Goal: Understand process/instructions: Learn about a topic

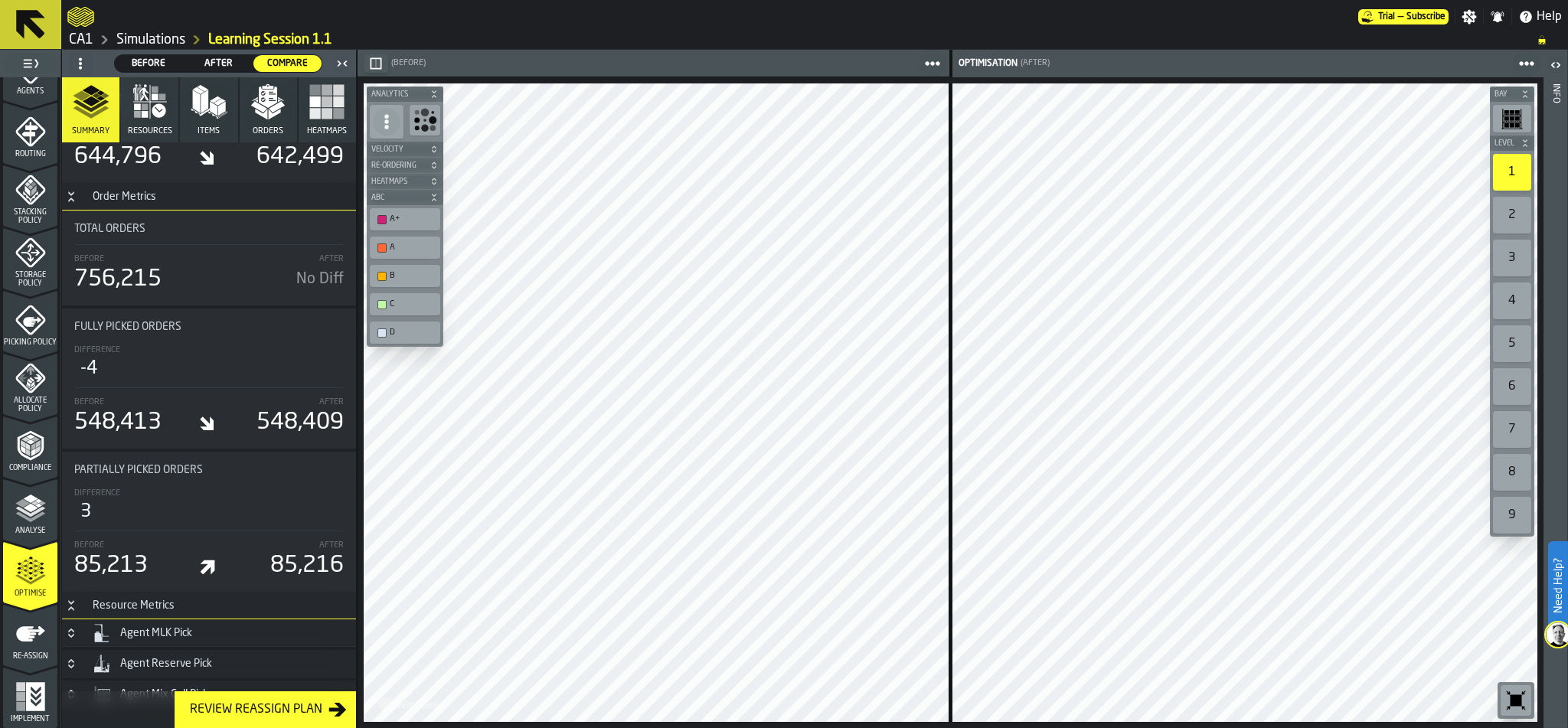
scroll to position [6258, 0]
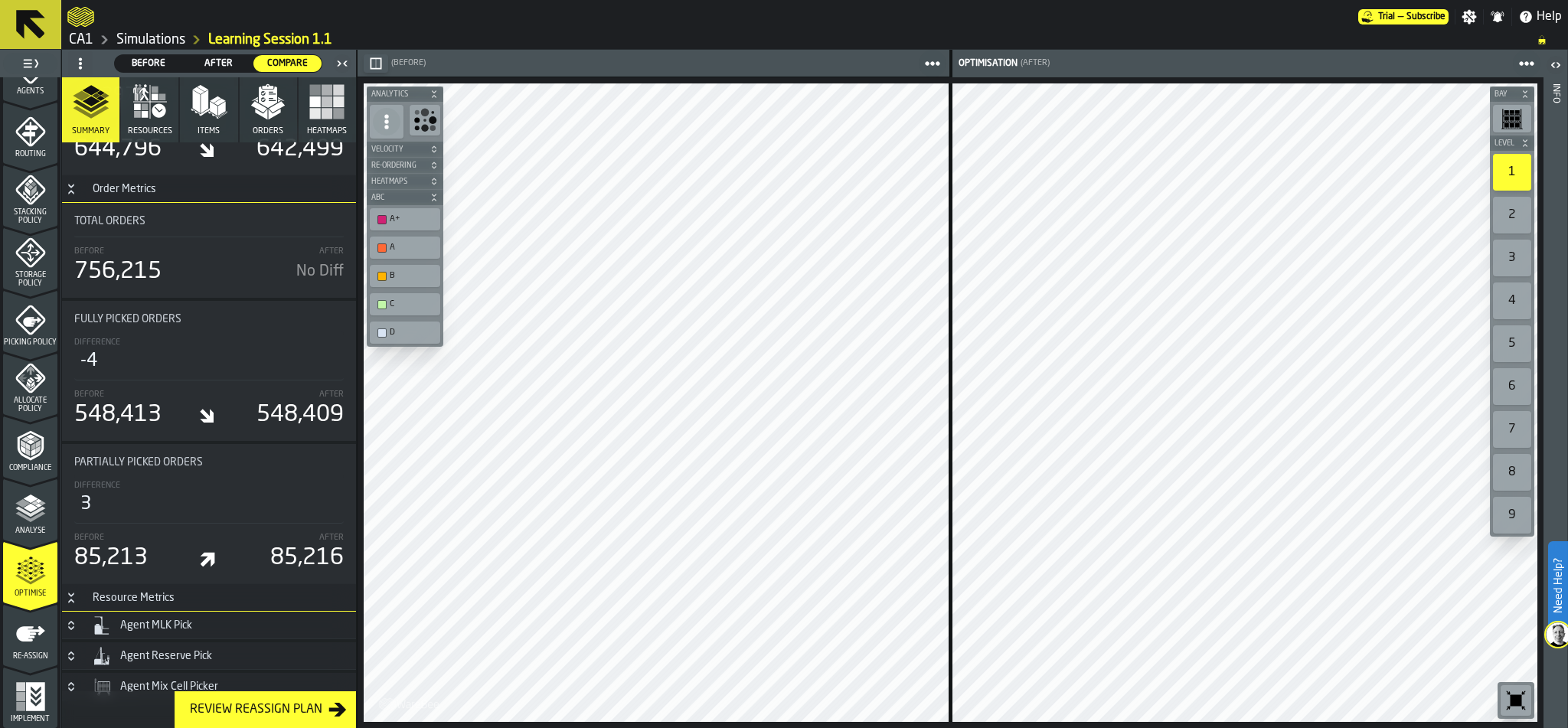
click at [75, 680] on icon "Button-[object Object]-closed" at bounding box center [71, 686] width 12 height 12
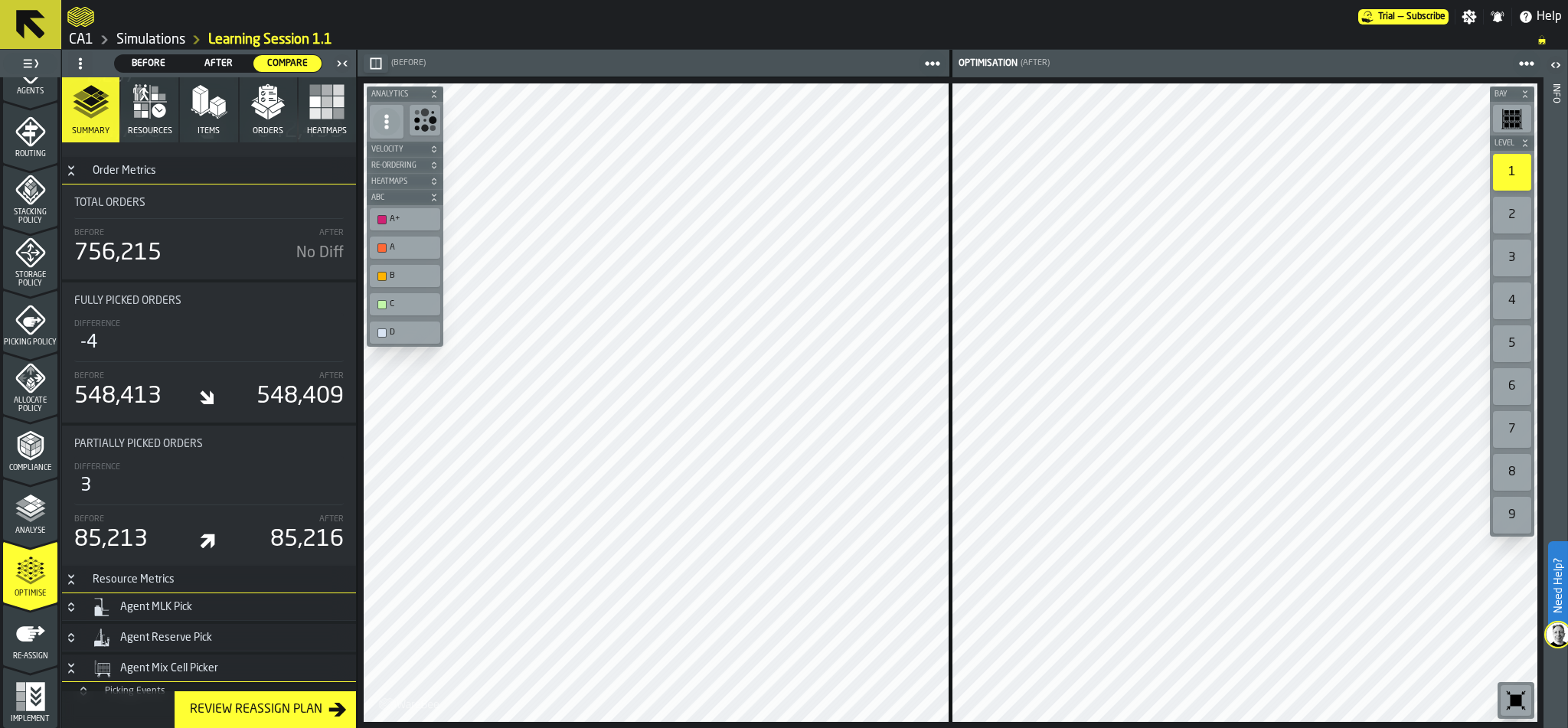
scroll to position [6276, 0]
click at [84, 685] on icon "Button-Picking Events-closed" at bounding box center [83, 690] width 12 height 12
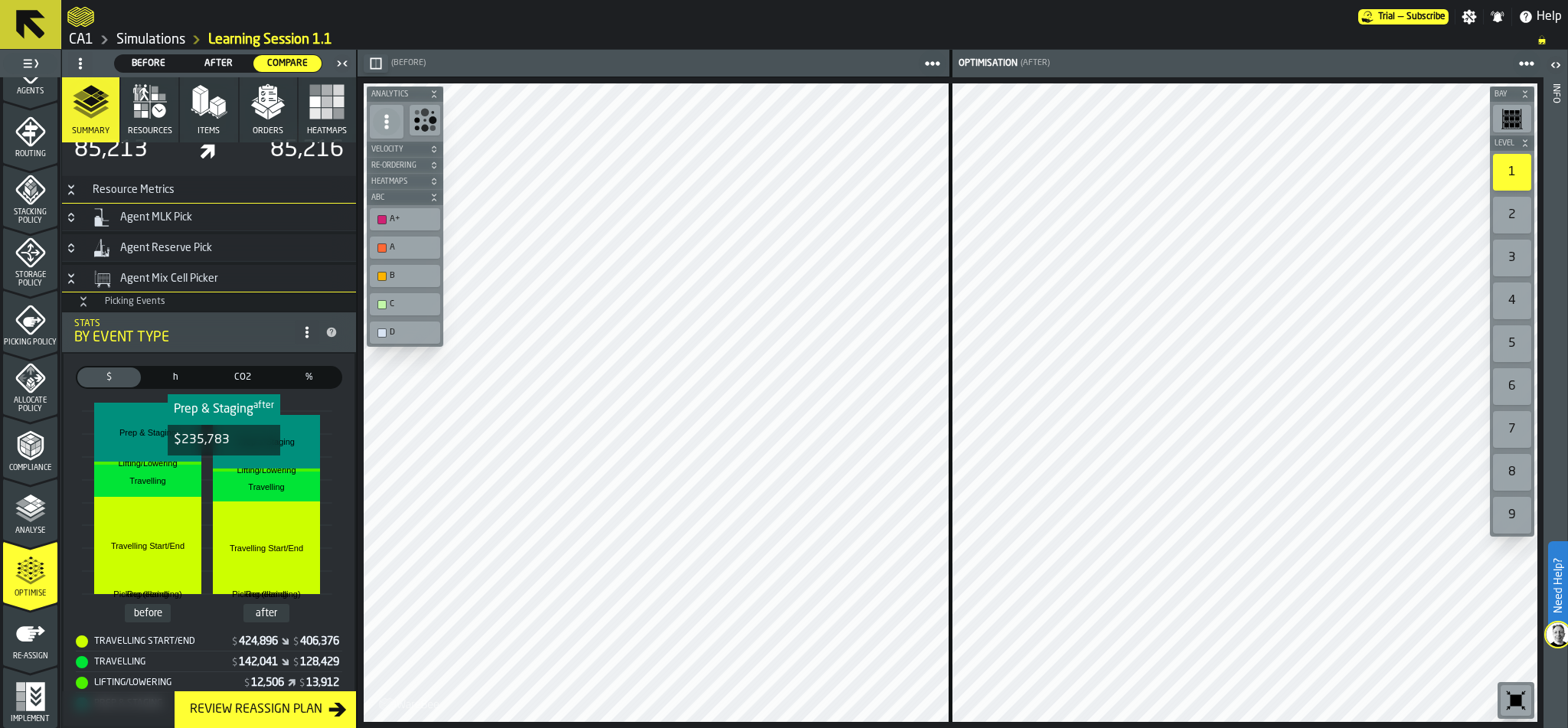
scroll to position [6694, 0]
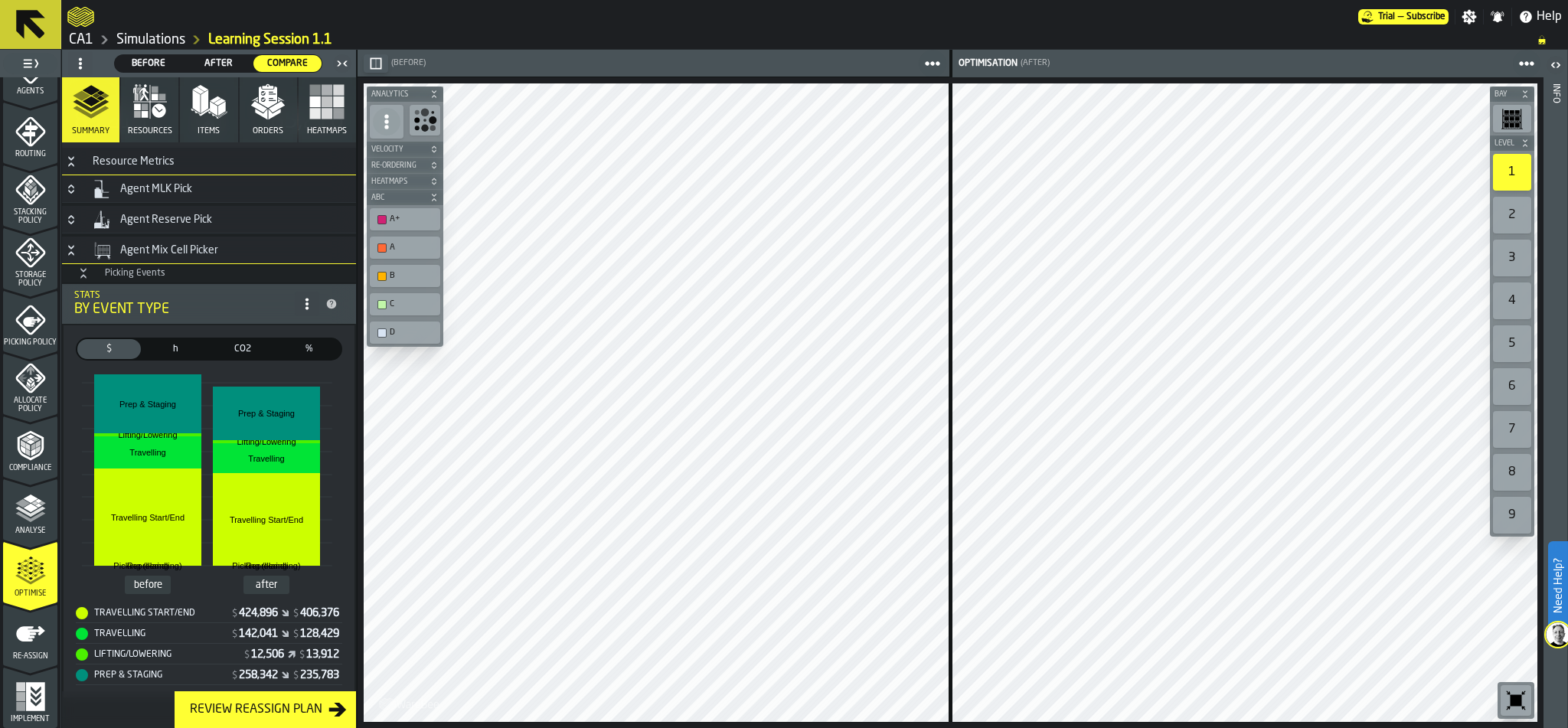
click at [148, 112] on icon "button" at bounding box center [150, 102] width 37 height 37
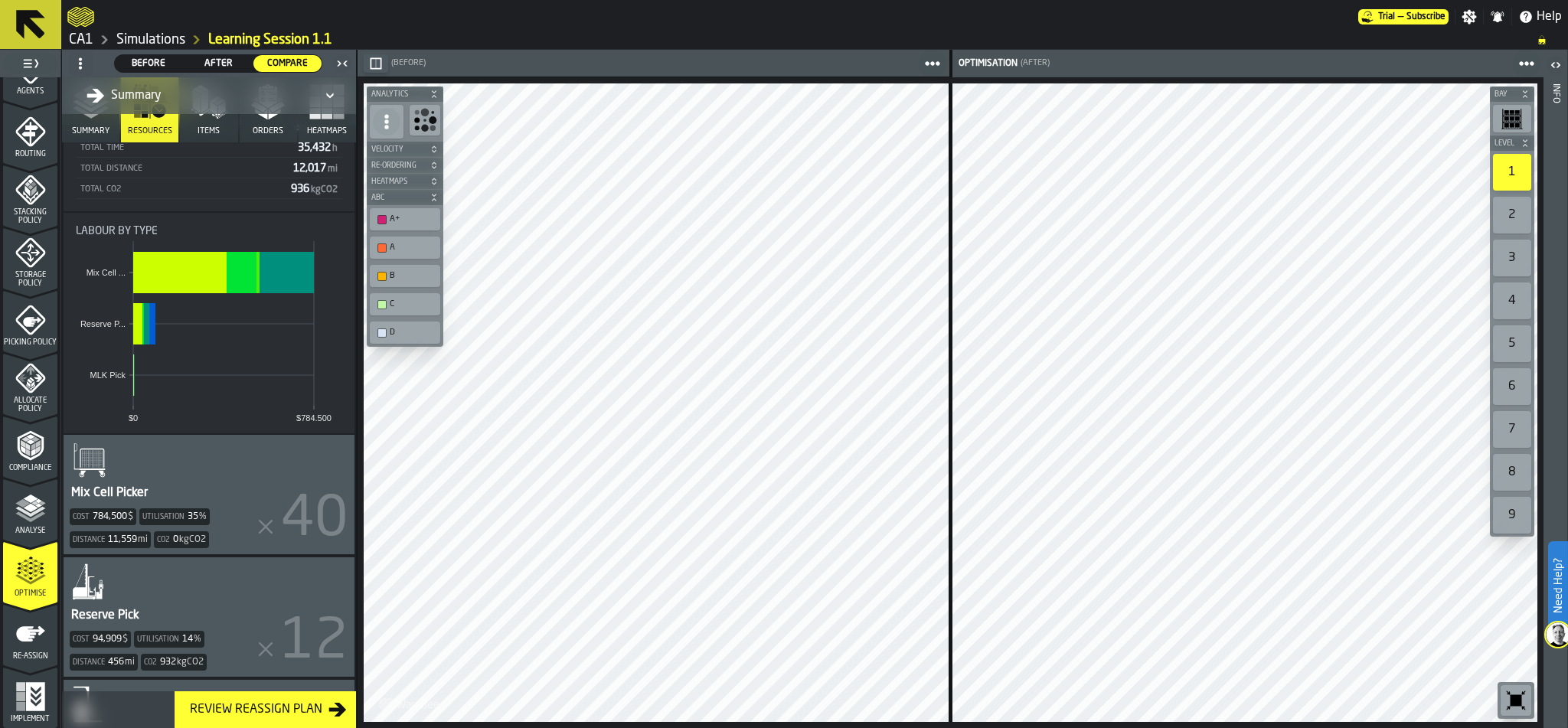
scroll to position [0, 0]
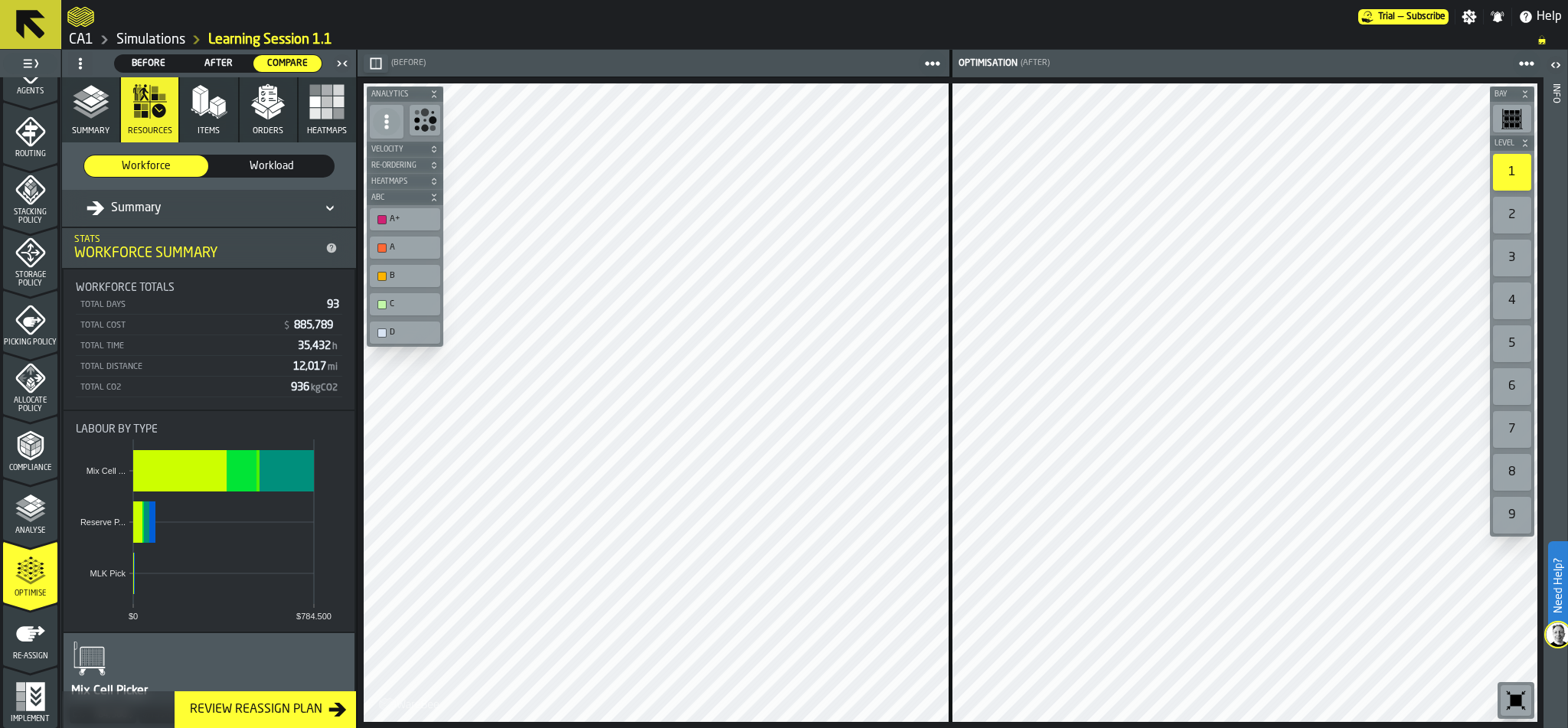
click at [212, 98] on polygon "button" at bounding box center [216, 100] width 11 height 7
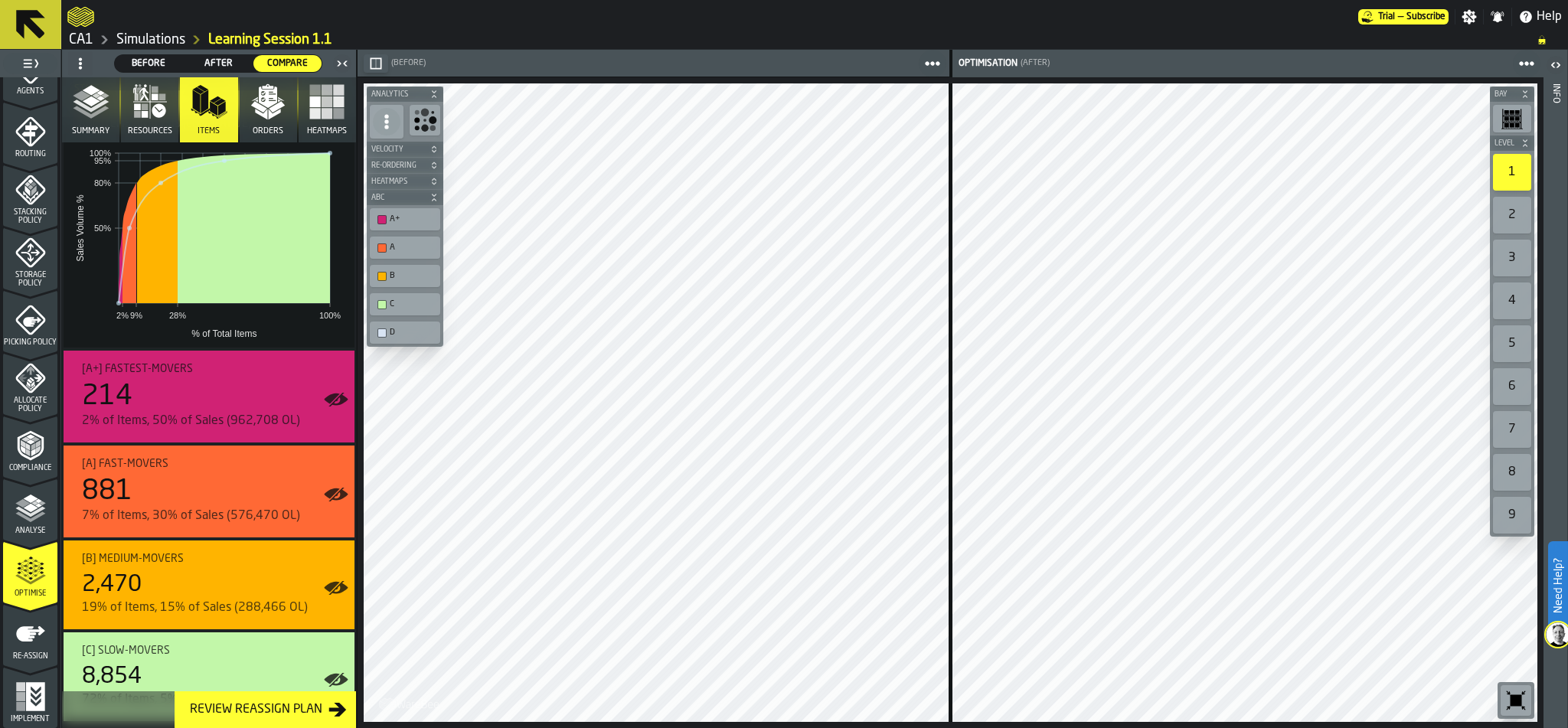
scroll to position [164, 0]
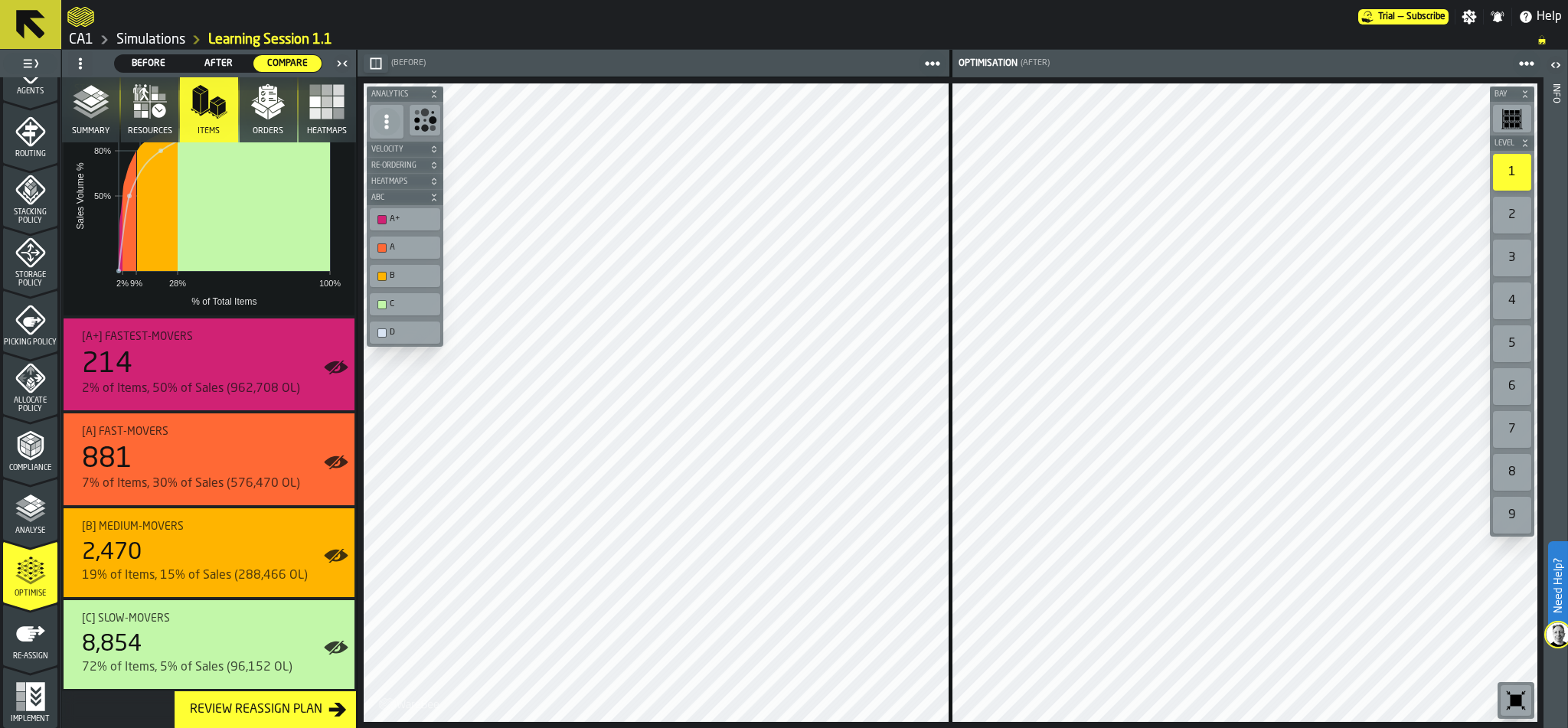
click at [265, 111] on icon "button" at bounding box center [267, 102] width 37 height 37
click at [258, 117] on icon "button" at bounding box center [267, 102] width 37 height 37
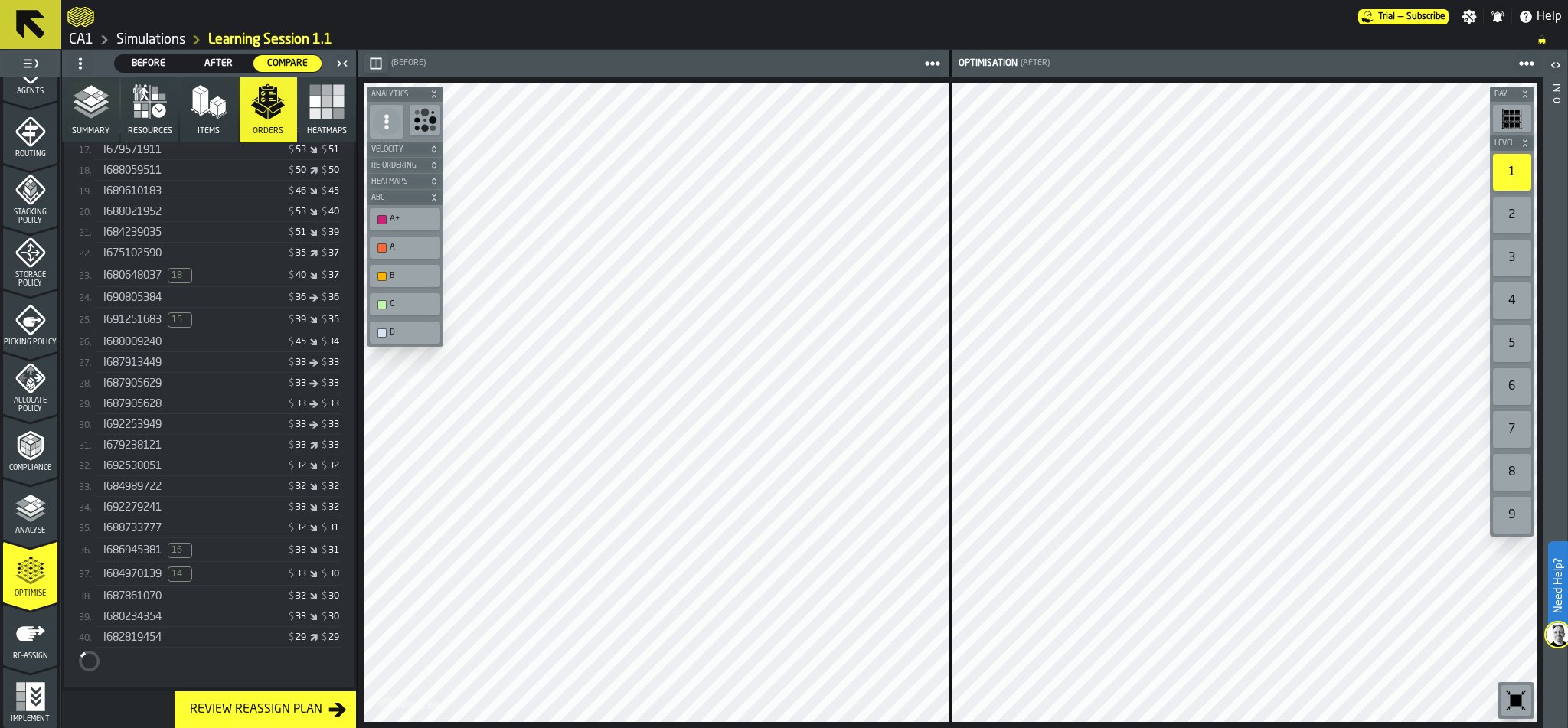
scroll to position [0, 0]
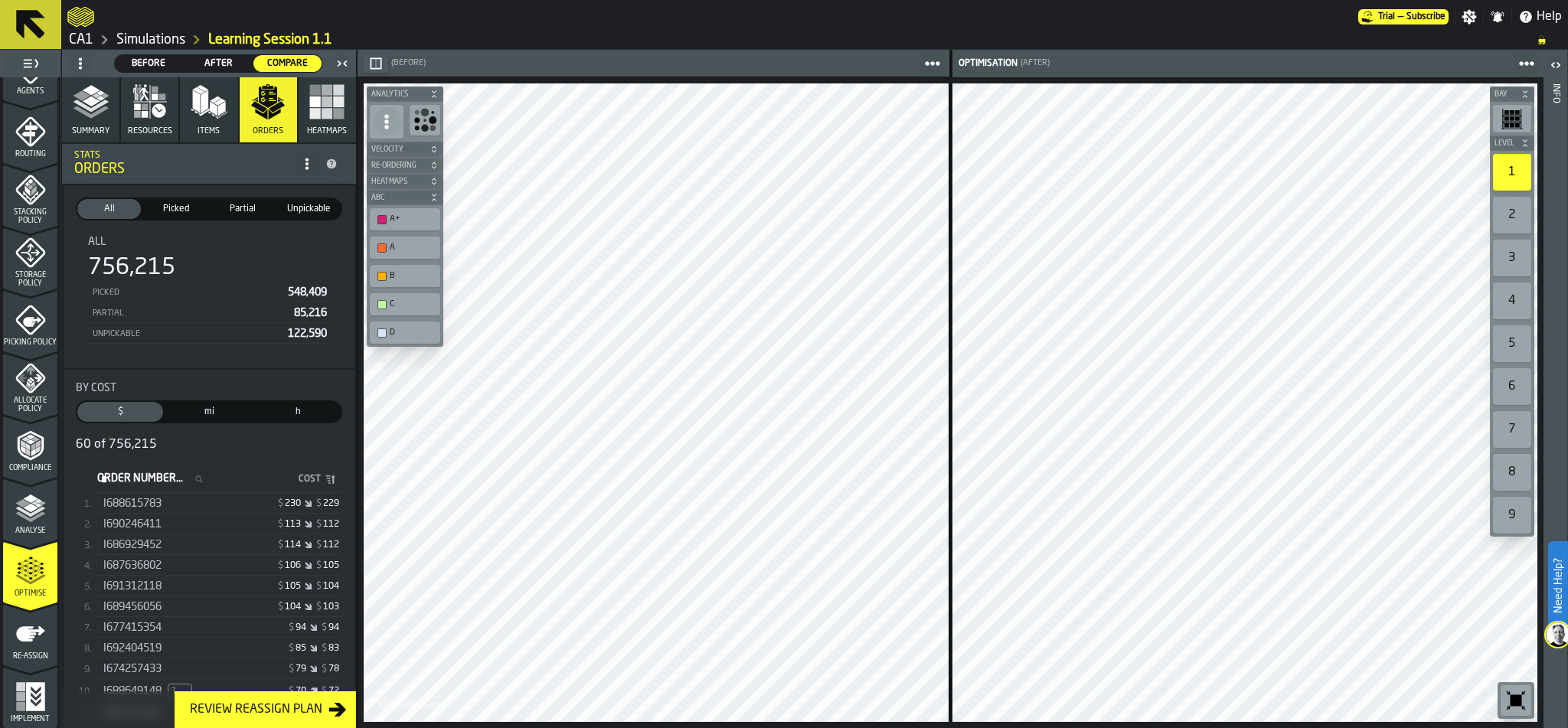
click at [326, 113] on rect "button" at bounding box center [326, 113] width 11 height 11
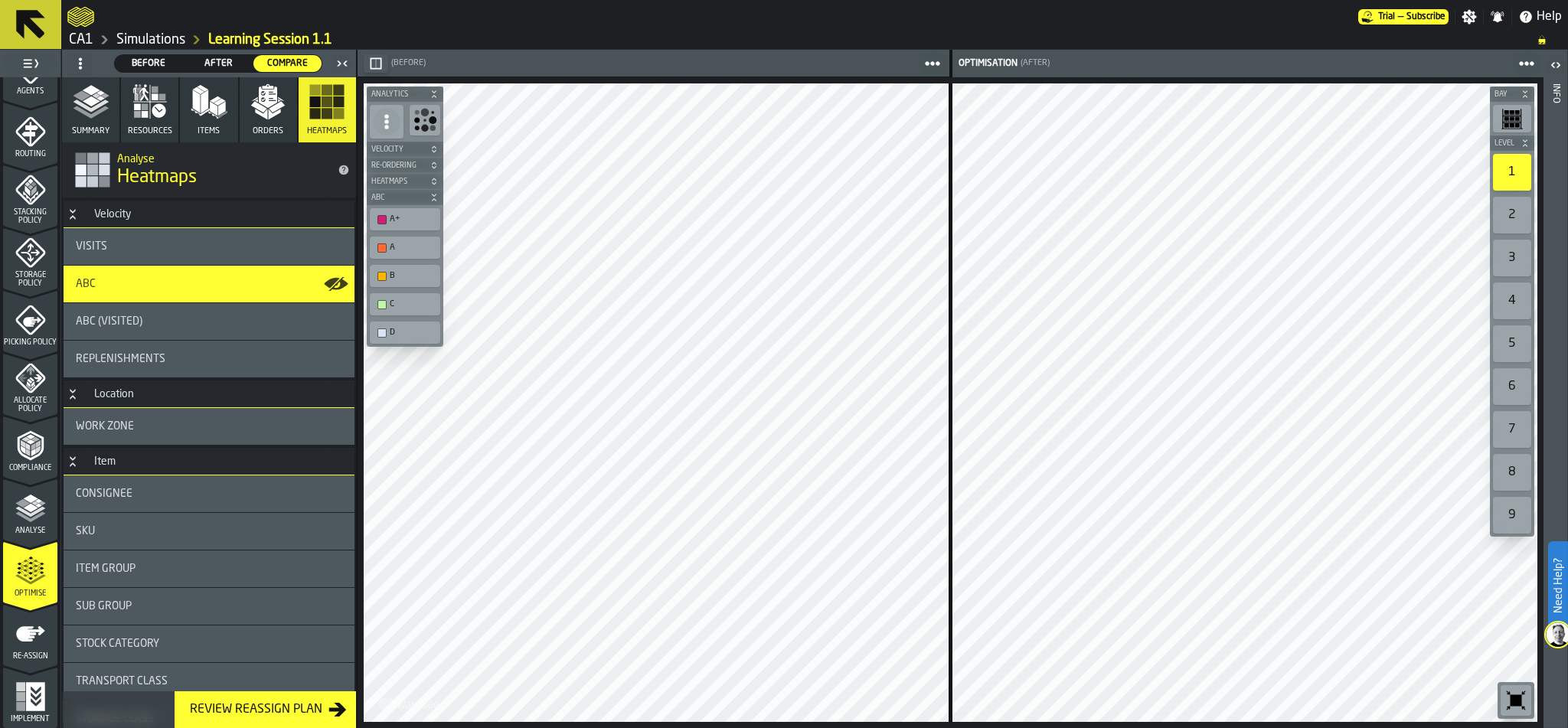
click at [104, 102] on polyline "button" at bounding box center [91, 105] width 36 height 12
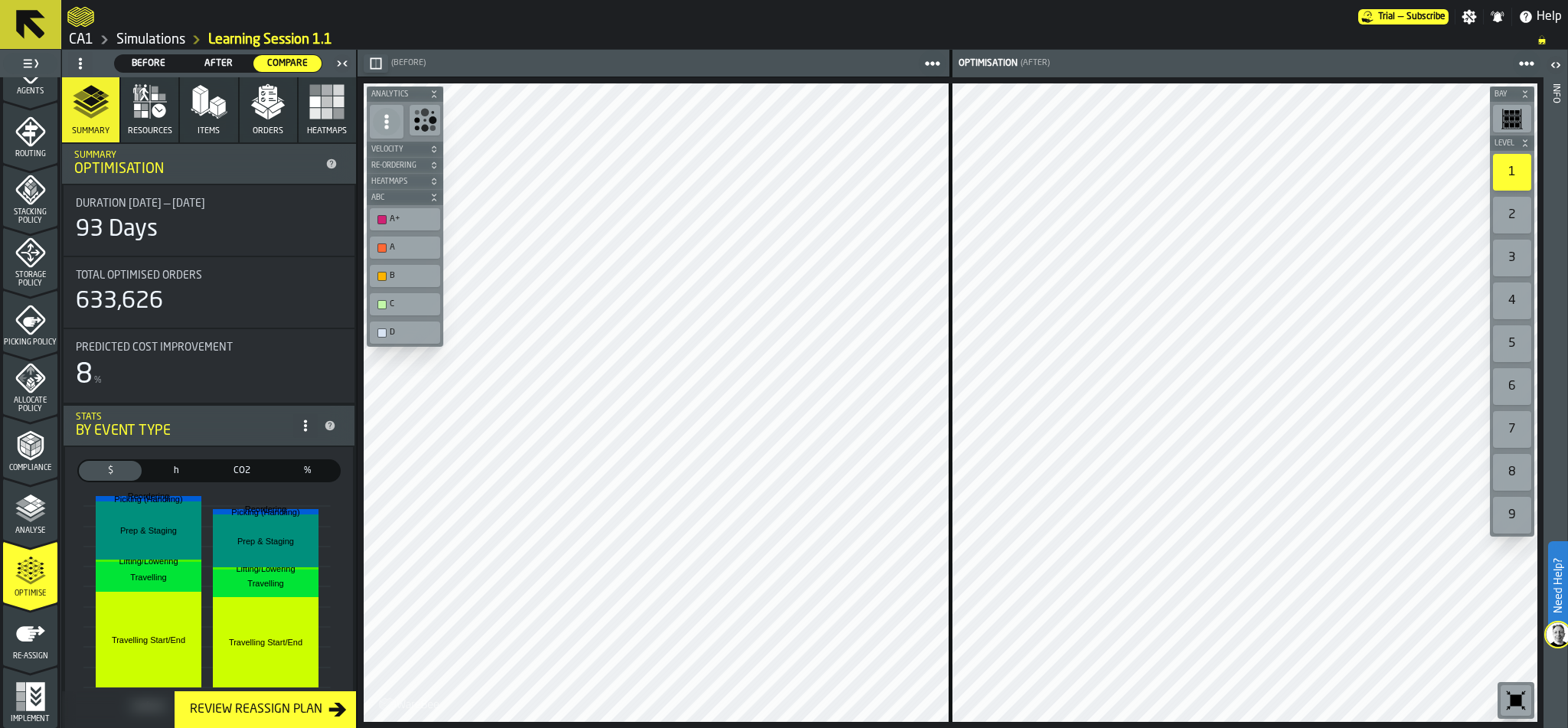
click at [35, 630] on icon "menu Re-assign" at bounding box center [30, 634] width 29 height 16
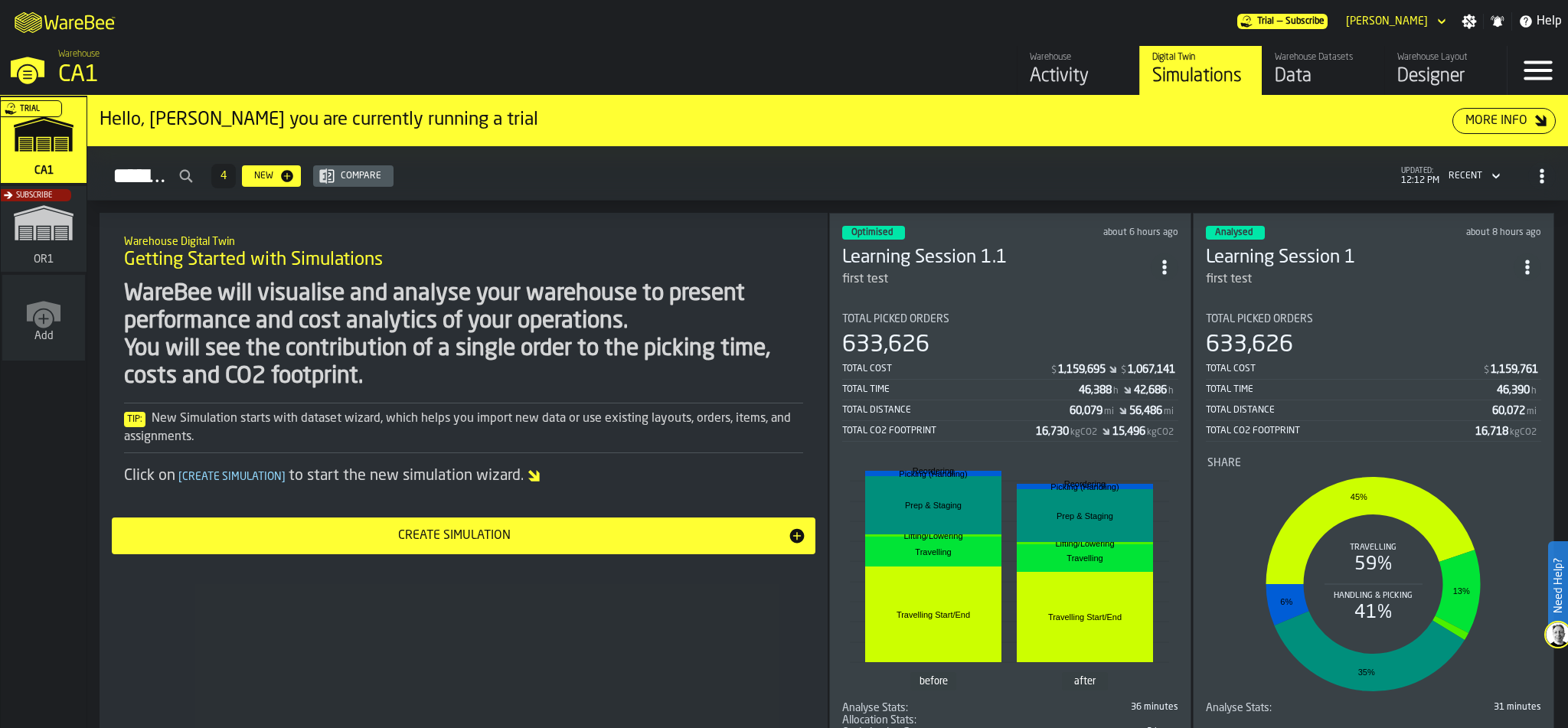
click at [965, 347] on div "633,626" at bounding box center [1010, 345] width 336 height 28
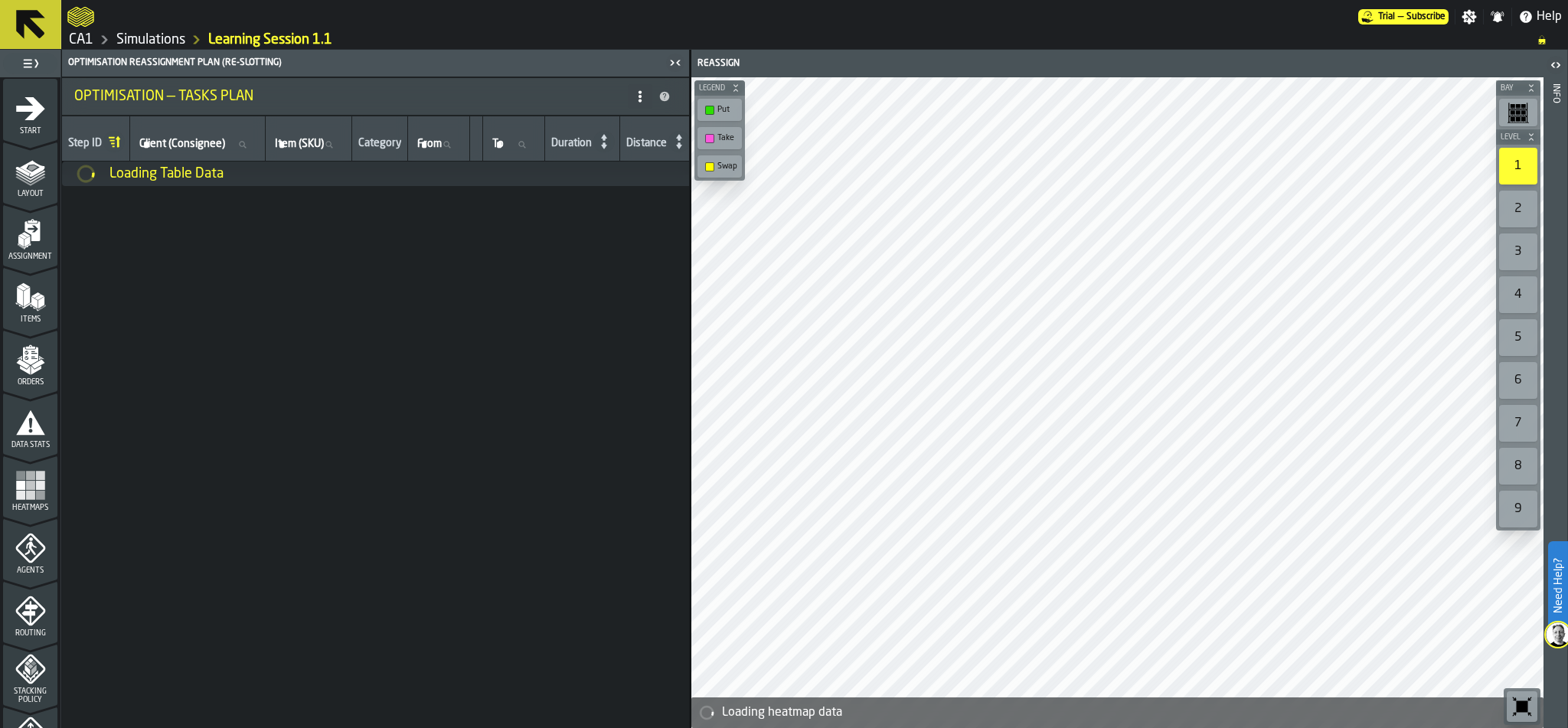
click at [30, 366] on polygon "menu Orders" at bounding box center [35, 369] width 10 height 9
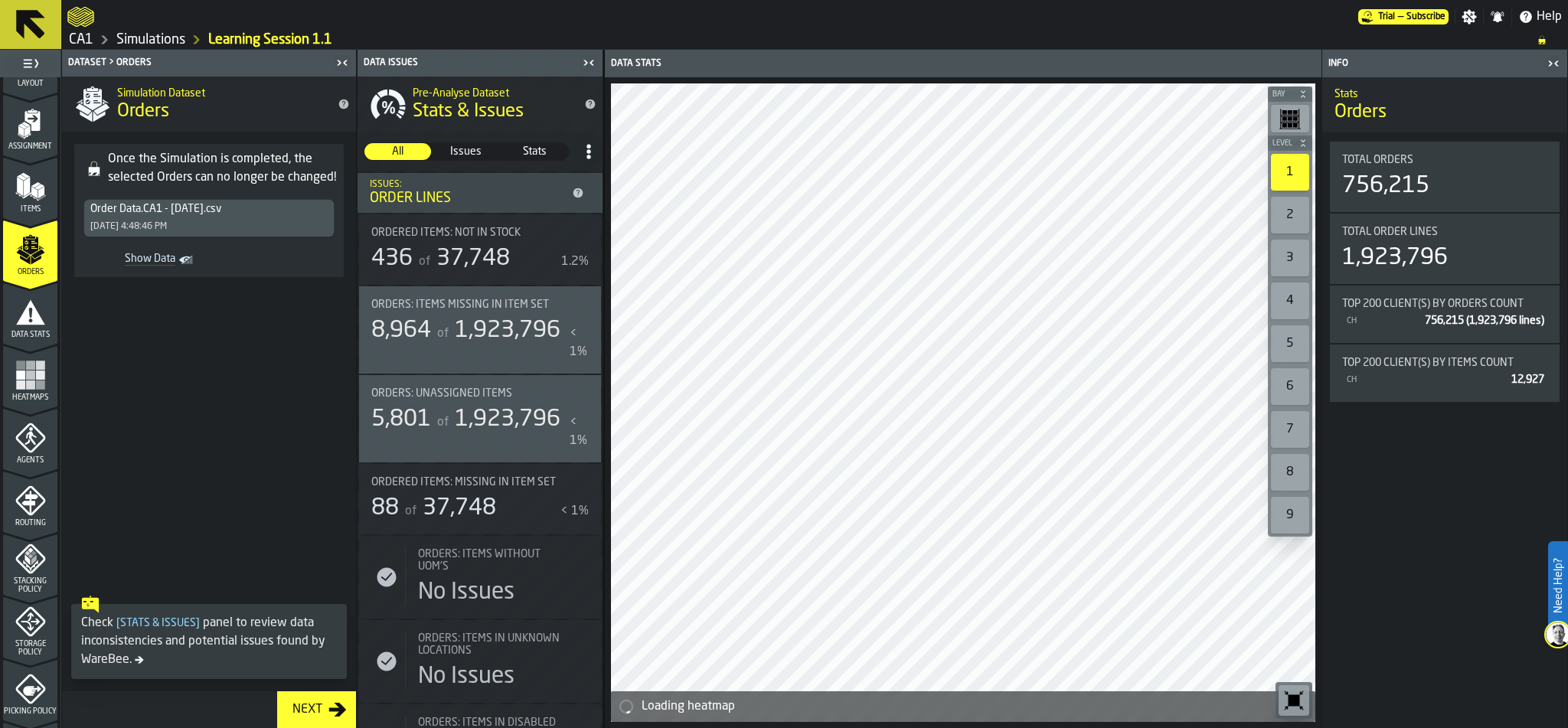
scroll to position [110, 0]
click at [26, 624] on icon "menu Storage Policy" at bounding box center [30, 621] width 30 height 30
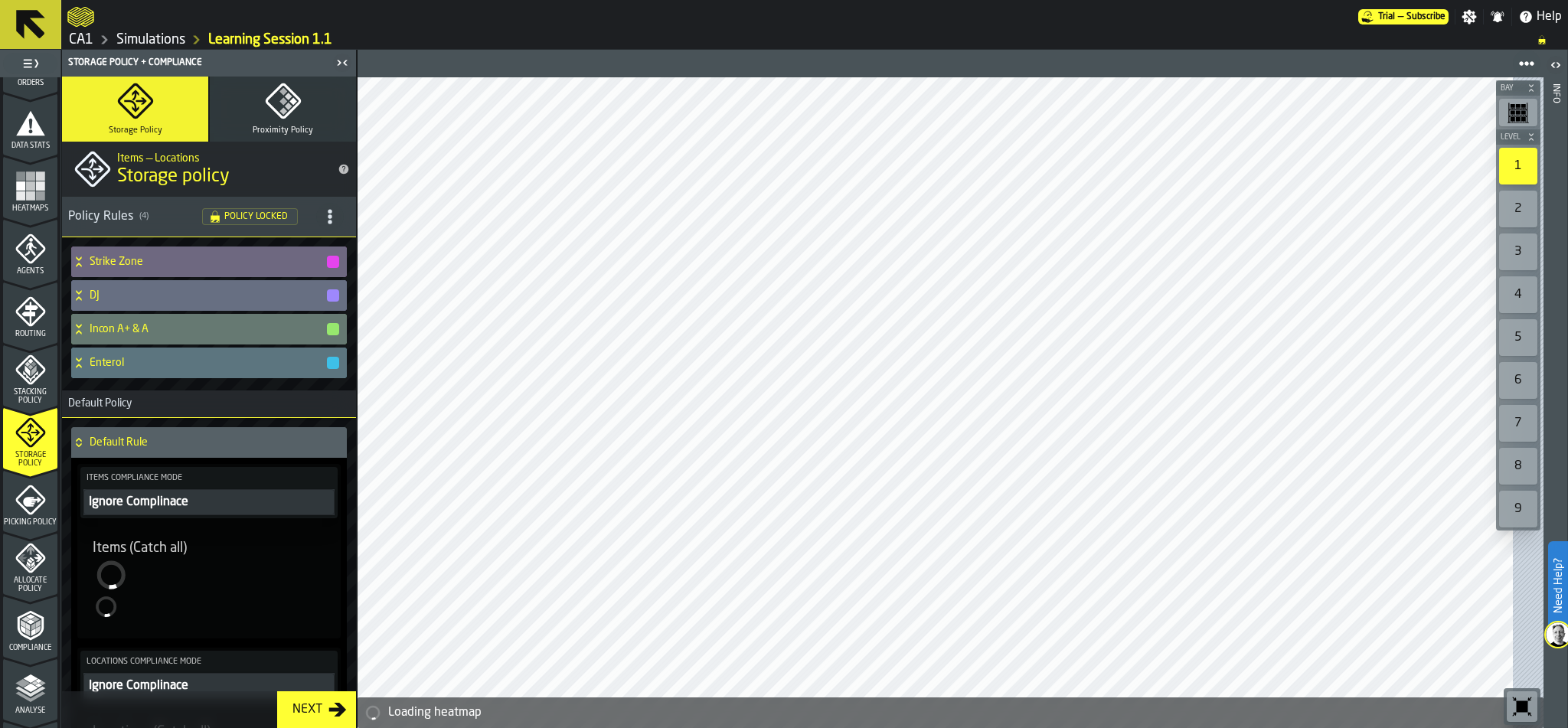
scroll to position [466, 0]
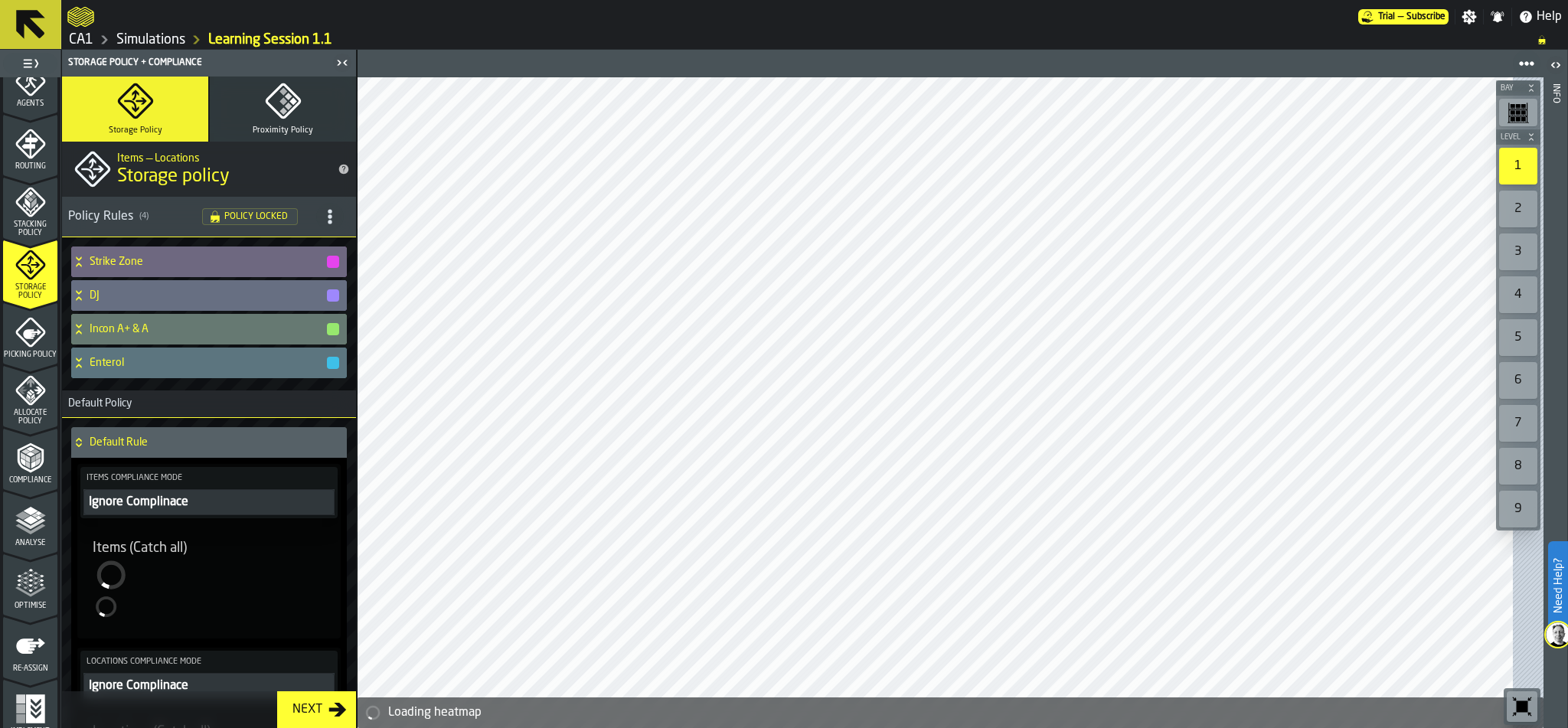
click at [25, 455] on polyline "menu Compliance" at bounding box center [28, 457] width 5 height 7
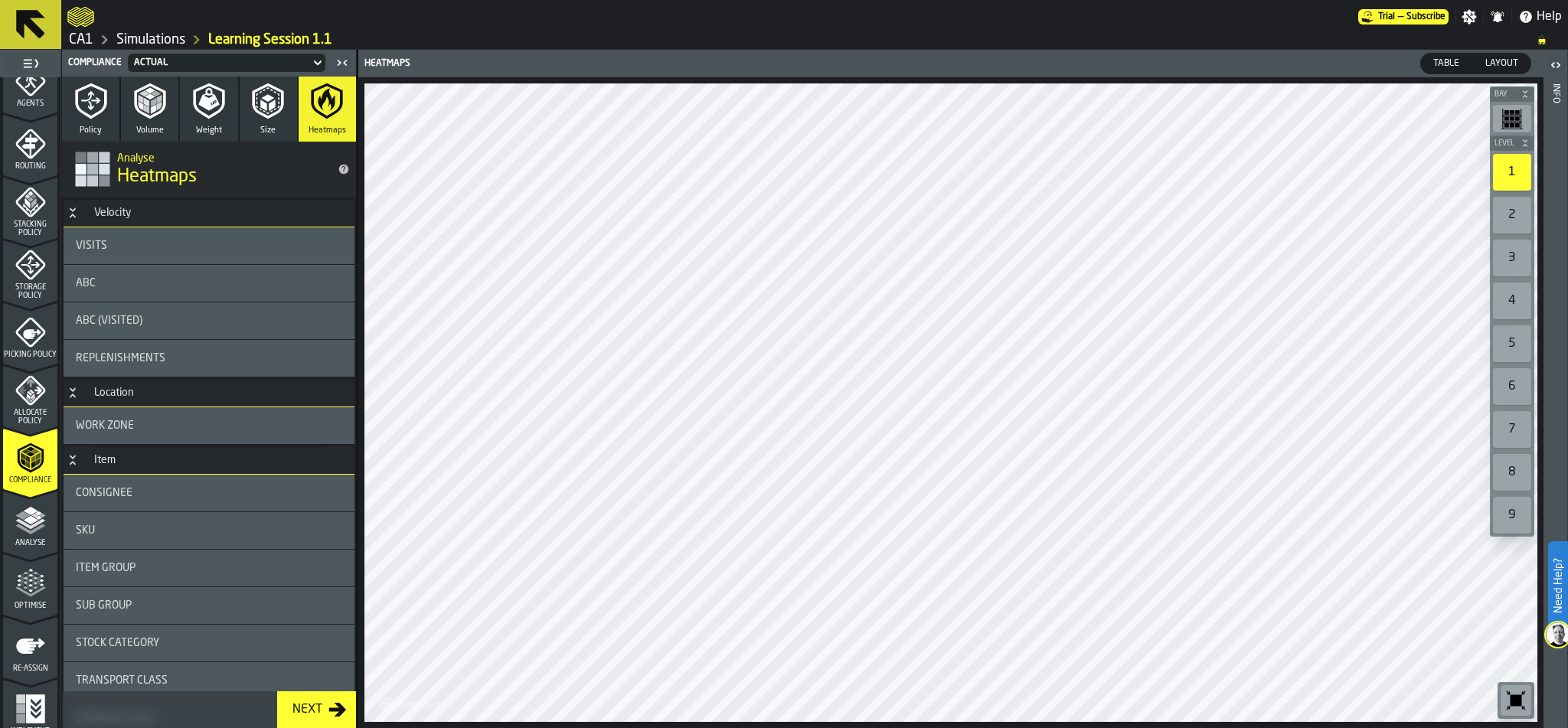
click at [22, 389] on icon "menu Allocate Policy" at bounding box center [22, 389] width 8 height 7
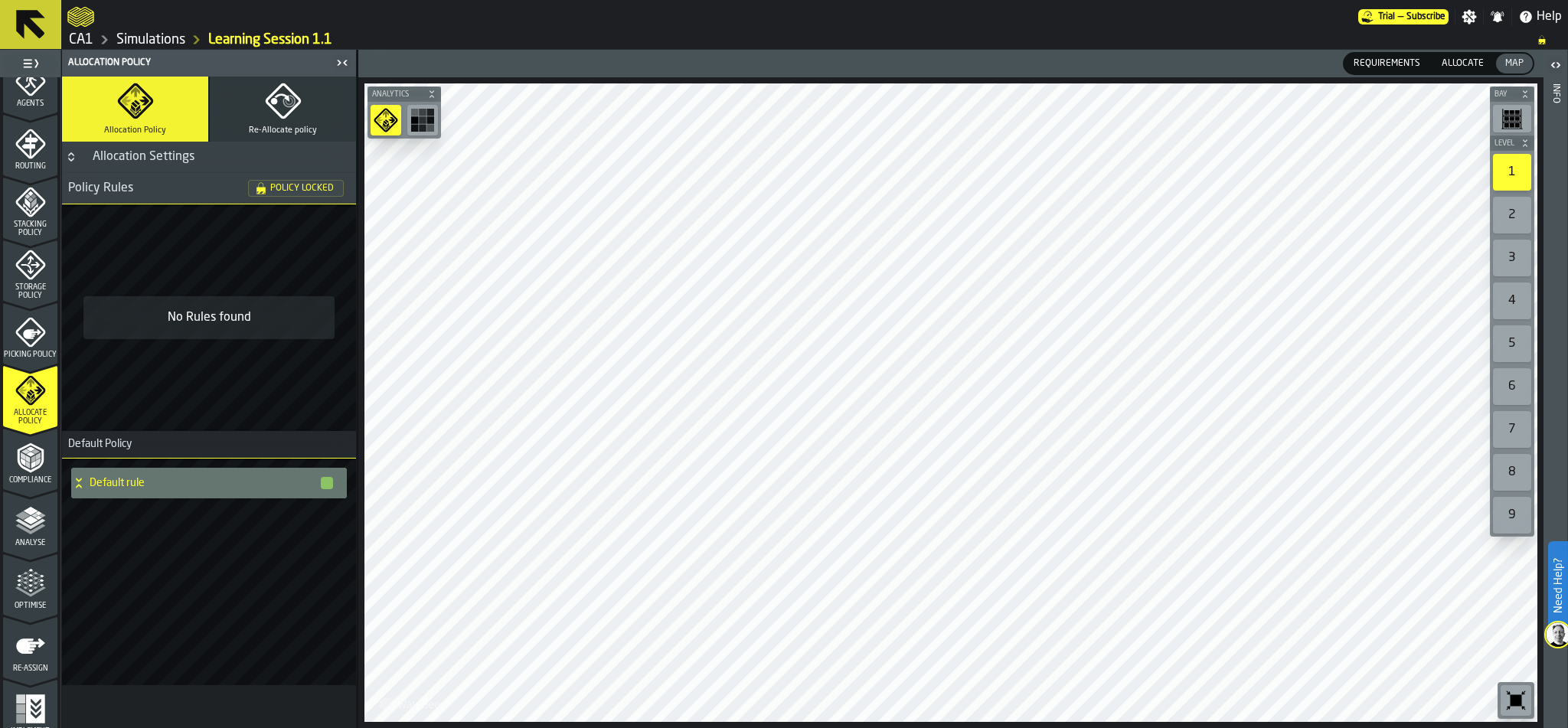
click at [28, 454] on polyline "menu Compliance" at bounding box center [30, 454] width 9 height 5
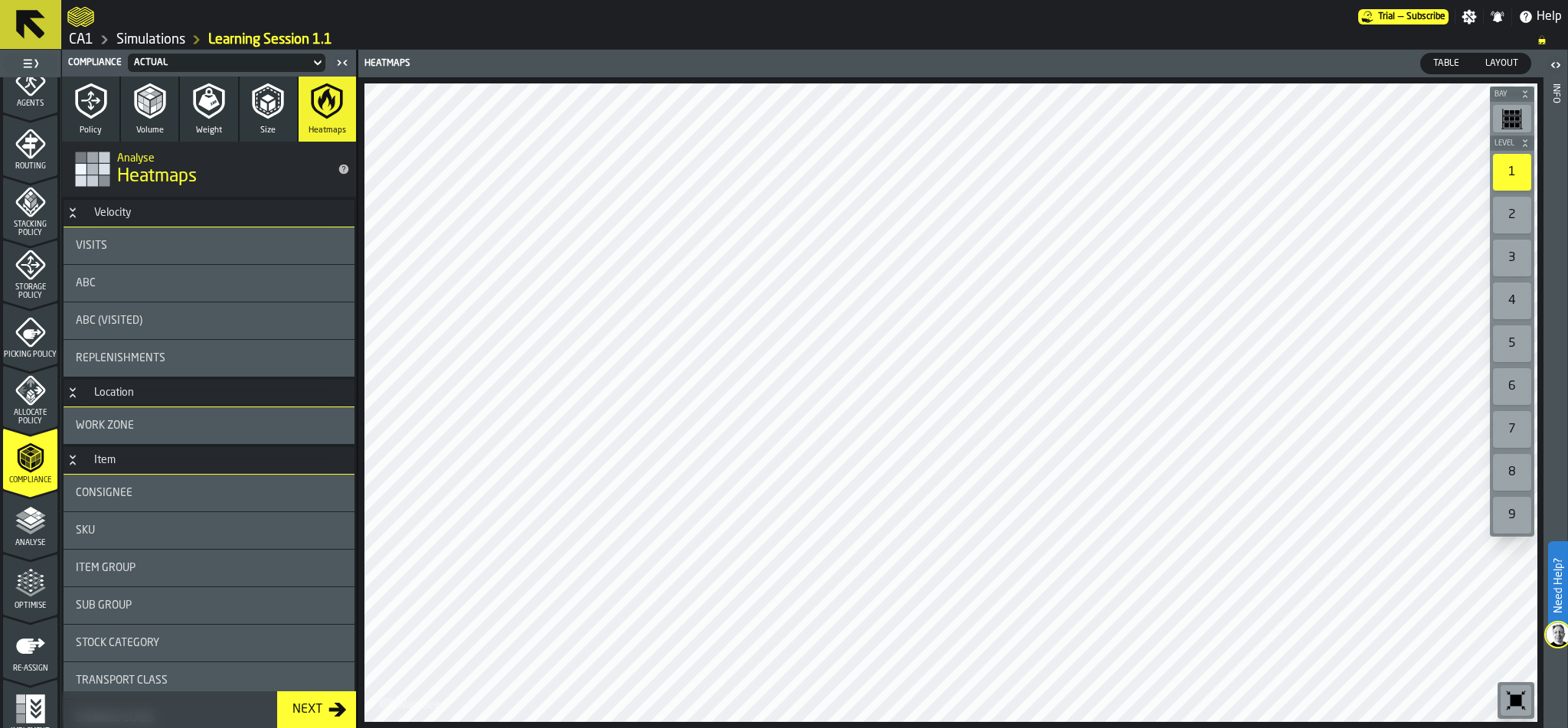
click at [83, 105] on icon "button" at bounding box center [91, 101] width 37 height 37
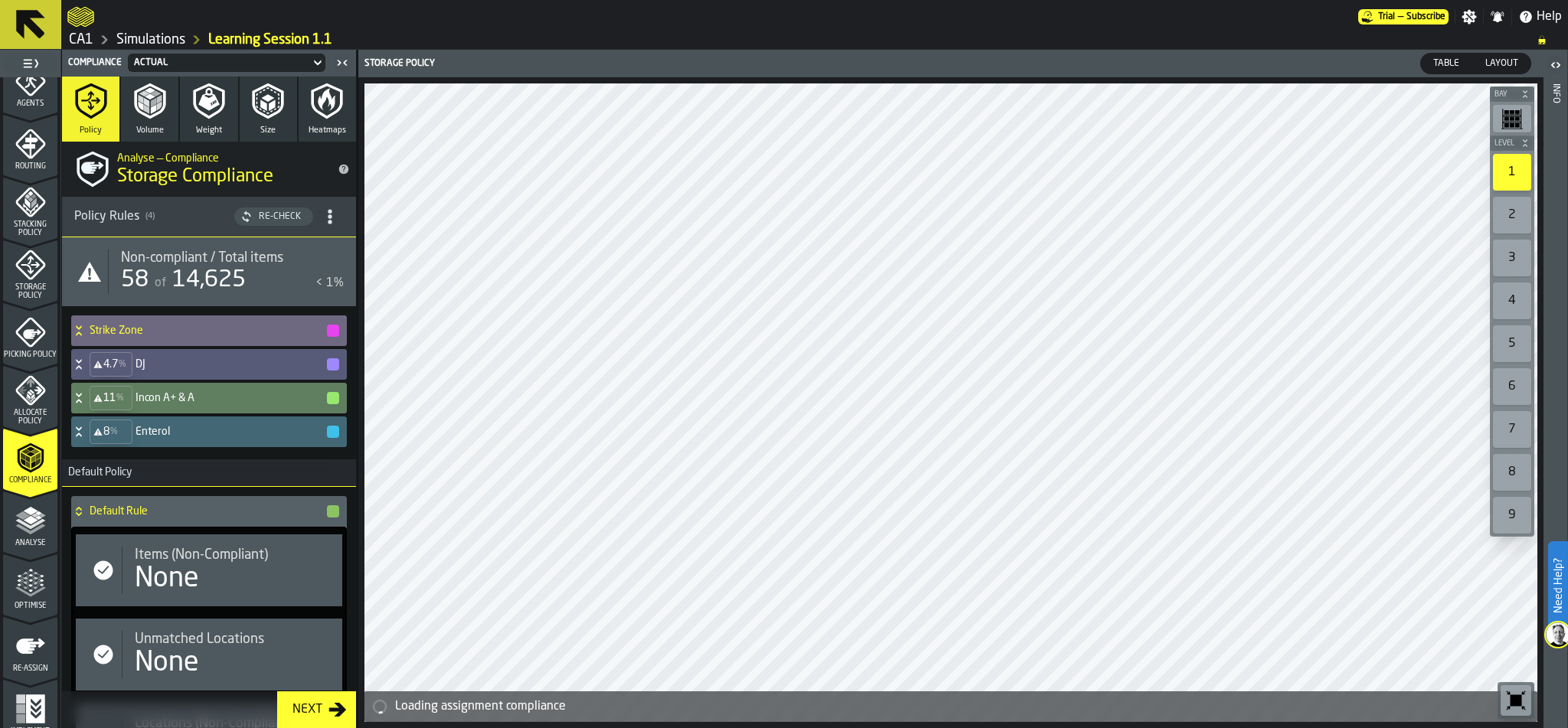
click at [77, 329] on icon at bounding box center [79, 330] width 16 height 12
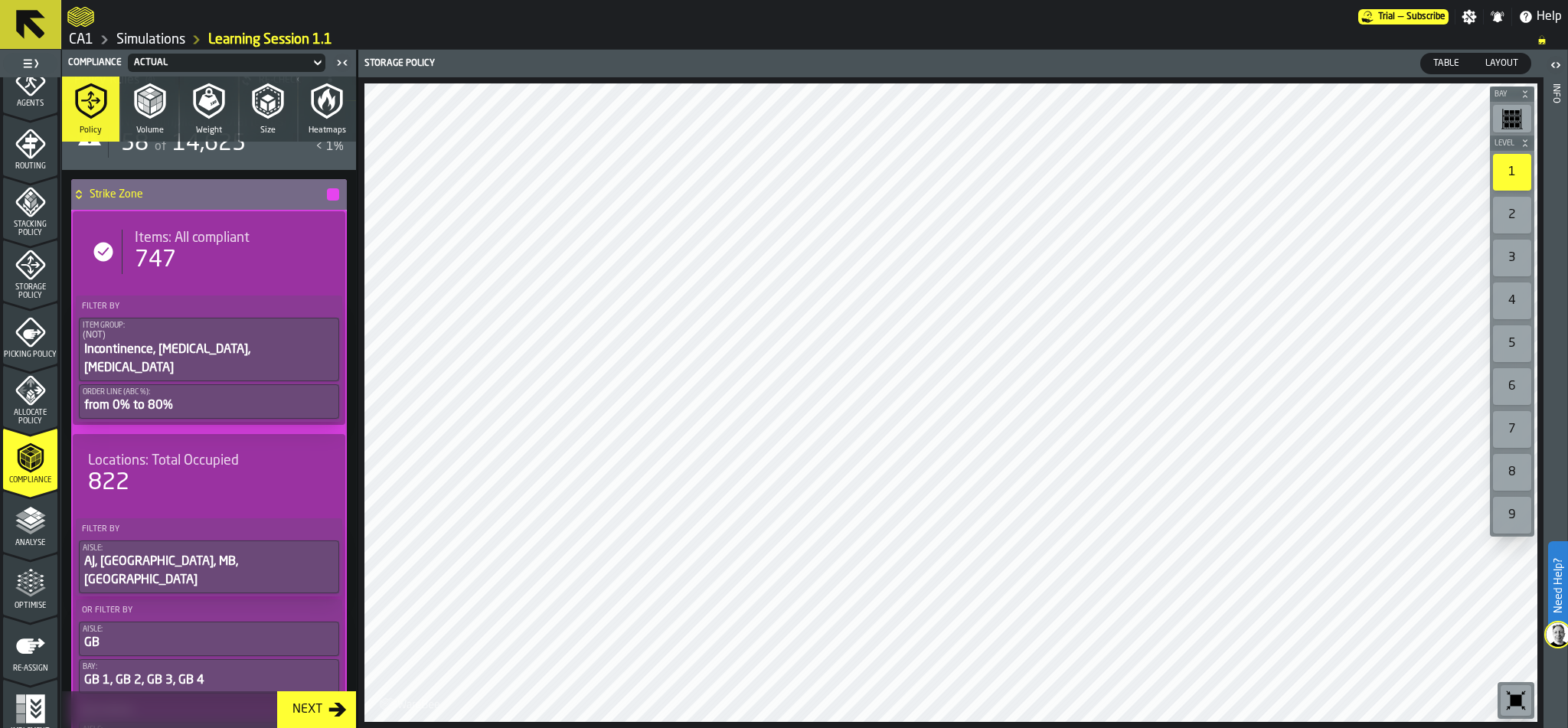
scroll to position [132, 0]
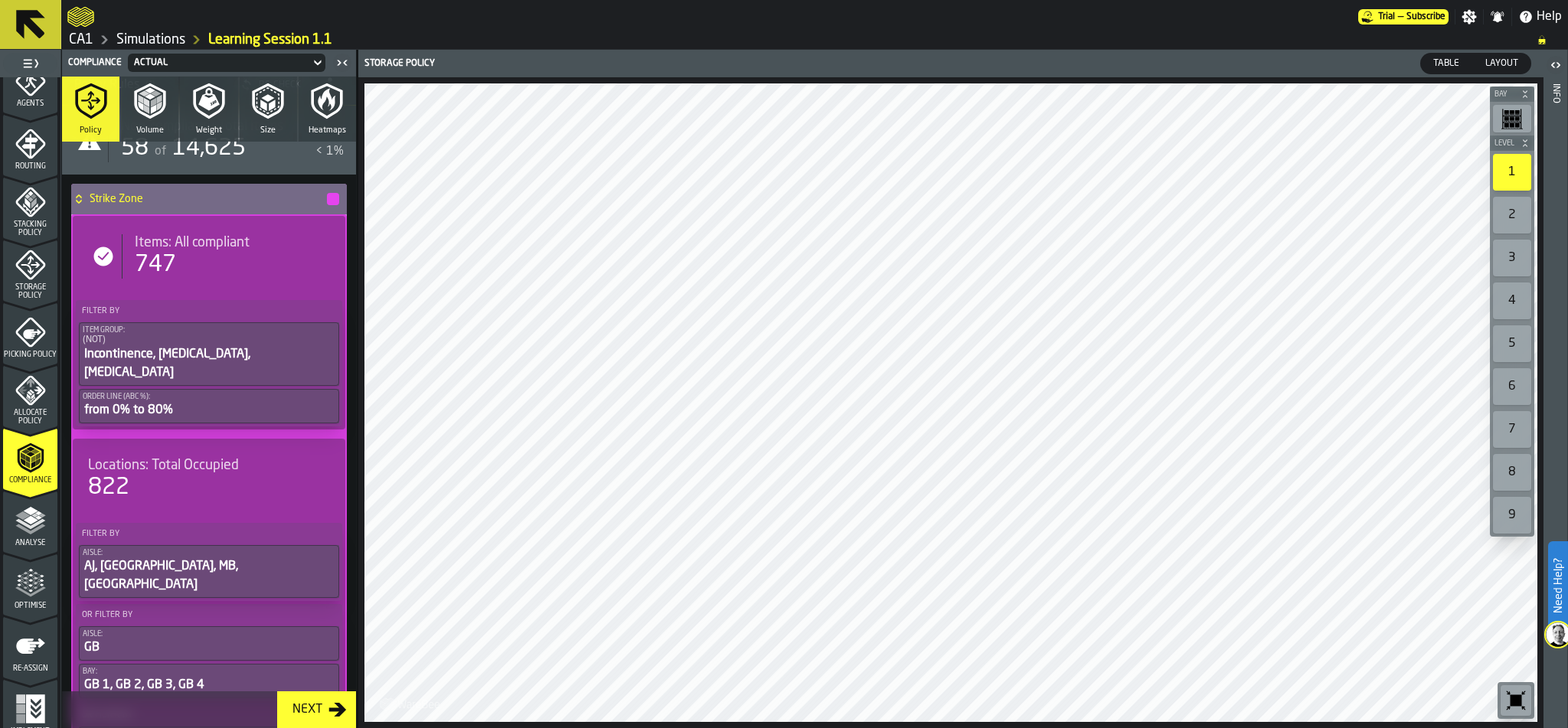
click at [145, 349] on div "Incontinence, [MEDICAL_DATA], [MEDICAL_DATA]" at bounding box center [209, 363] width 253 height 37
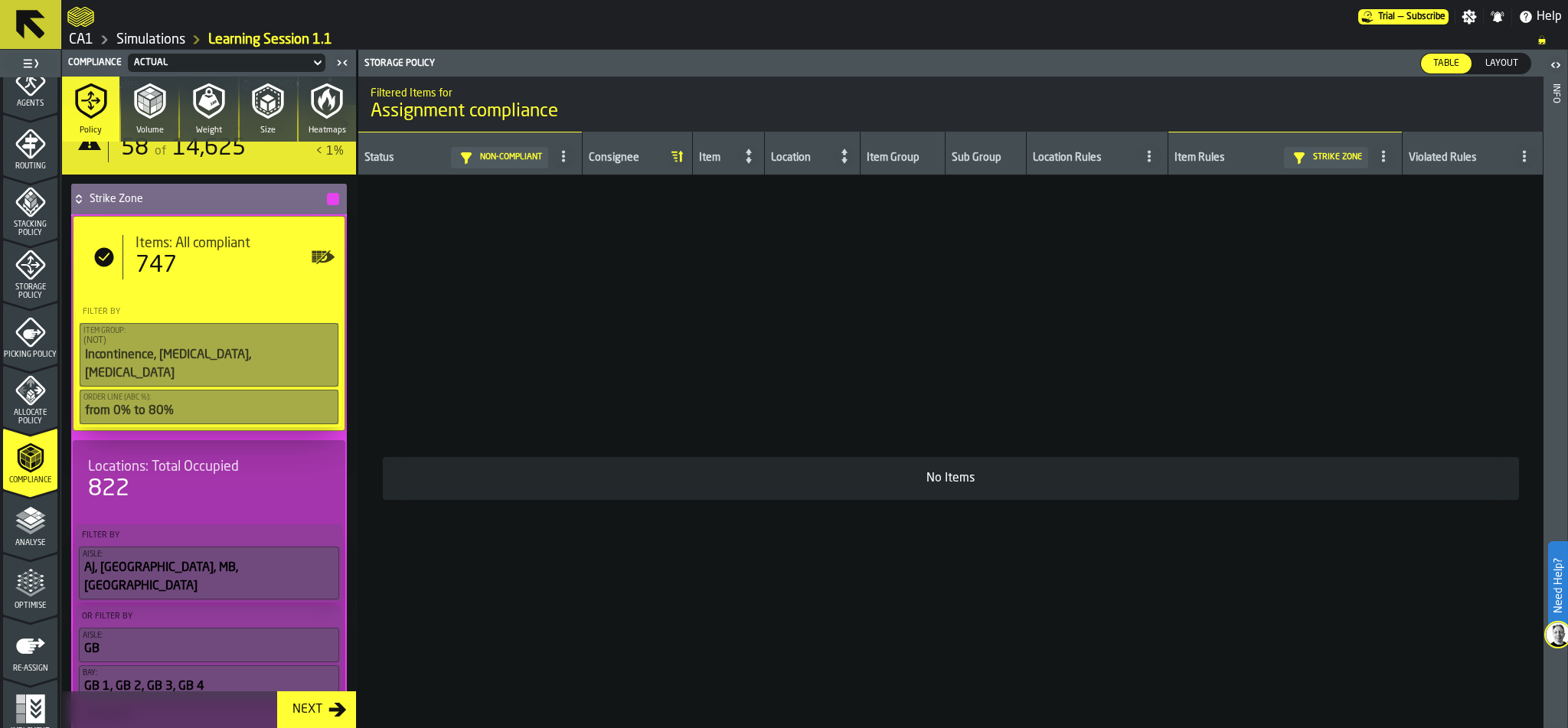
click at [182, 345] on div "(NOT)" at bounding box center [209, 340] width 251 height 11
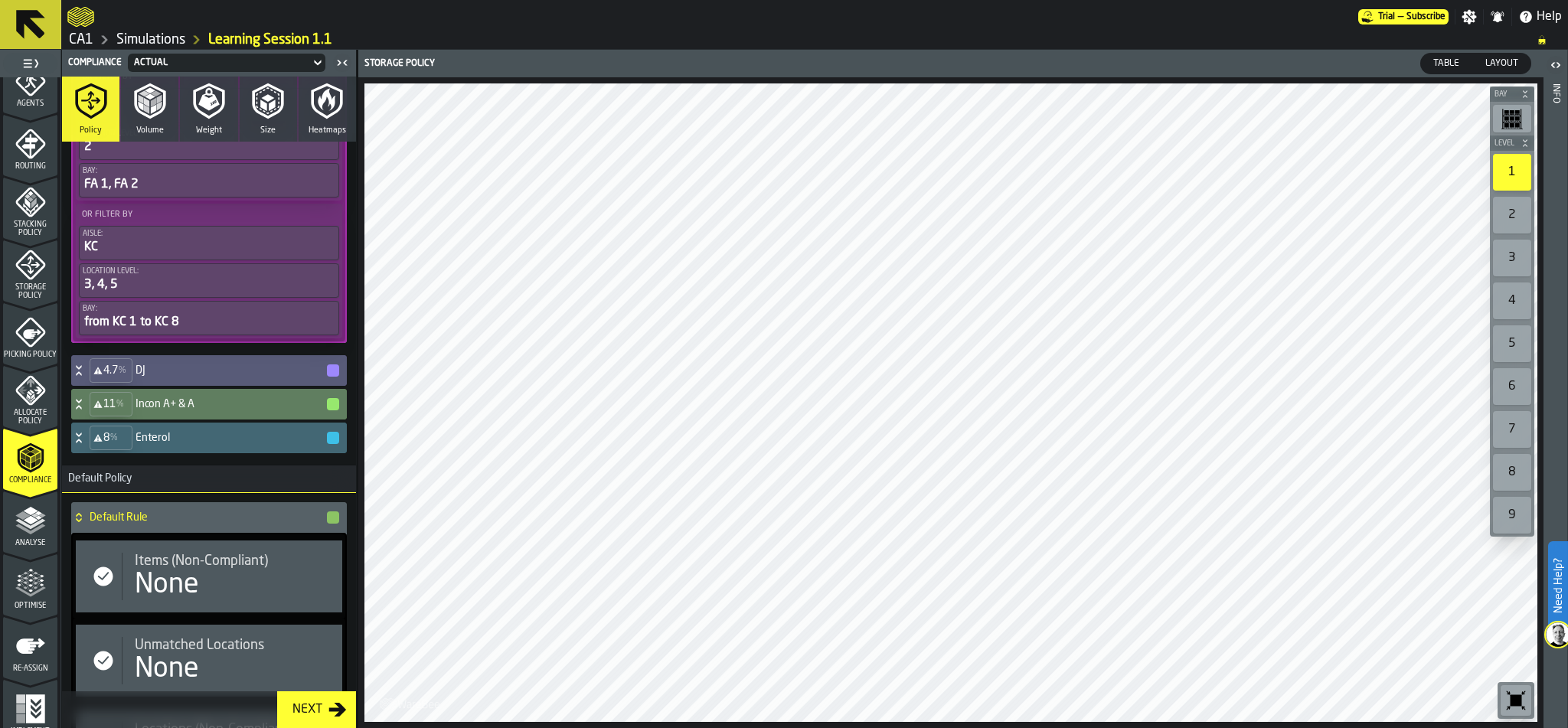
scroll to position [1661, 0]
click at [197, 397] on h4 "Incon A+ & A" at bounding box center [230, 403] width 189 height 12
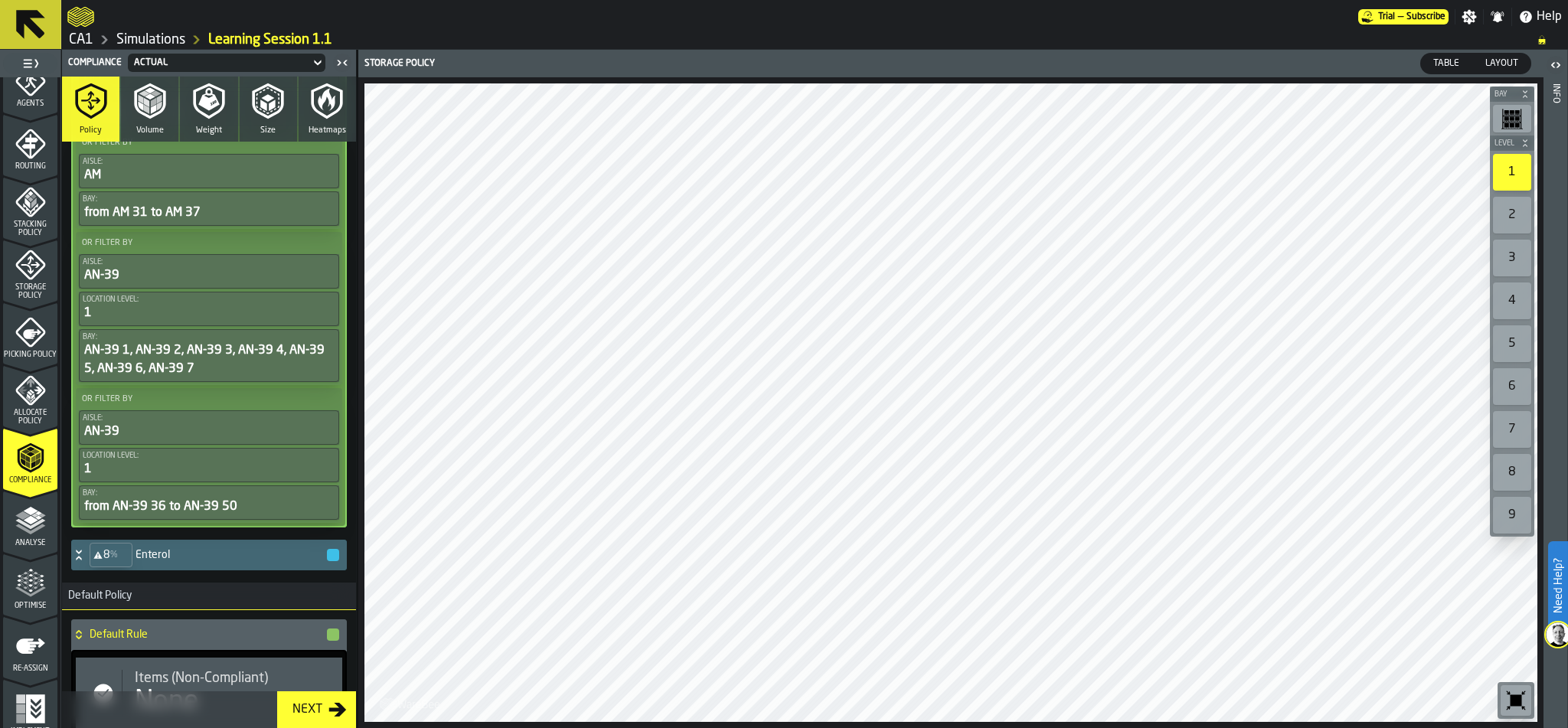
scroll to position [2465, 0]
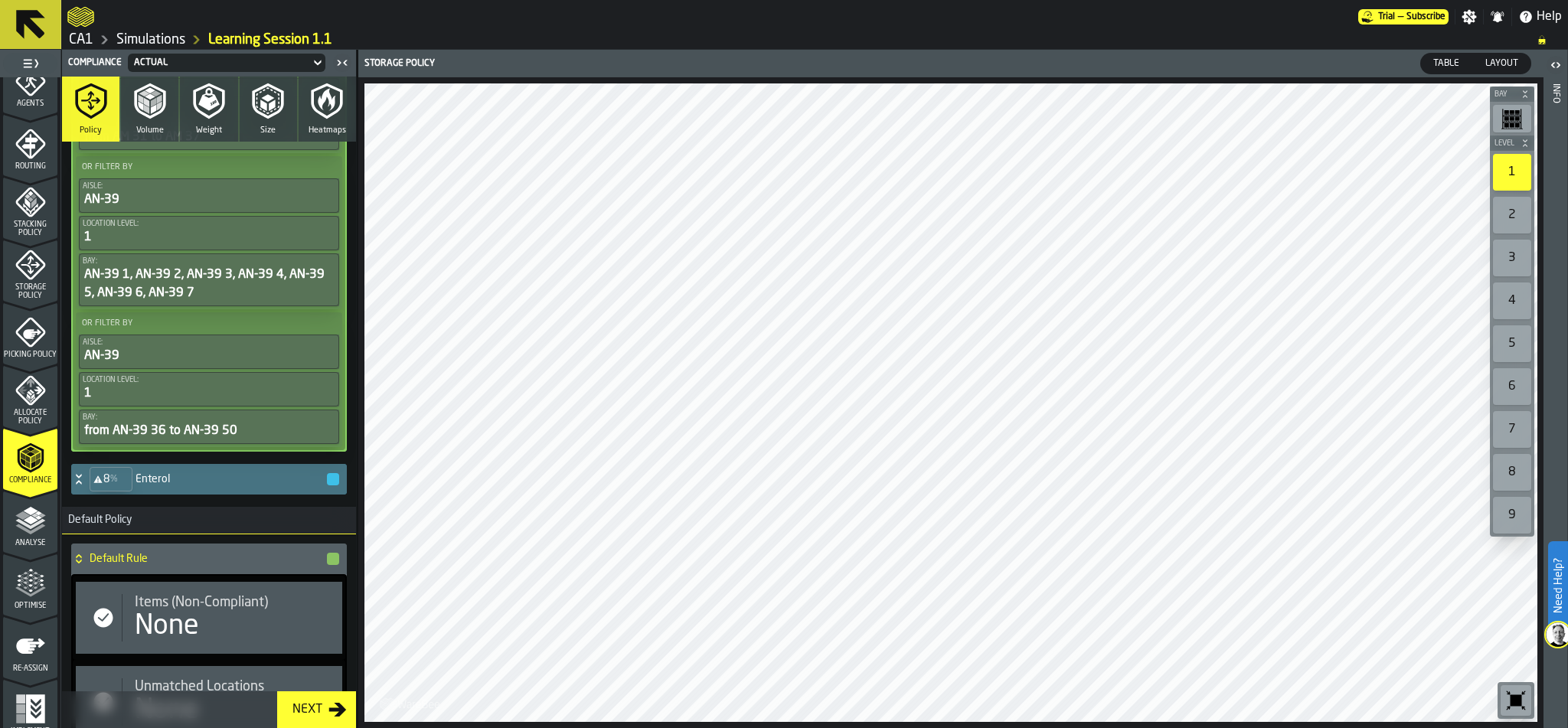
click at [203, 473] on h4 "Enterol" at bounding box center [230, 479] width 189 height 12
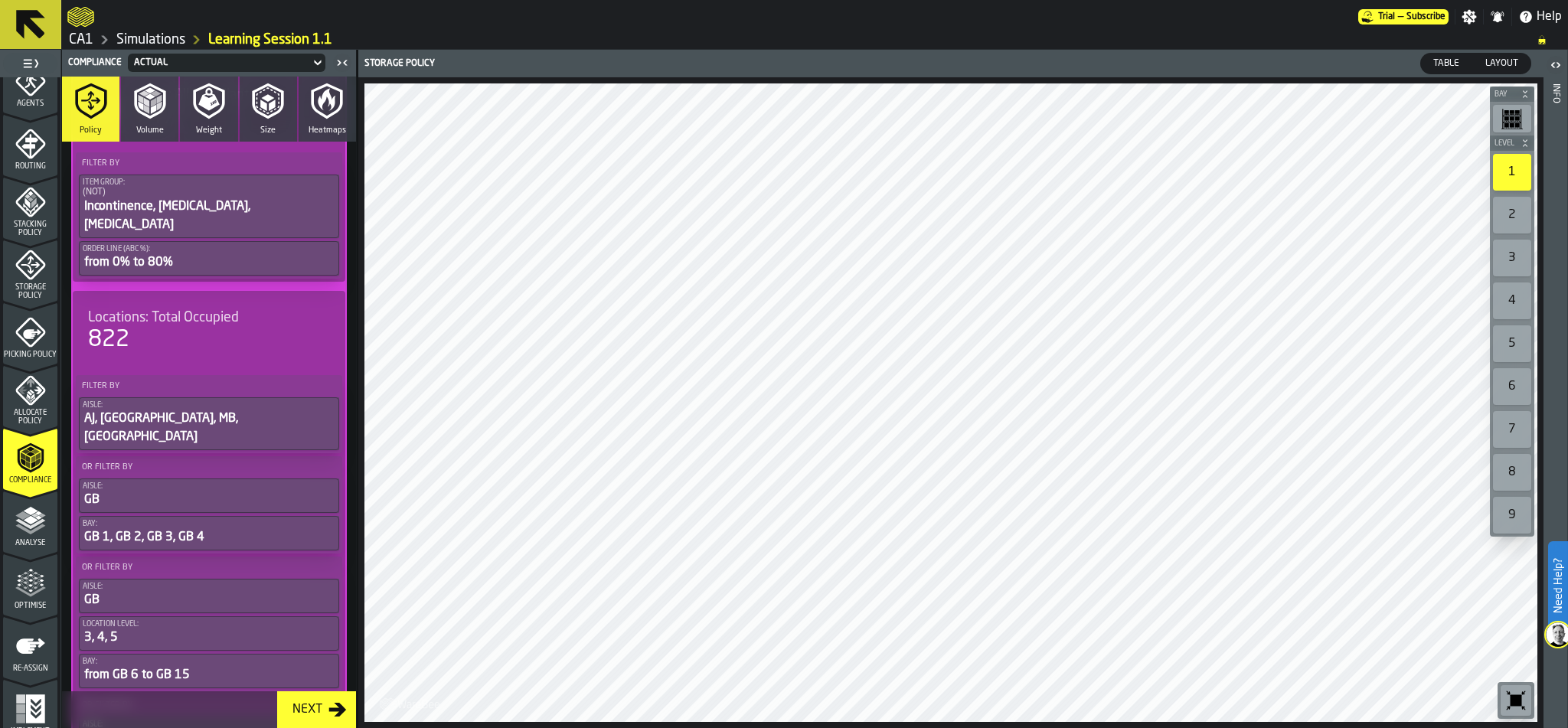
scroll to position [254, 0]
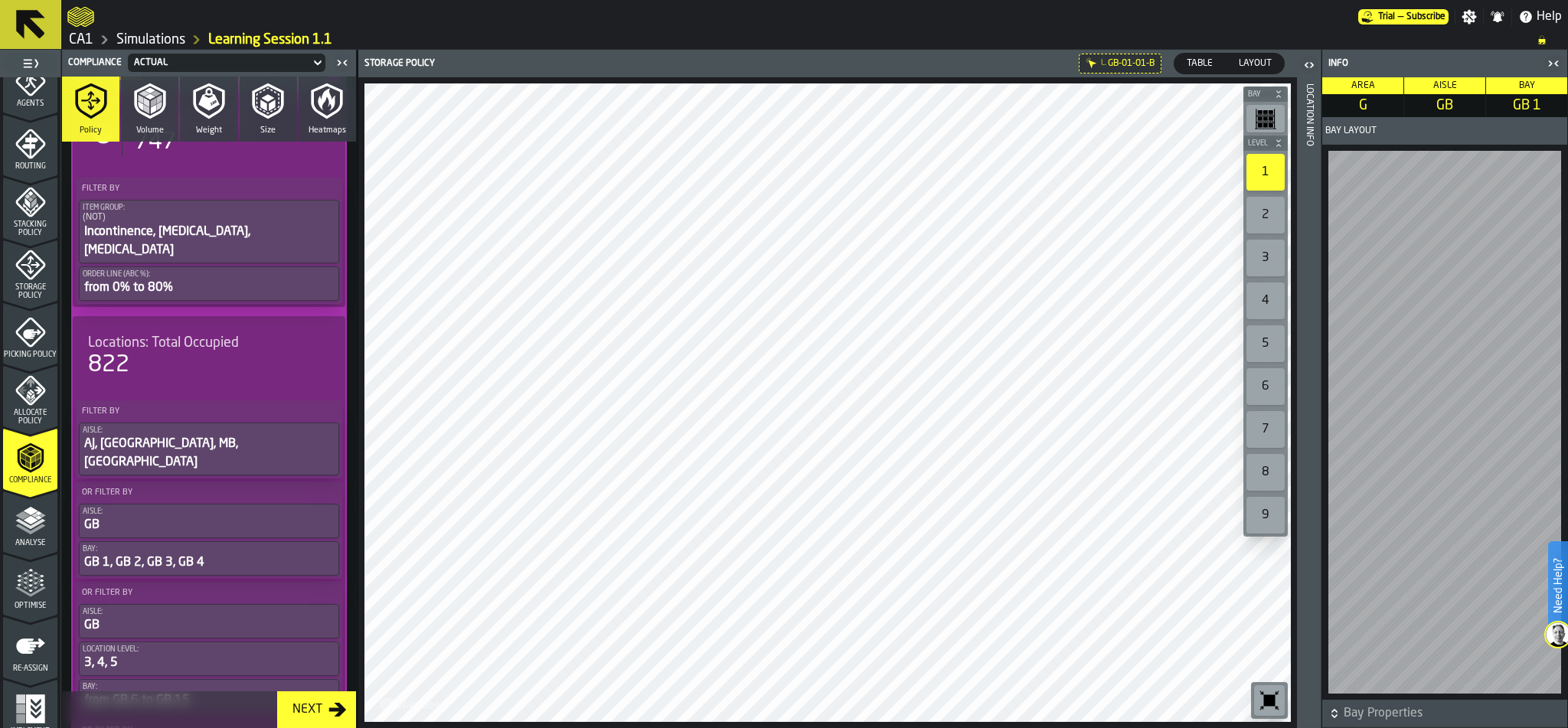
click at [1313, 67] on icon "button-toggle-Open" at bounding box center [1309, 65] width 18 height 18
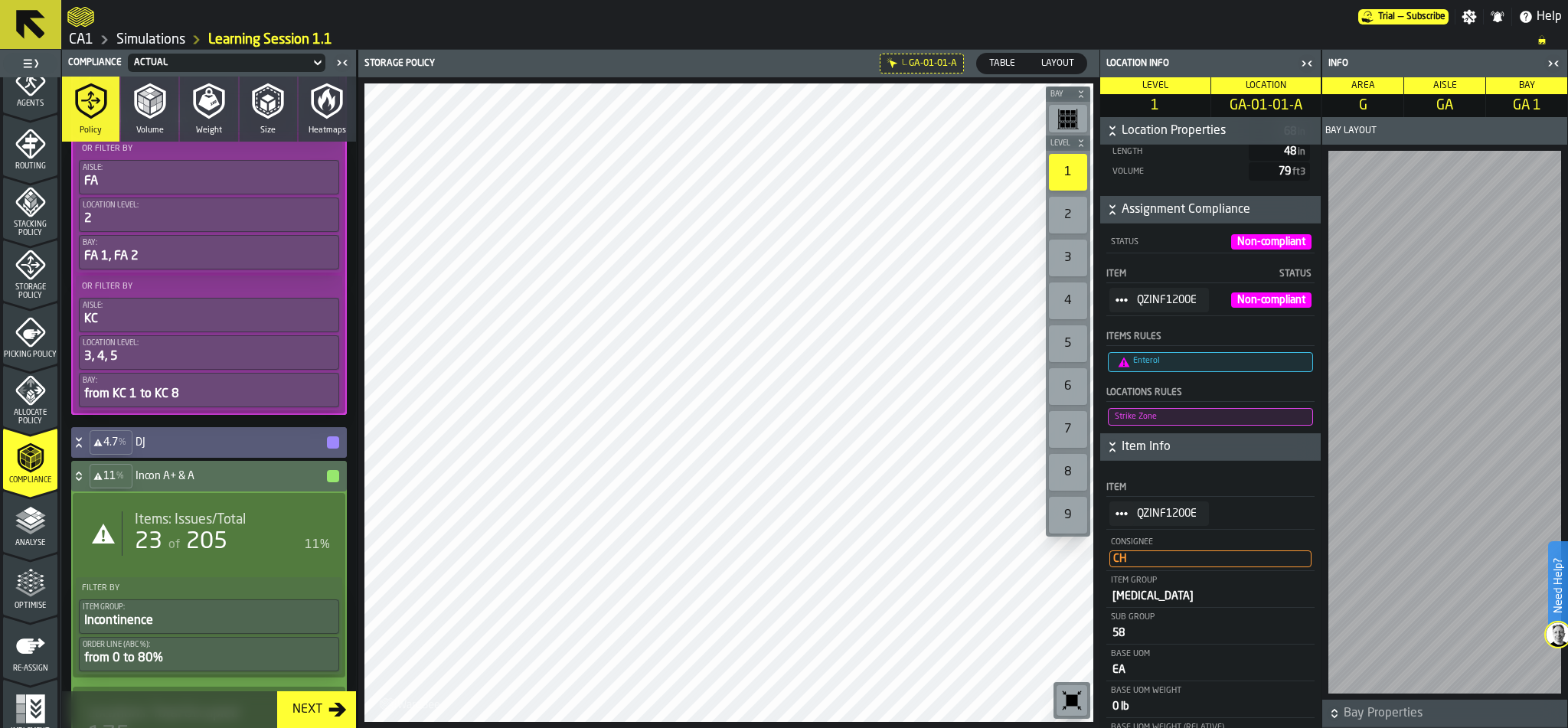
scroll to position [1621, 0]
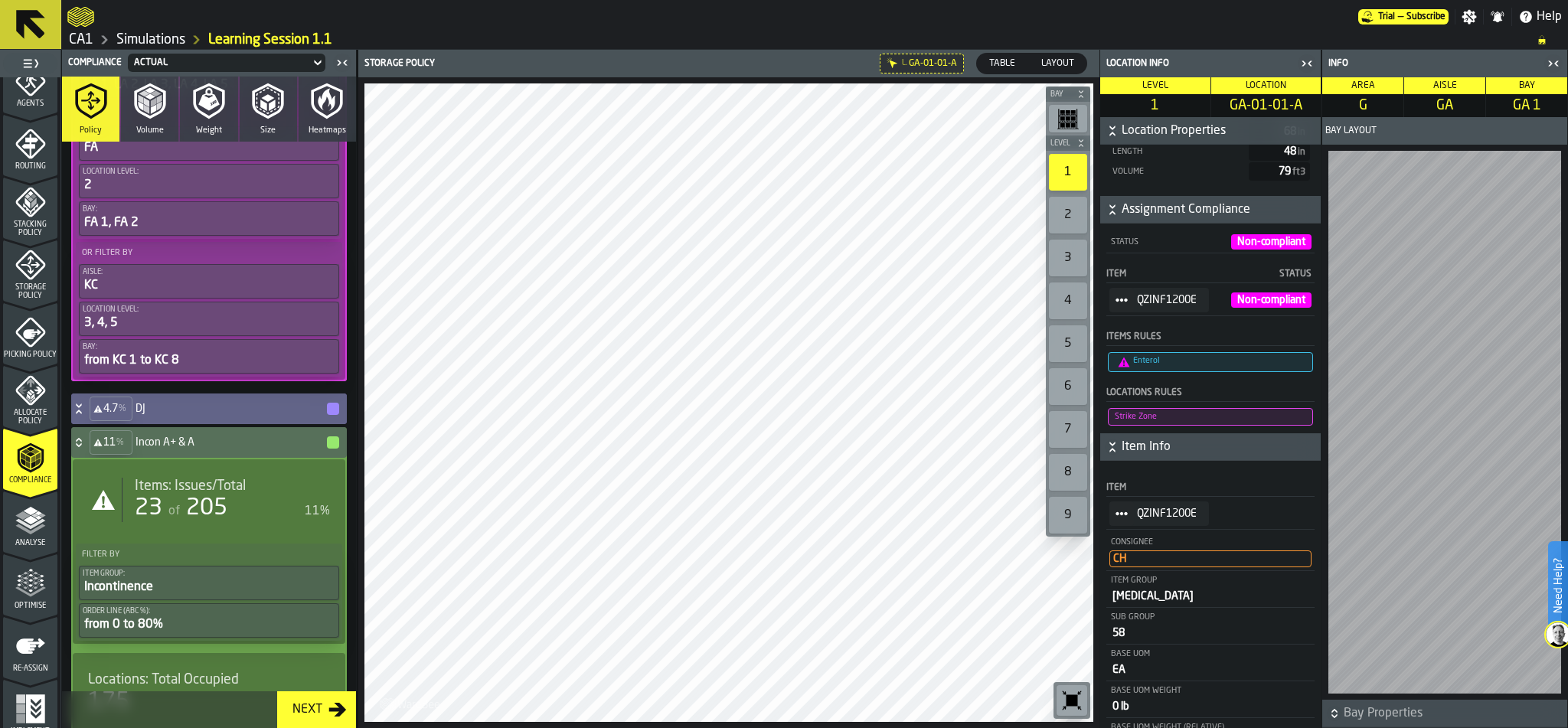
click at [80, 403] on icon at bounding box center [79, 408] width 16 height 12
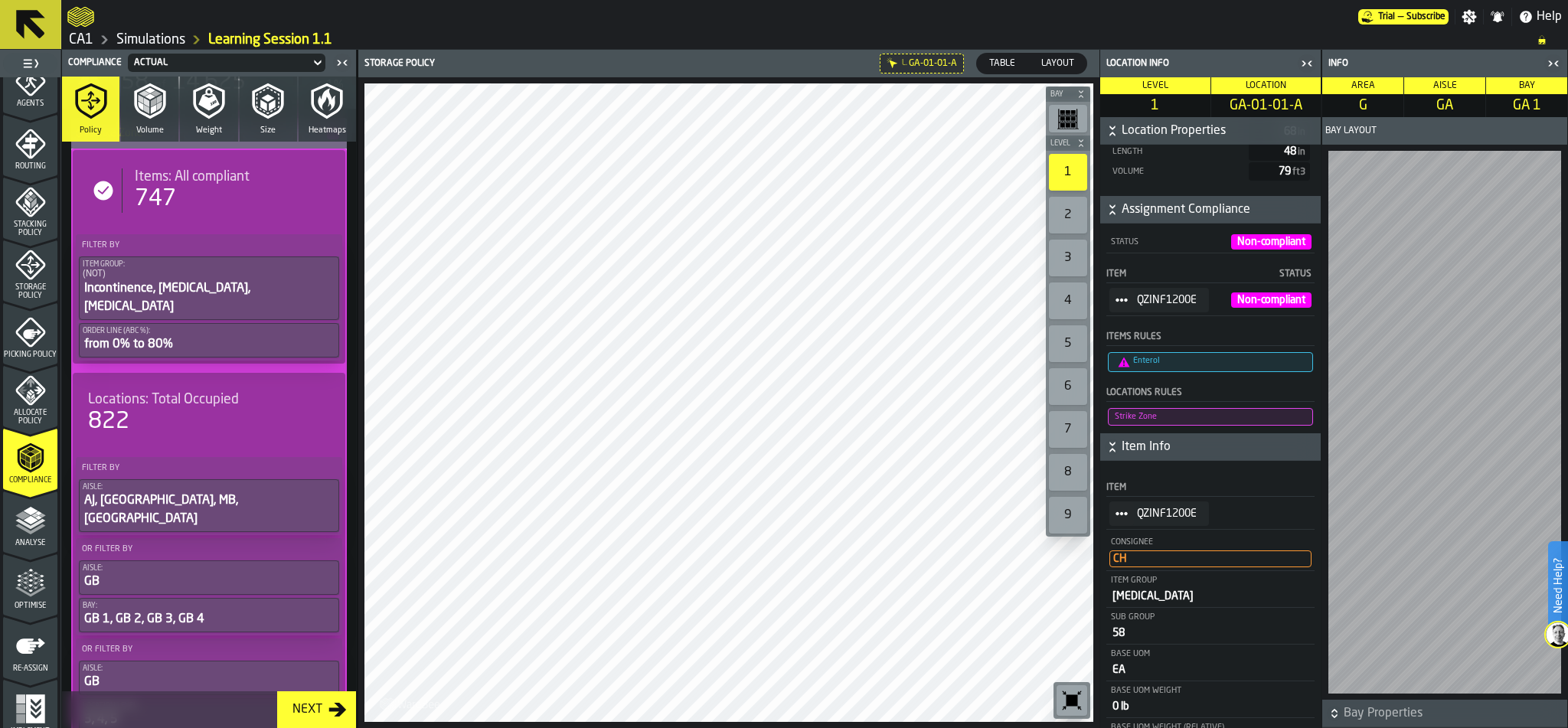
scroll to position [198, 0]
click at [181, 281] on div "Incontinence, [MEDICAL_DATA], [MEDICAL_DATA]" at bounding box center [209, 298] width 253 height 37
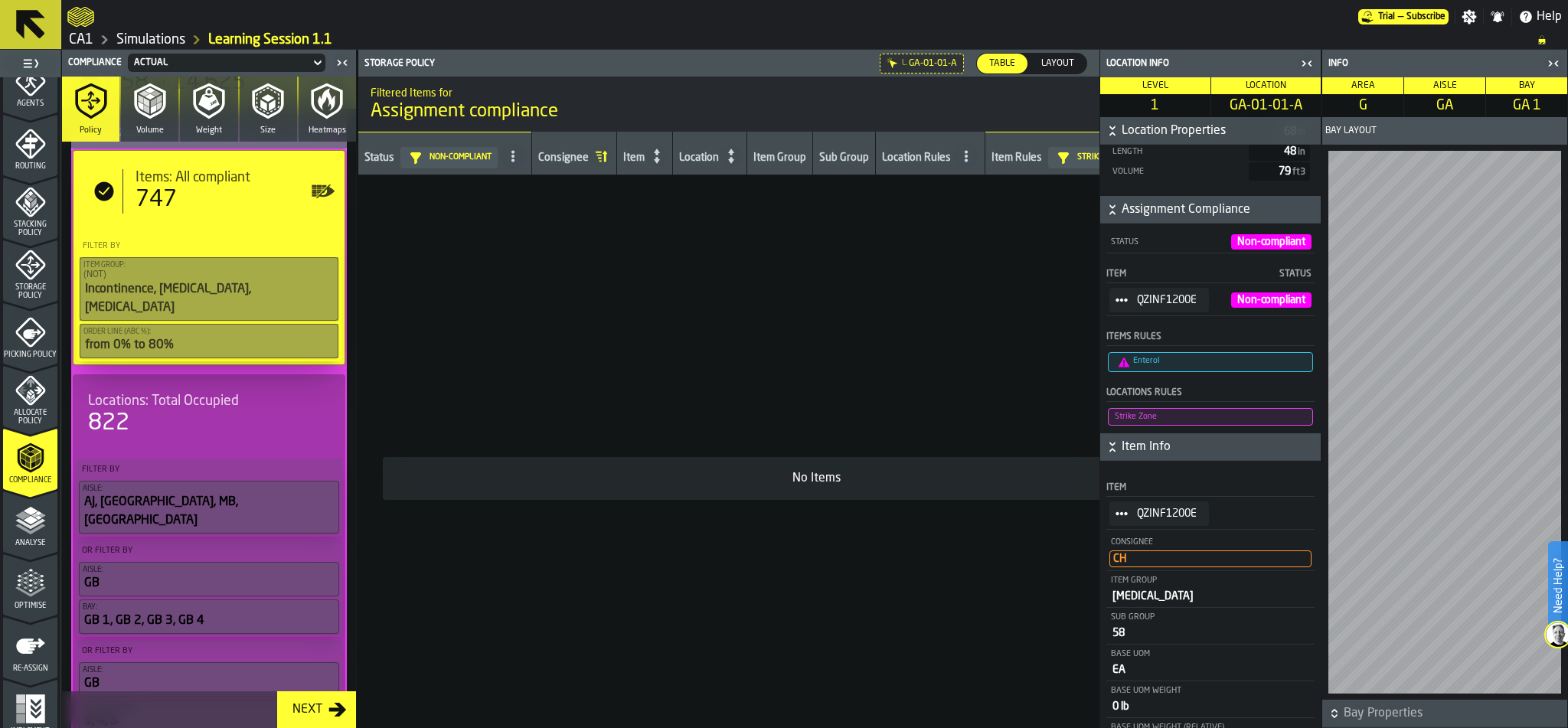
click at [185, 270] on div "(NOT)" at bounding box center [209, 275] width 251 height 11
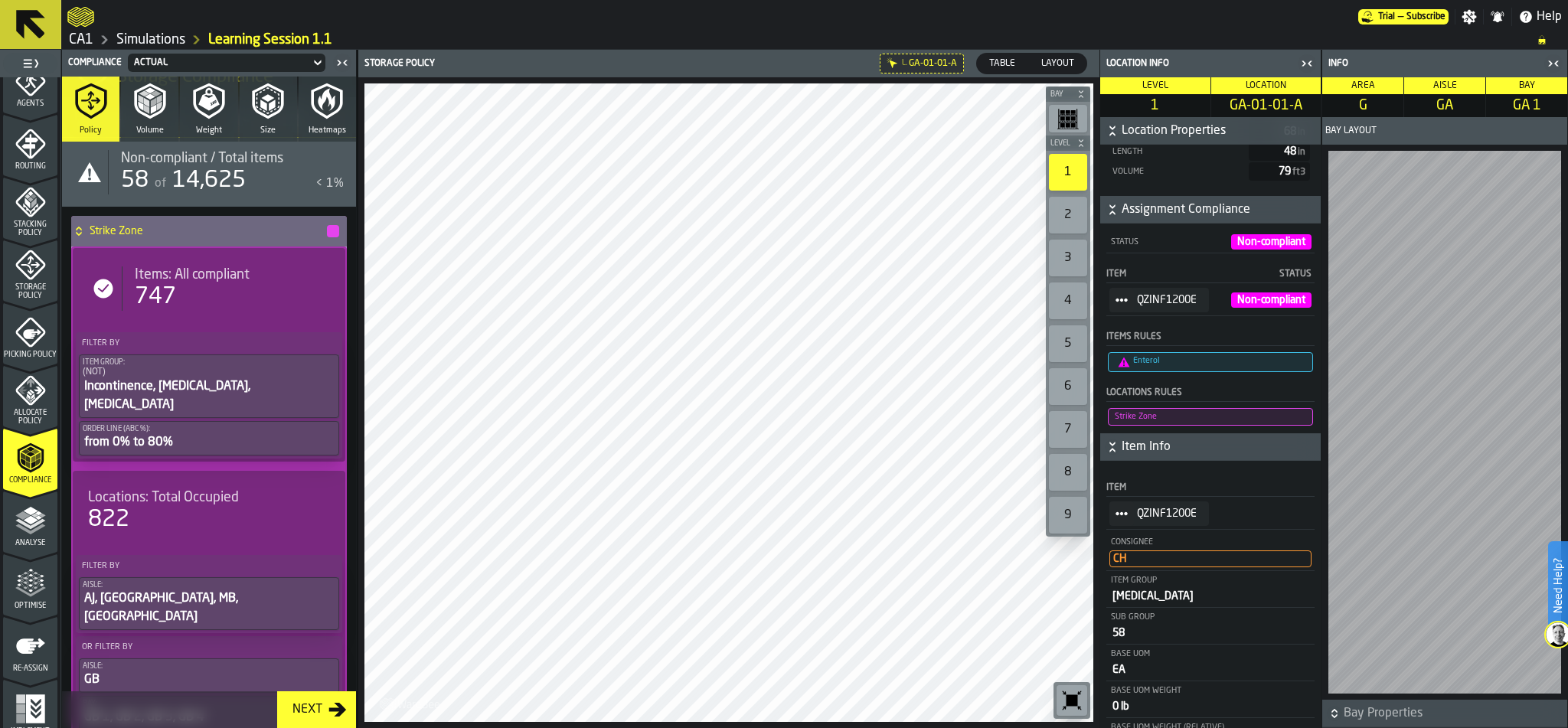
scroll to position [479, 0]
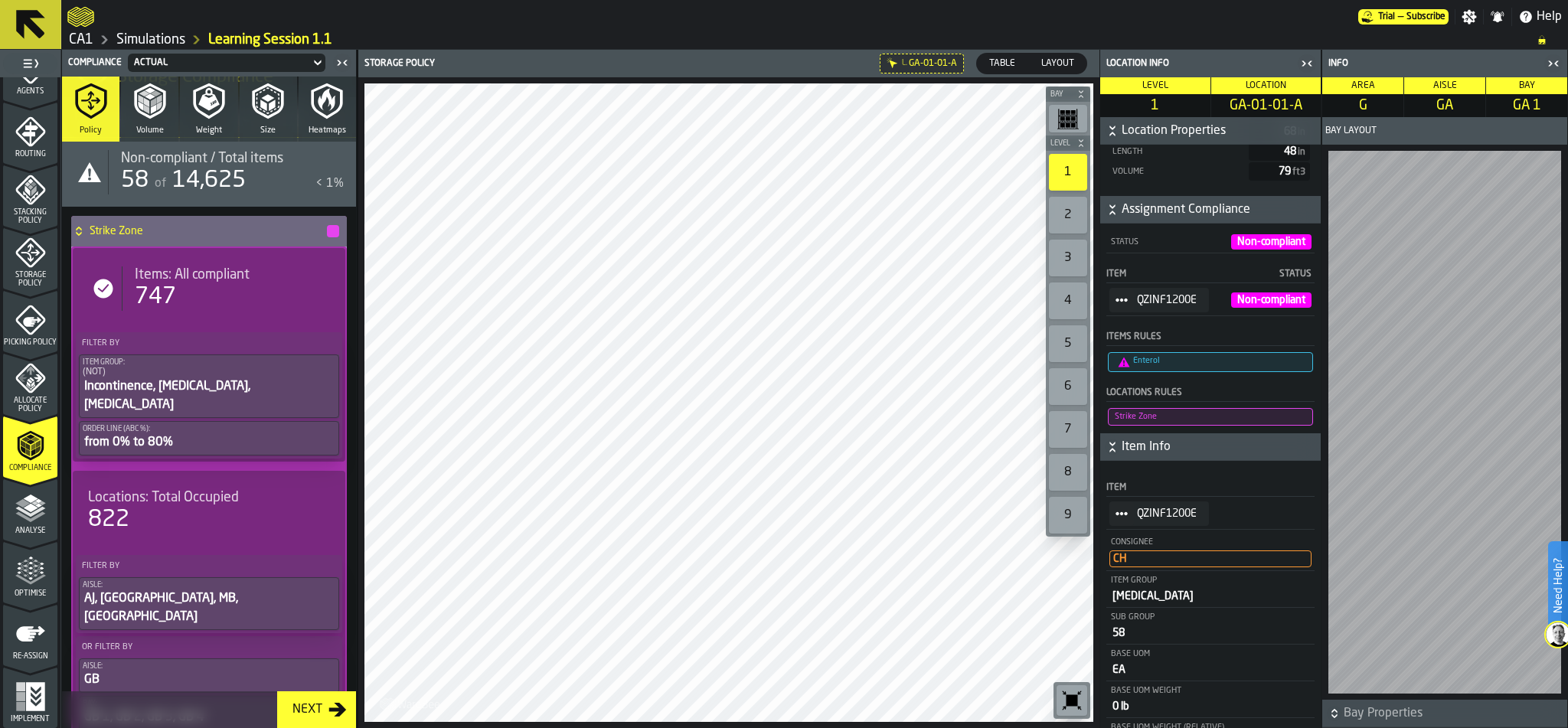
click at [34, 576] on icon "menu Optimise" at bounding box center [30, 571] width 30 height 30
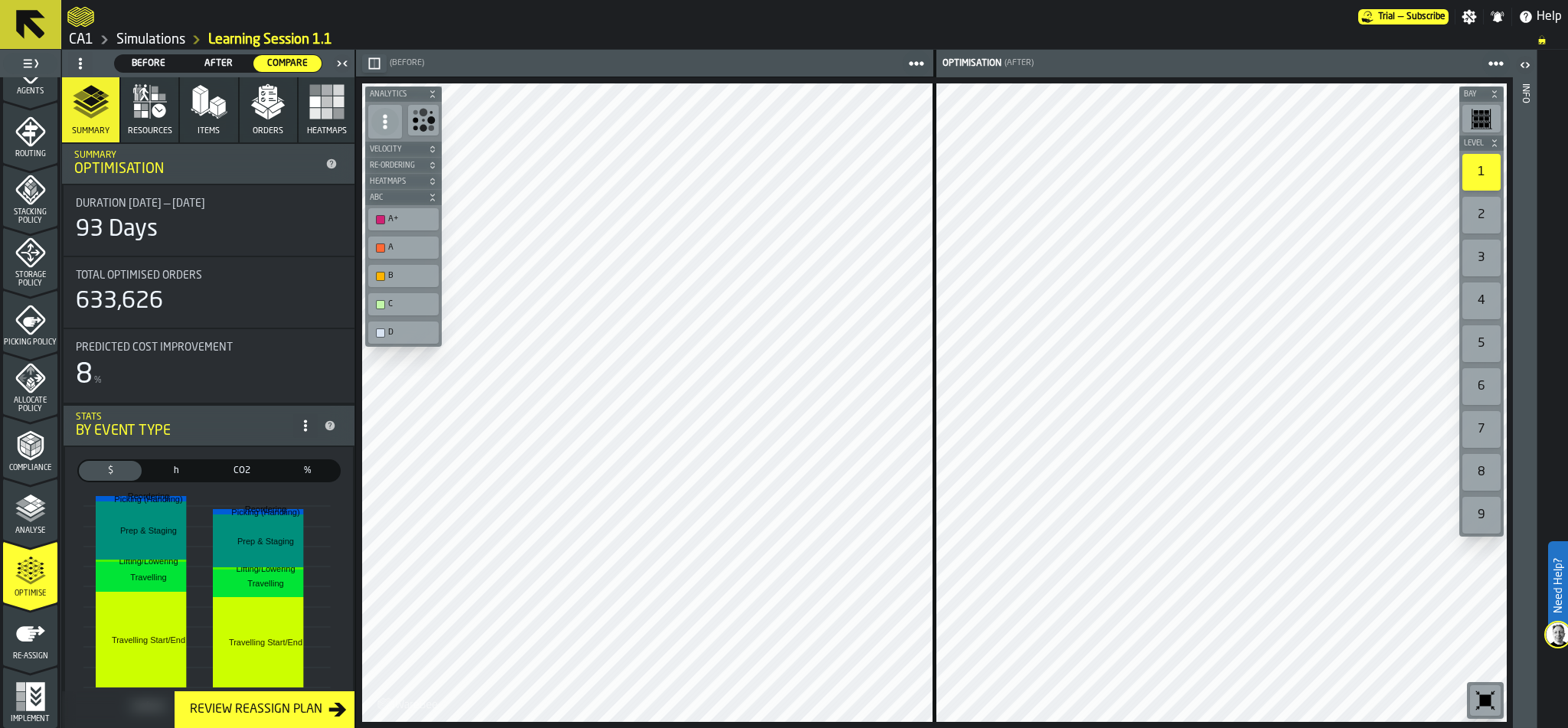
click at [204, 108] on polygon "button" at bounding box center [204, 102] width 7 height 23
click at [25, 652] on span "Re-assign" at bounding box center [30, 656] width 54 height 8
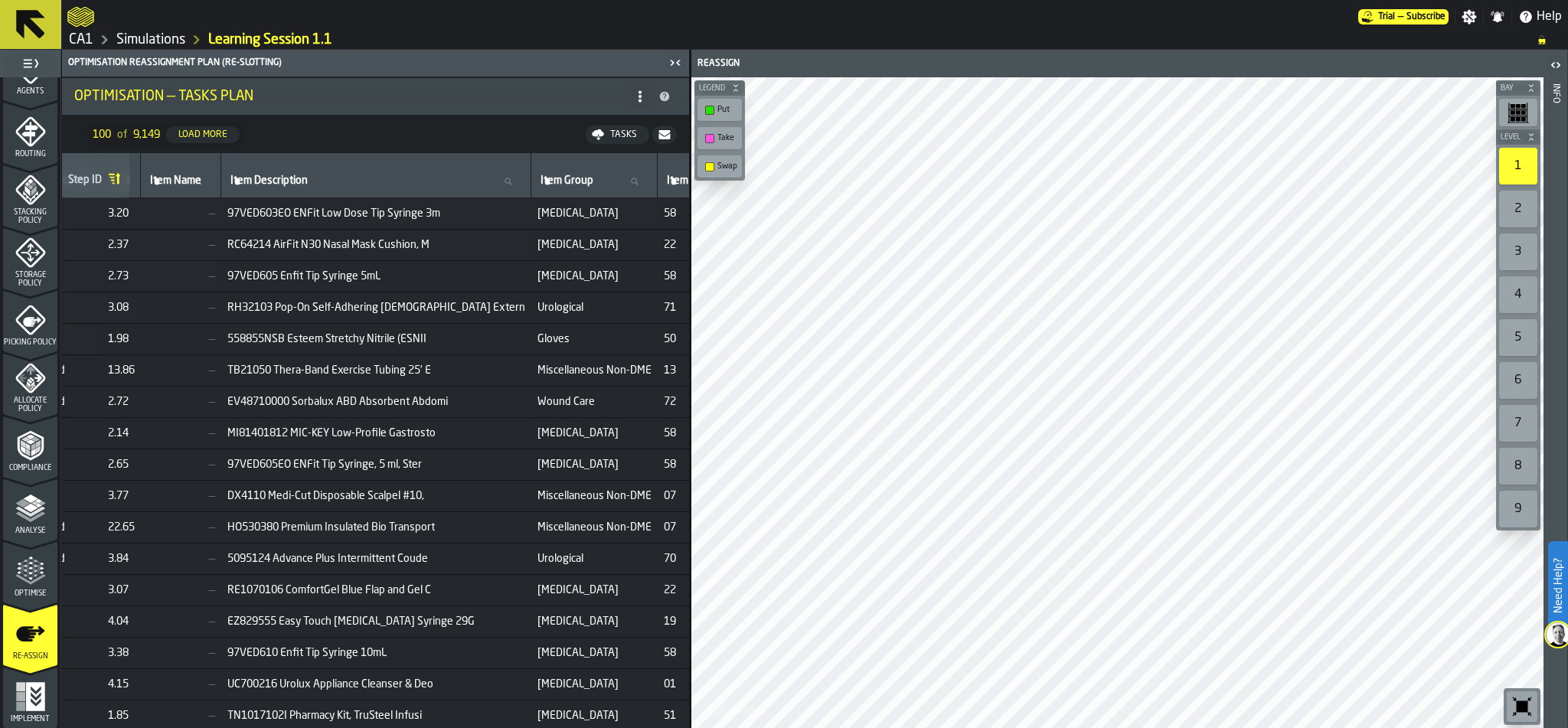
scroll to position [0, 0]
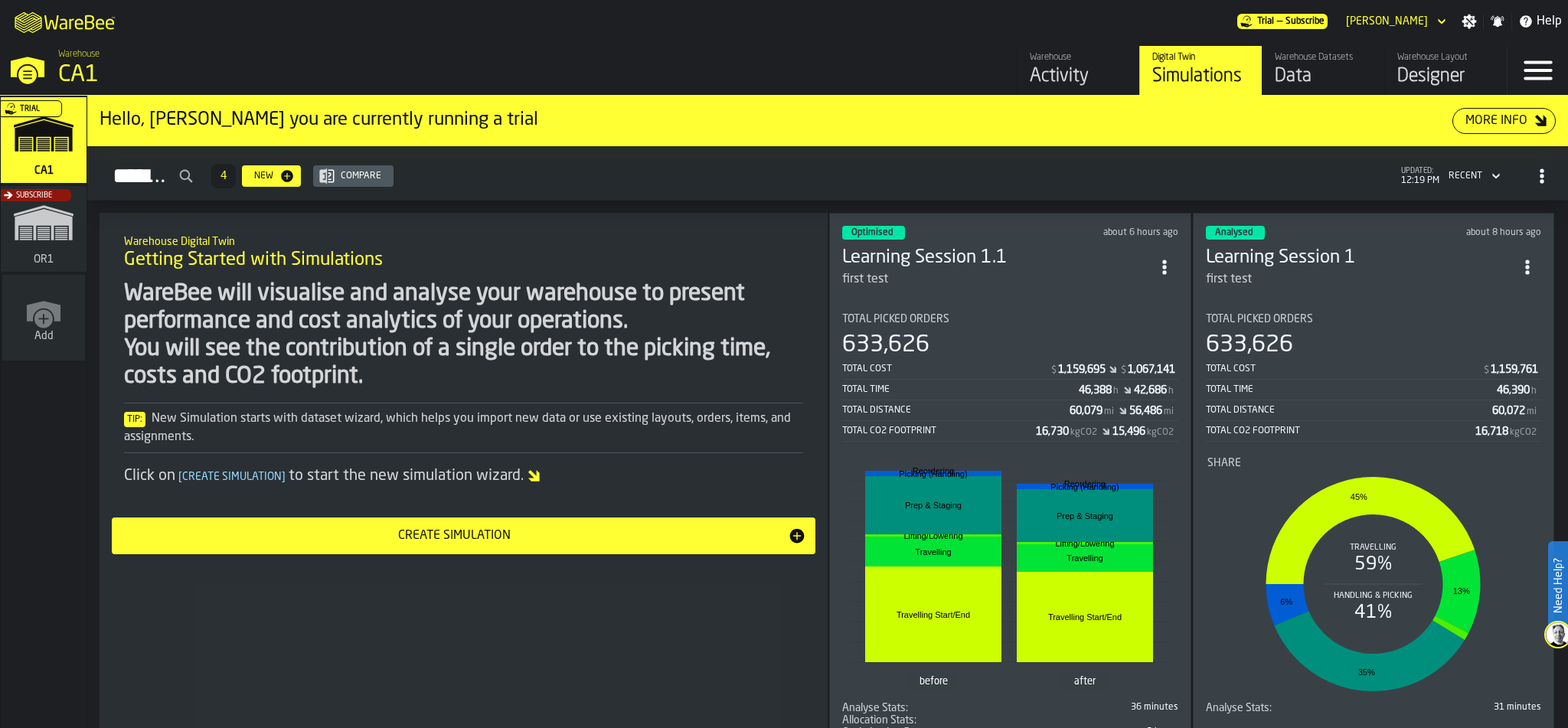
click at [1015, 288] on div "Optimised about 6 hours ago Learning Session 1.1 first test Total Picked Orders…" at bounding box center [1010, 481] width 362 height 539
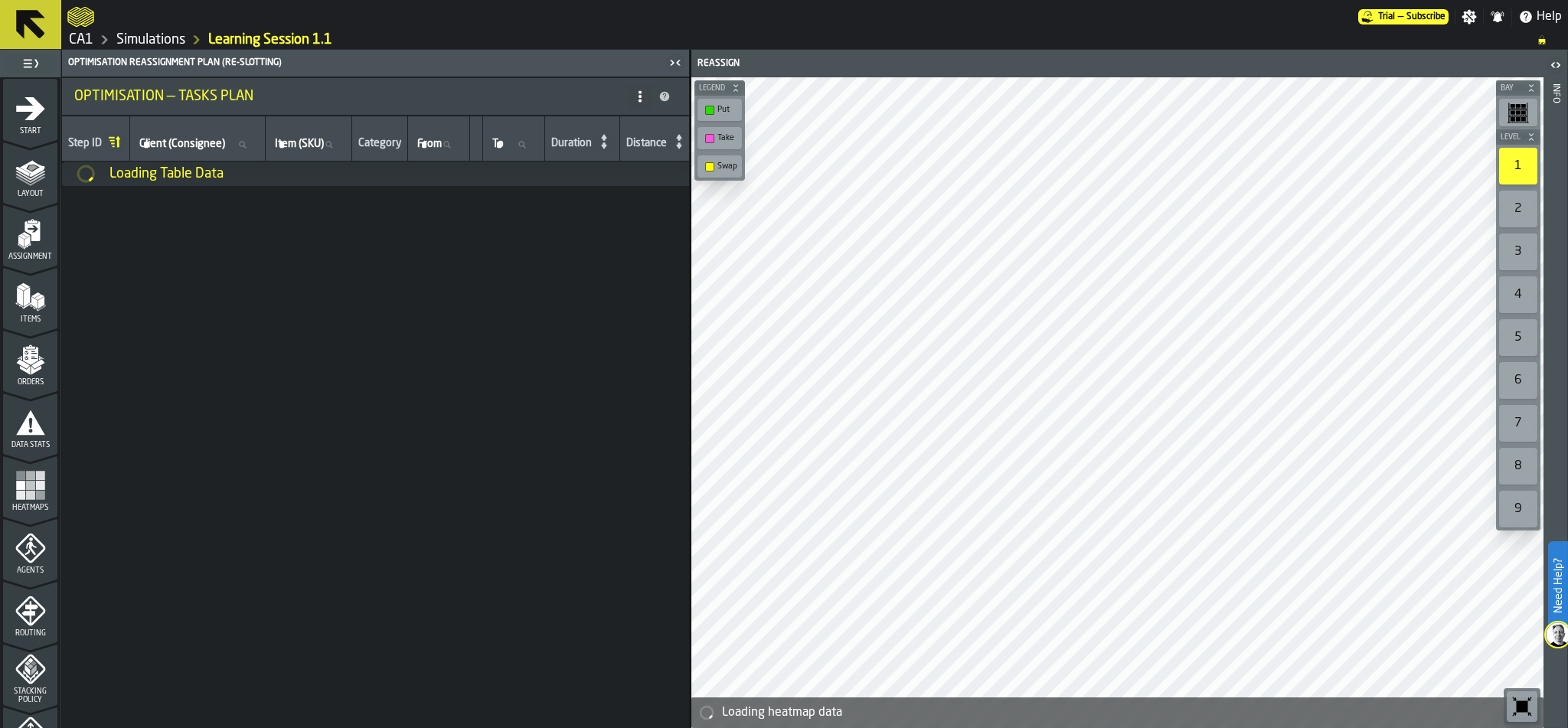
scroll to position [479, 0]
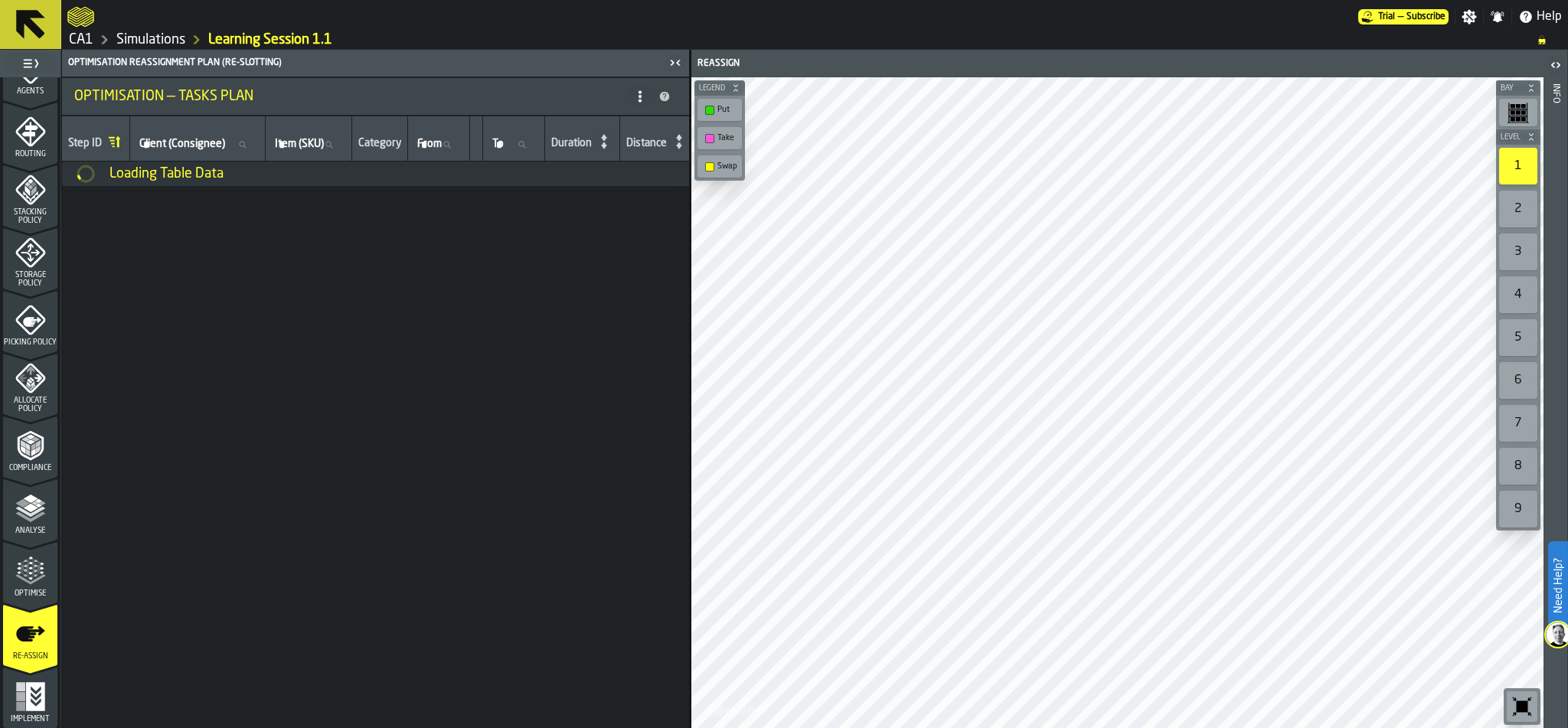
click at [38, 629] on icon "menu Re-assign" at bounding box center [30, 634] width 29 height 16
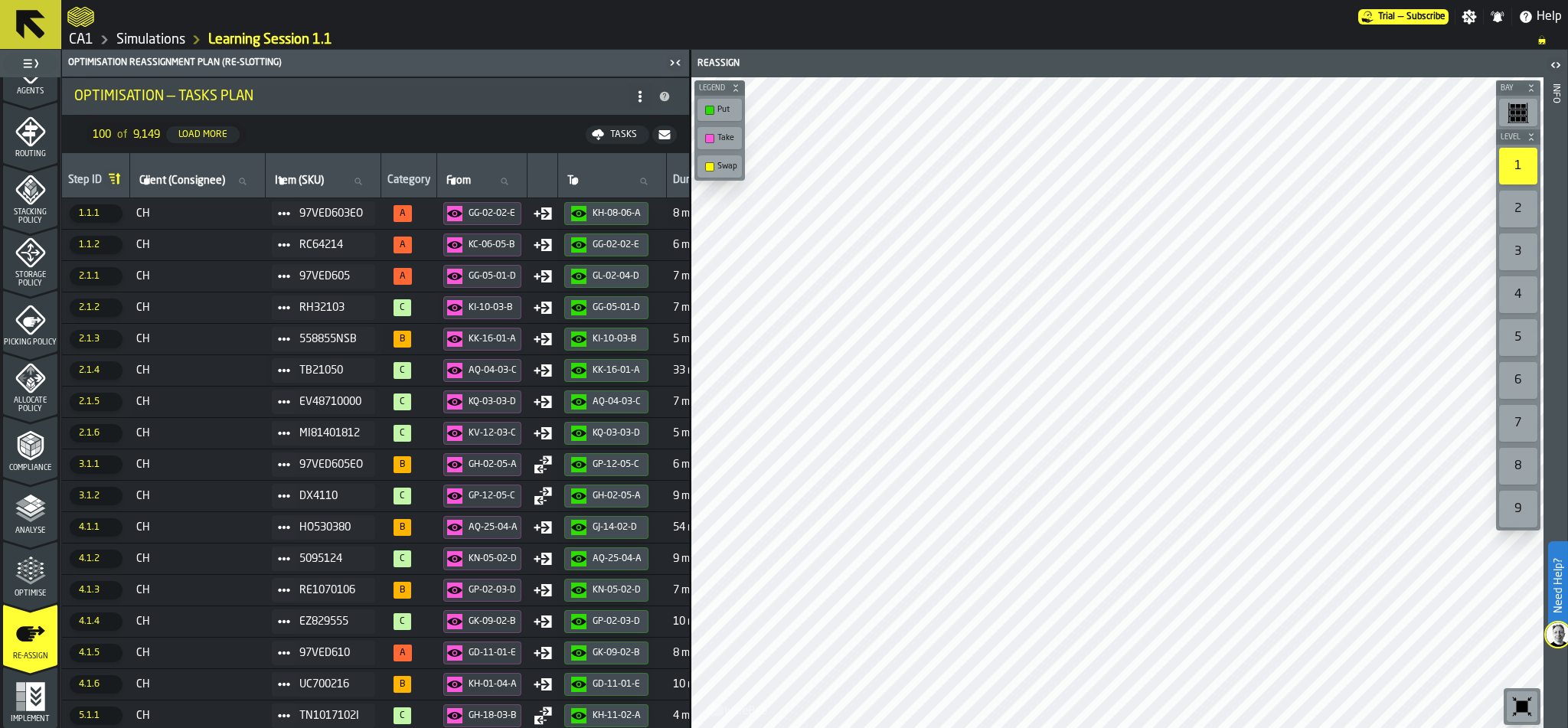
click at [642, 102] on icon at bounding box center [640, 96] width 12 height 12
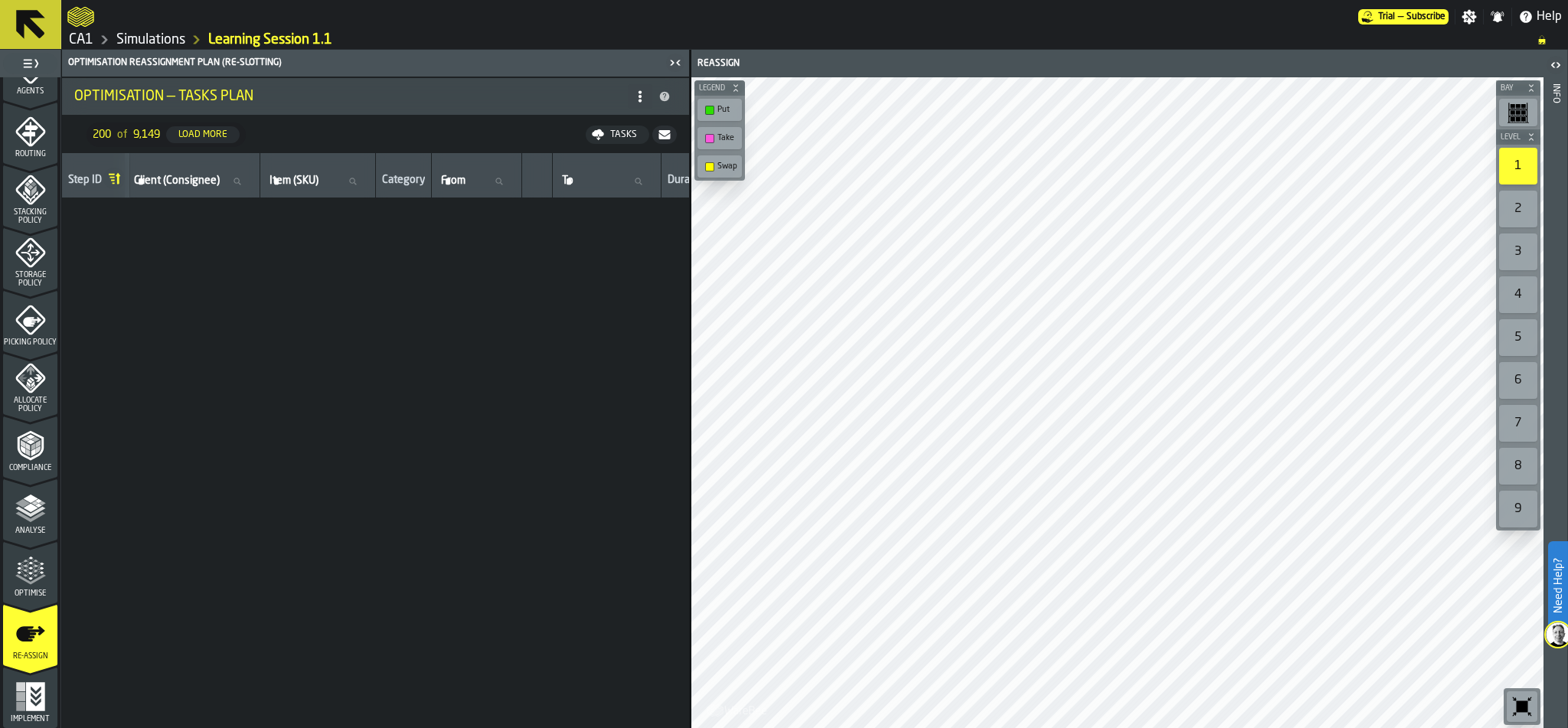
scroll to position [0, 6]
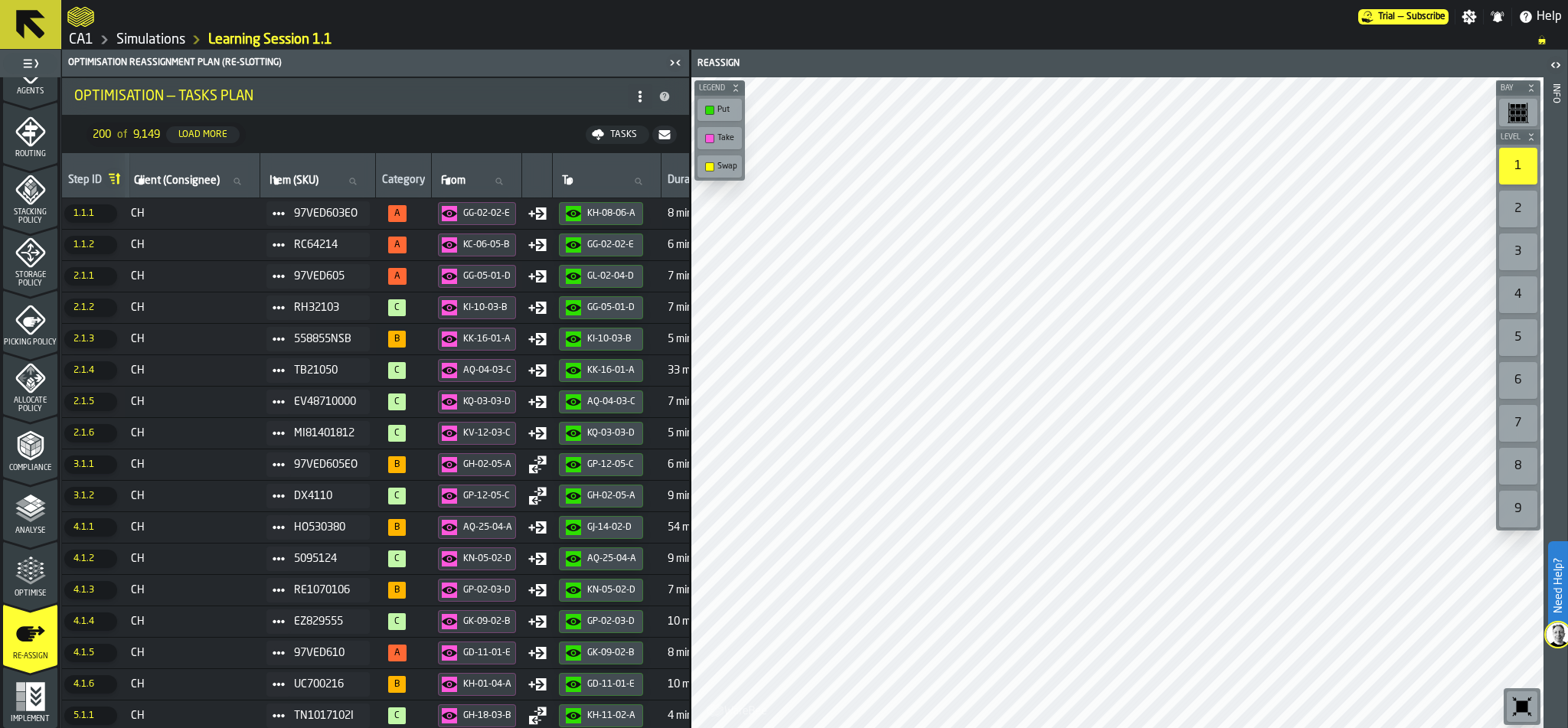
click at [641, 99] on icon at bounding box center [640, 96] width 12 height 12
click at [414, 137] on nav "200 of 9,149 Load More Tasks" at bounding box center [376, 134] width 627 height 37
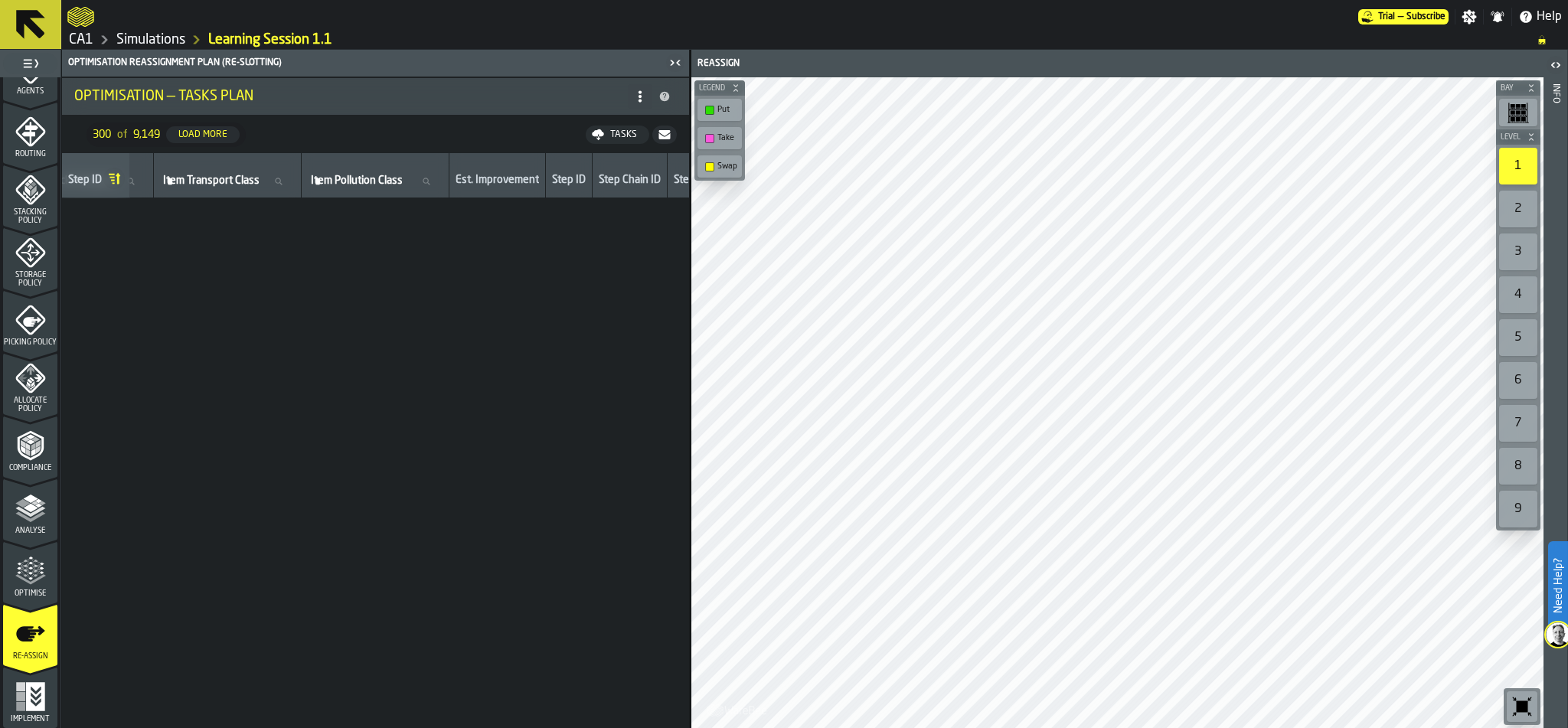
scroll to position [0, 0]
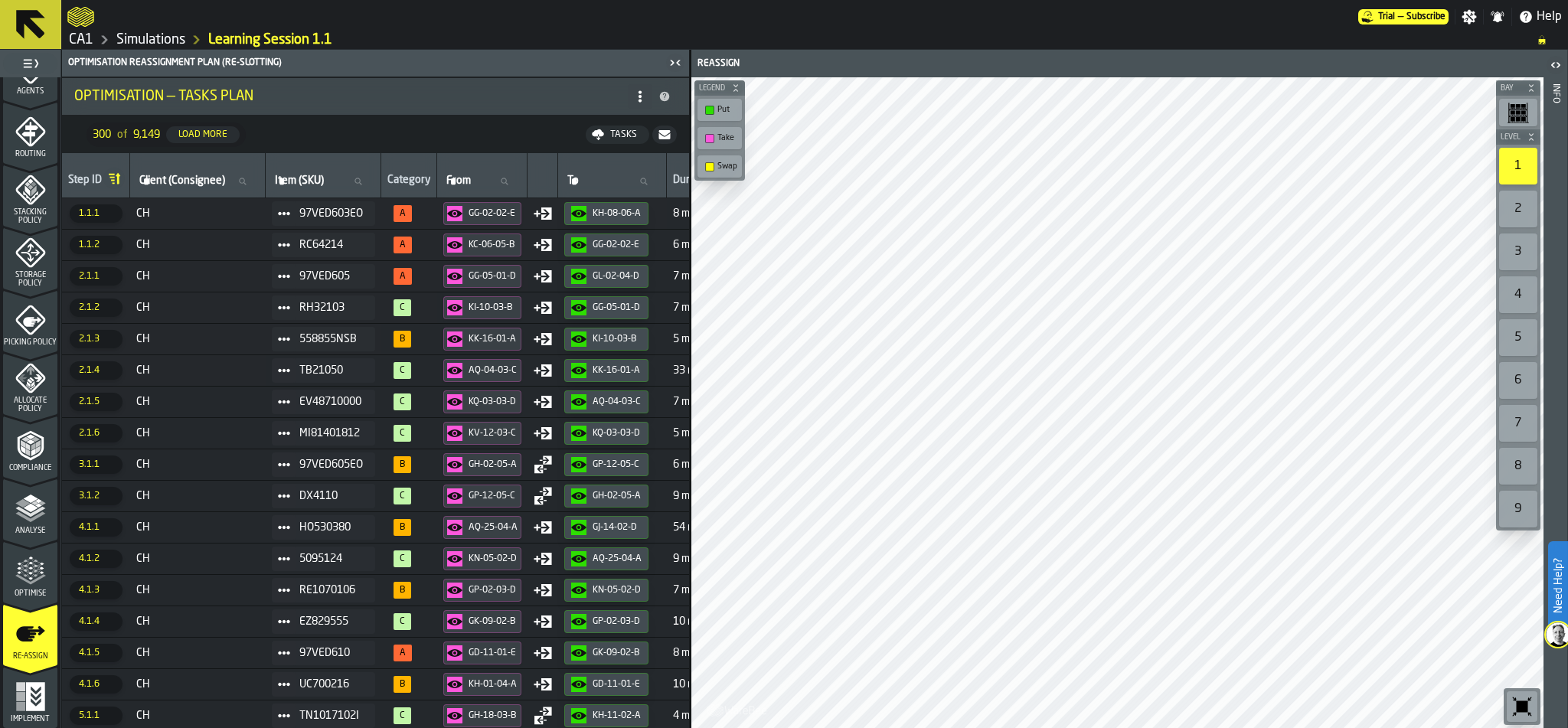
click at [642, 93] on icon at bounding box center [640, 96] width 12 height 12
click at [664, 140] on icon "button-" at bounding box center [664, 134] width 12 height 12
click at [664, 140] on div "Sending..." at bounding box center [636, 134] width 68 height 12
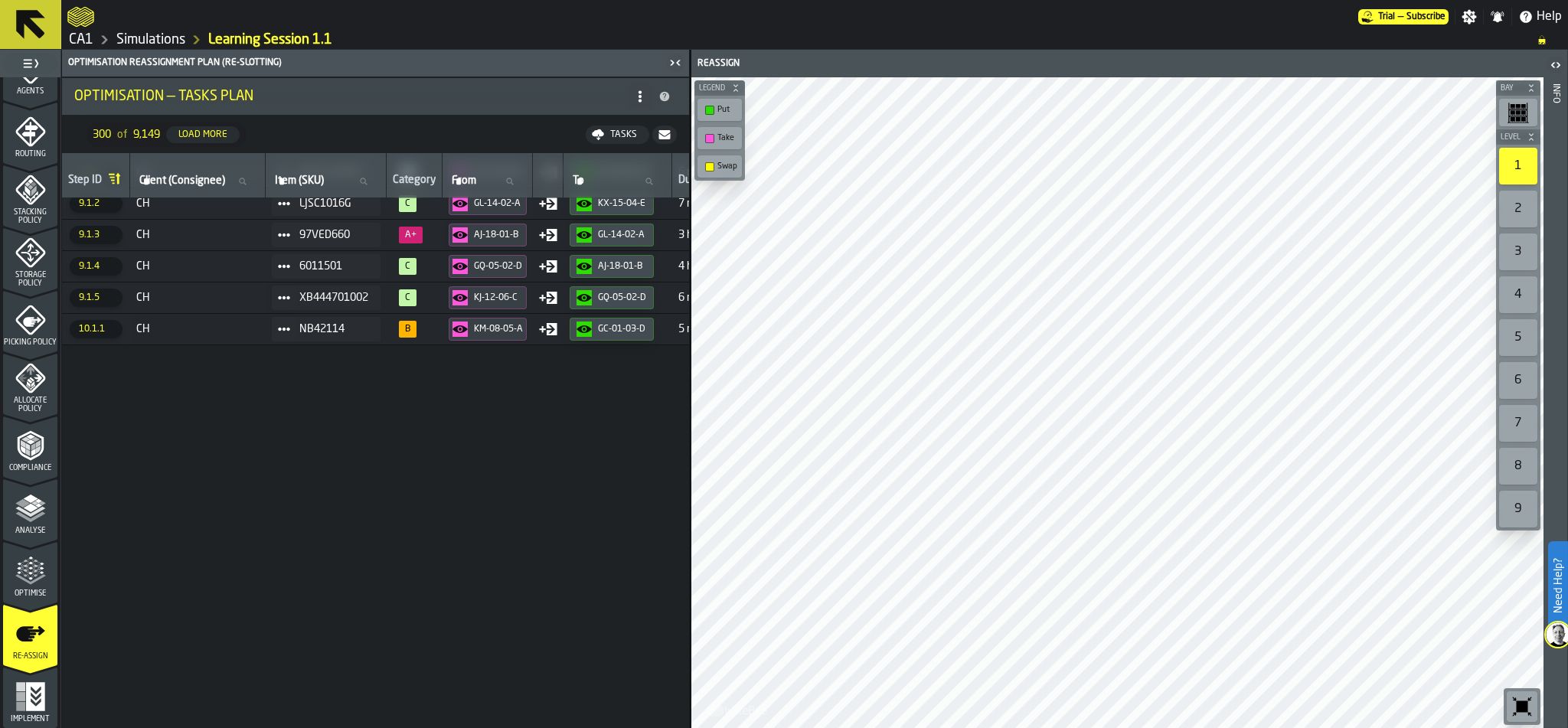
scroll to position [444, 0]
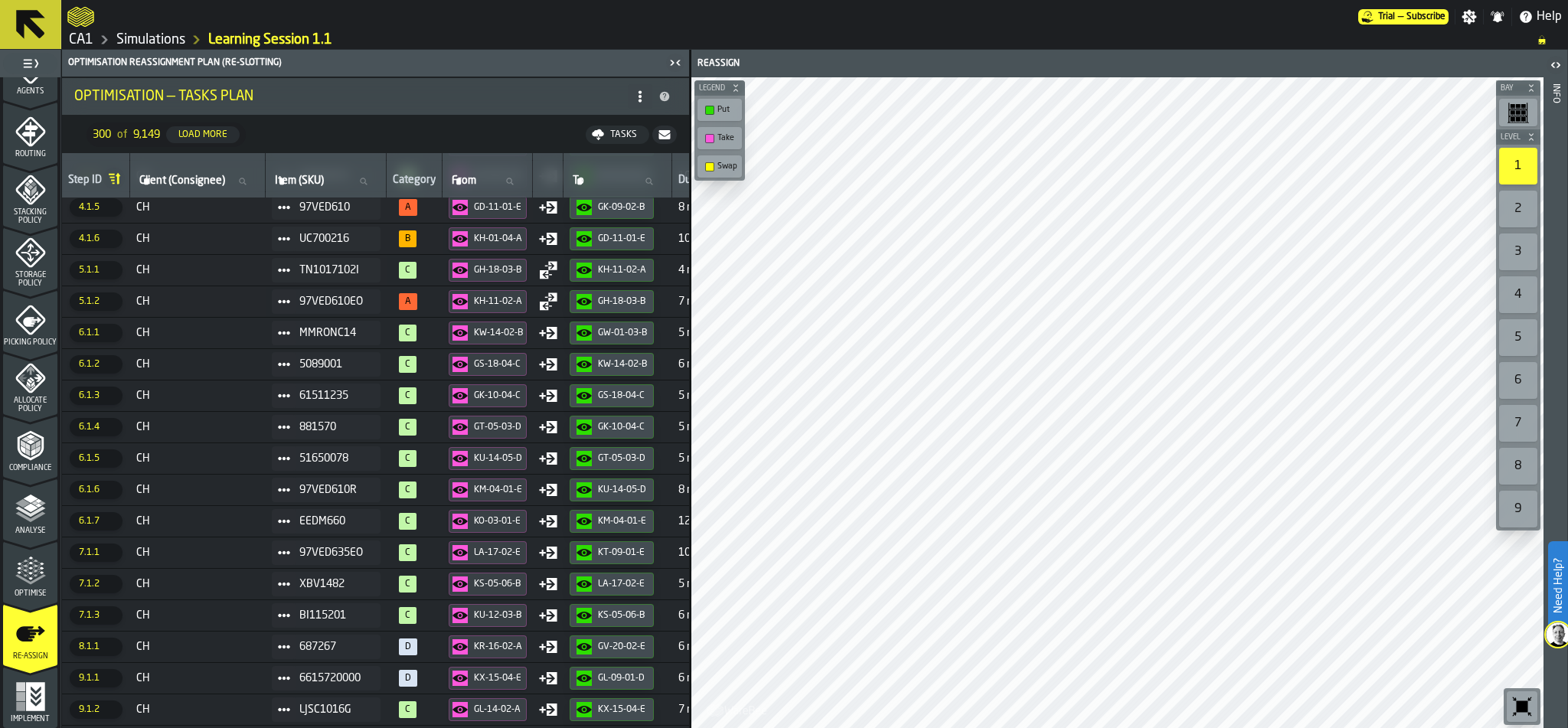
click at [26, 518] on polyline "menu Analyse" at bounding box center [30, 516] width 30 height 11
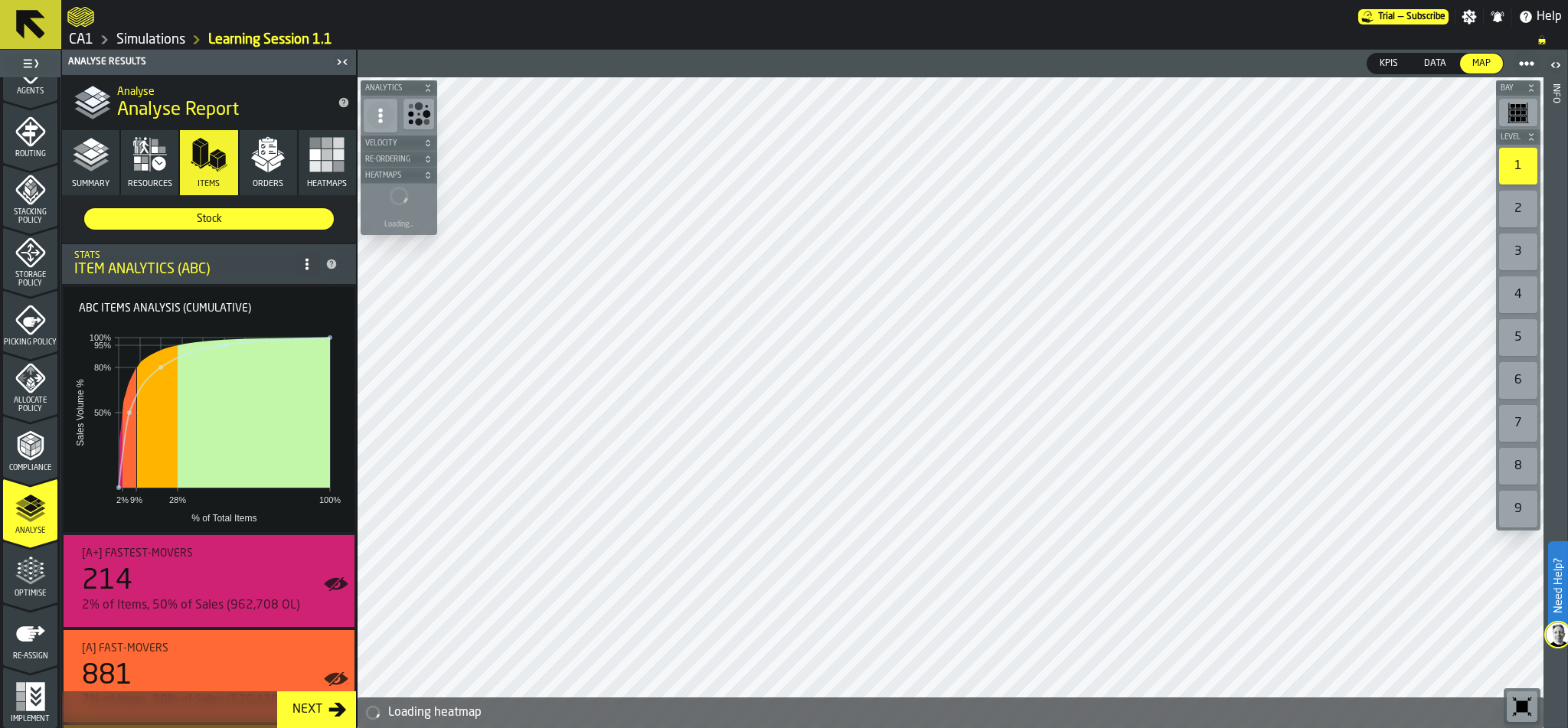
click at [90, 159] on icon "button" at bounding box center [91, 154] width 37 height 37
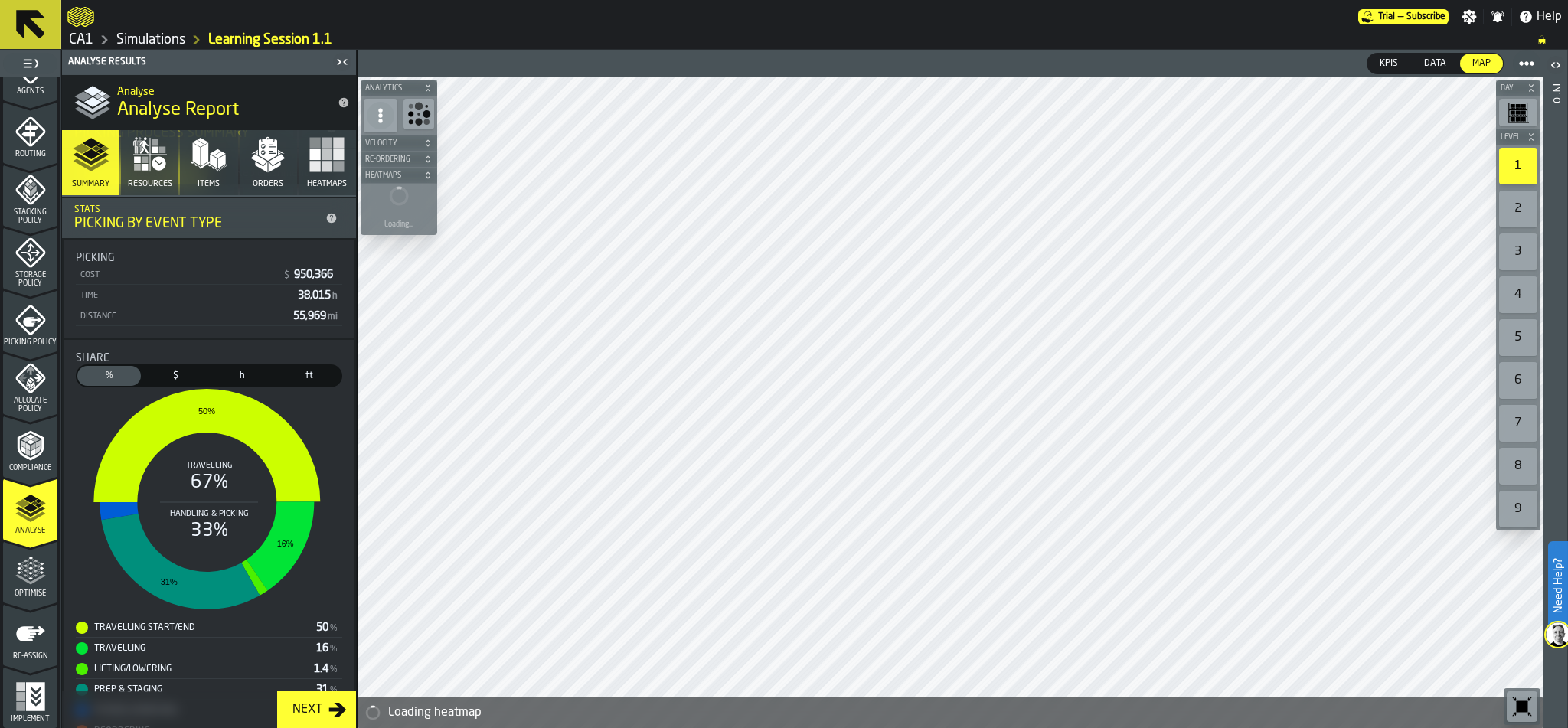
scroll to position [351, 0]
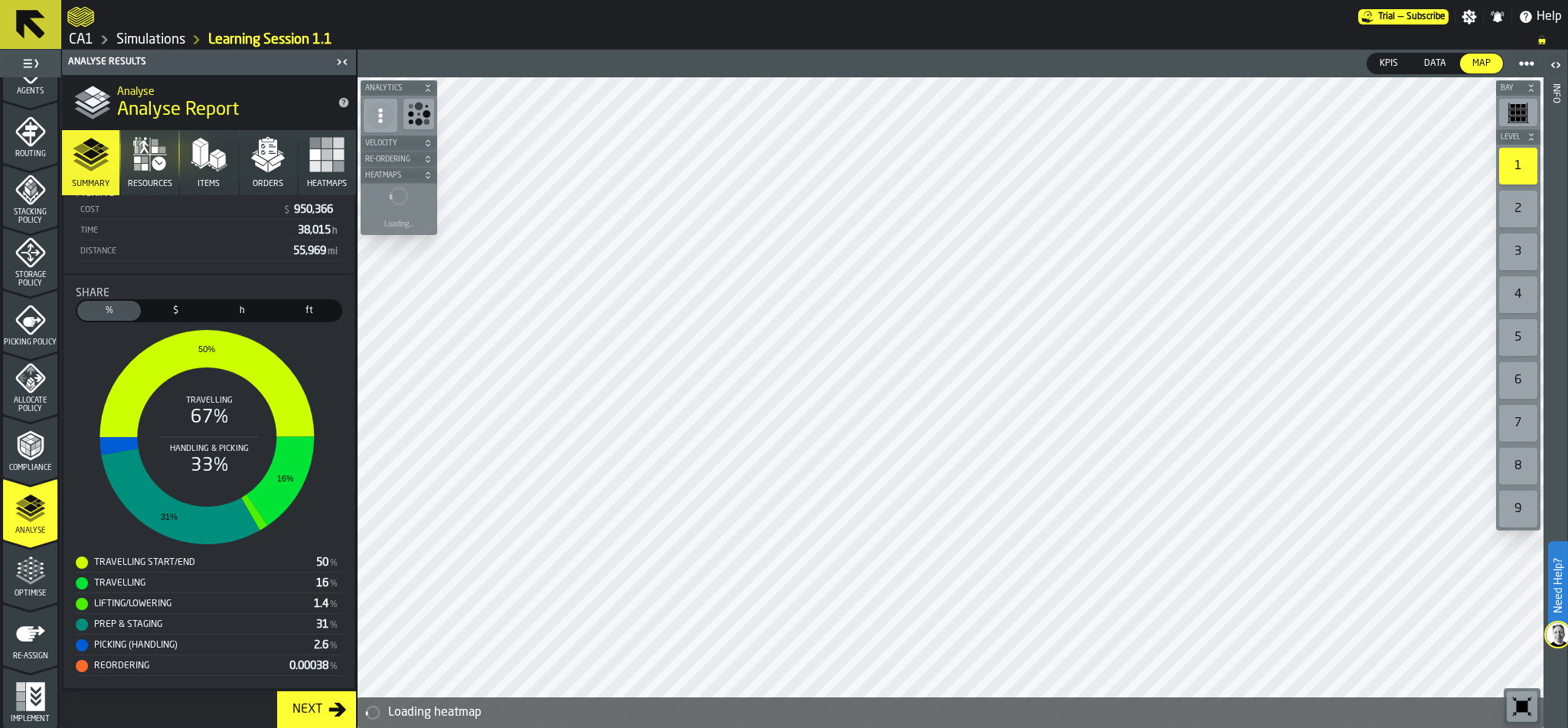
click at [28, 452] on icon "menu Compliance" at bounding box center [30, 445] width 30 height 30
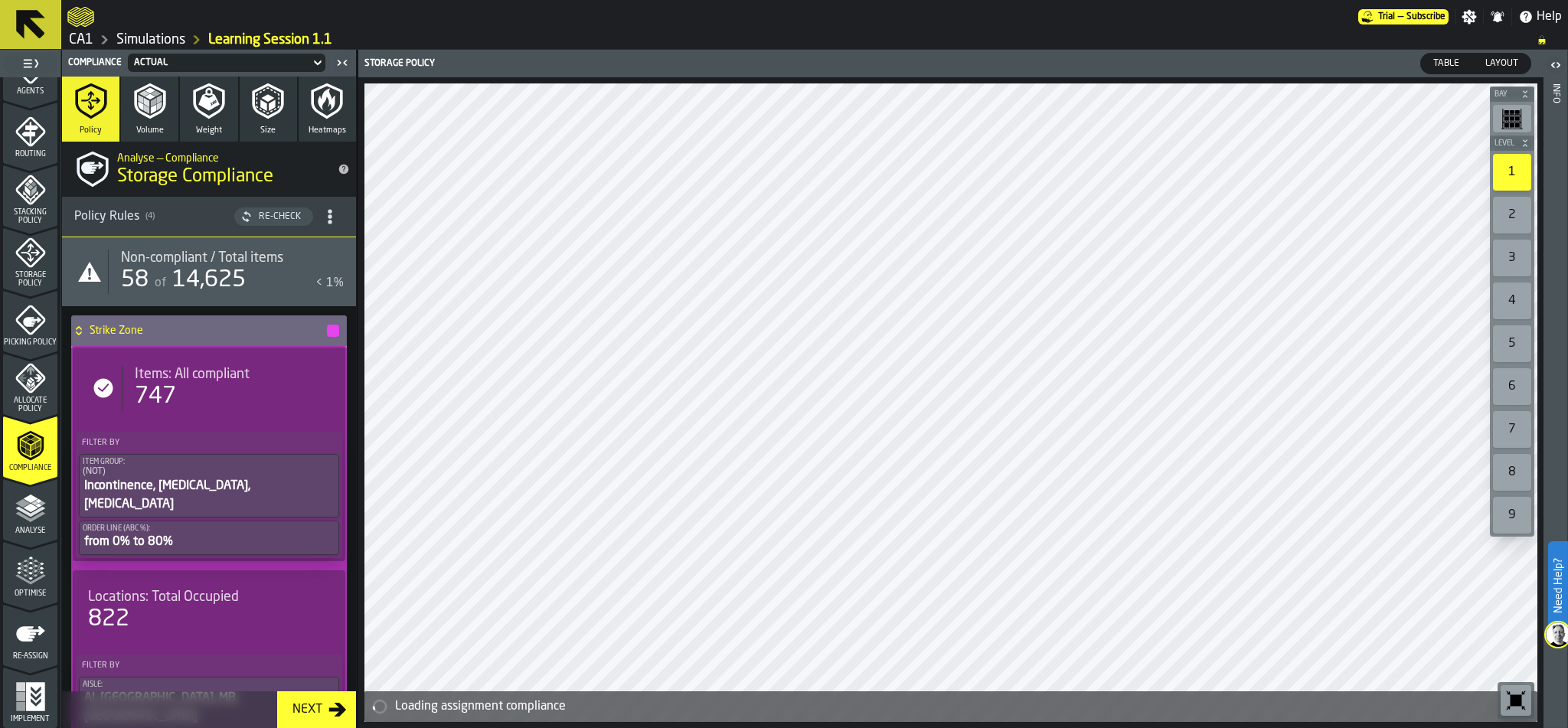
click at [20, 377] on icon "menu Allocate Policy" at bounding box center [22, 377] width 8 height 7
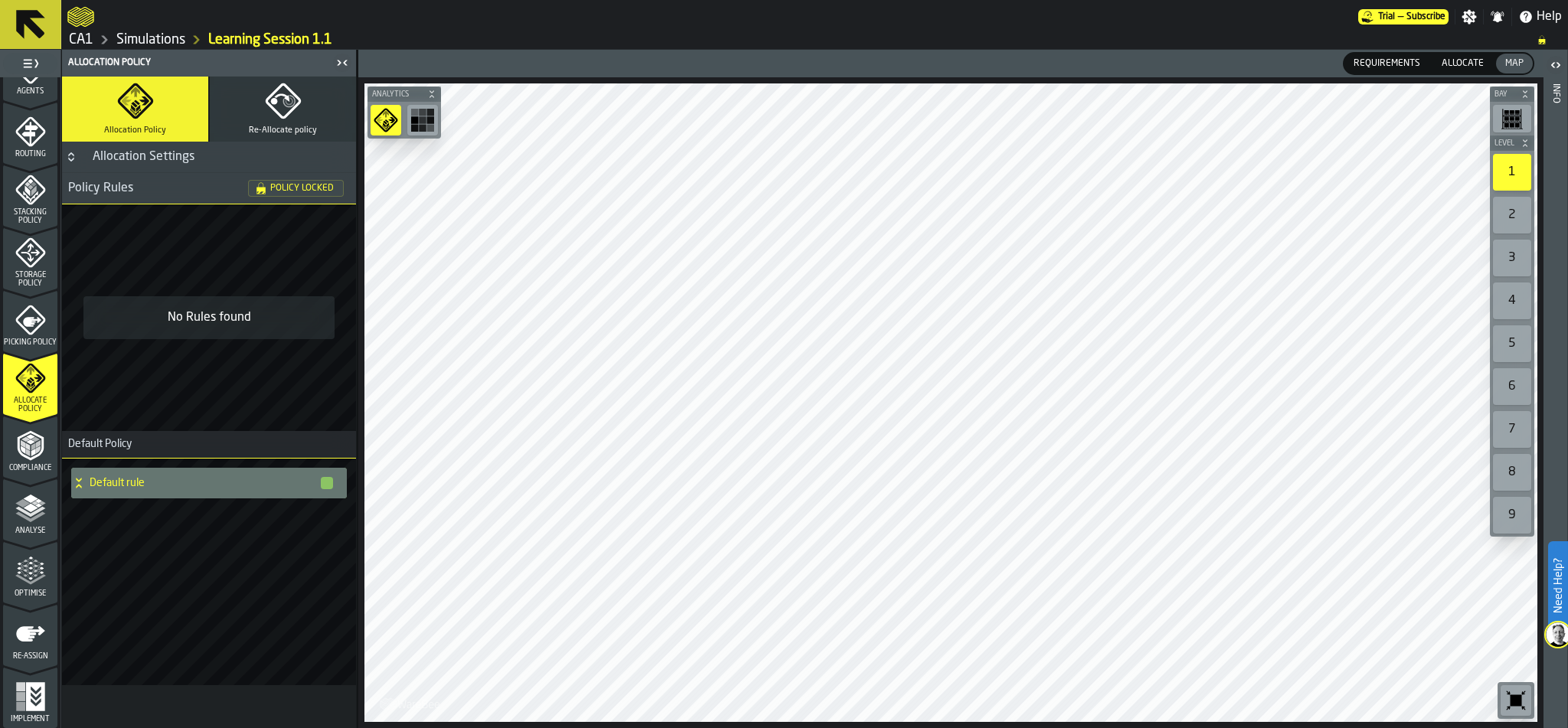
click at [16, 425] on div "Compliance" at bounding box center [30, 446] width 54 height 52
click at [33, 323] on icon "menu Picking Policy" at bounding box center [30, 320] width 30 height 30
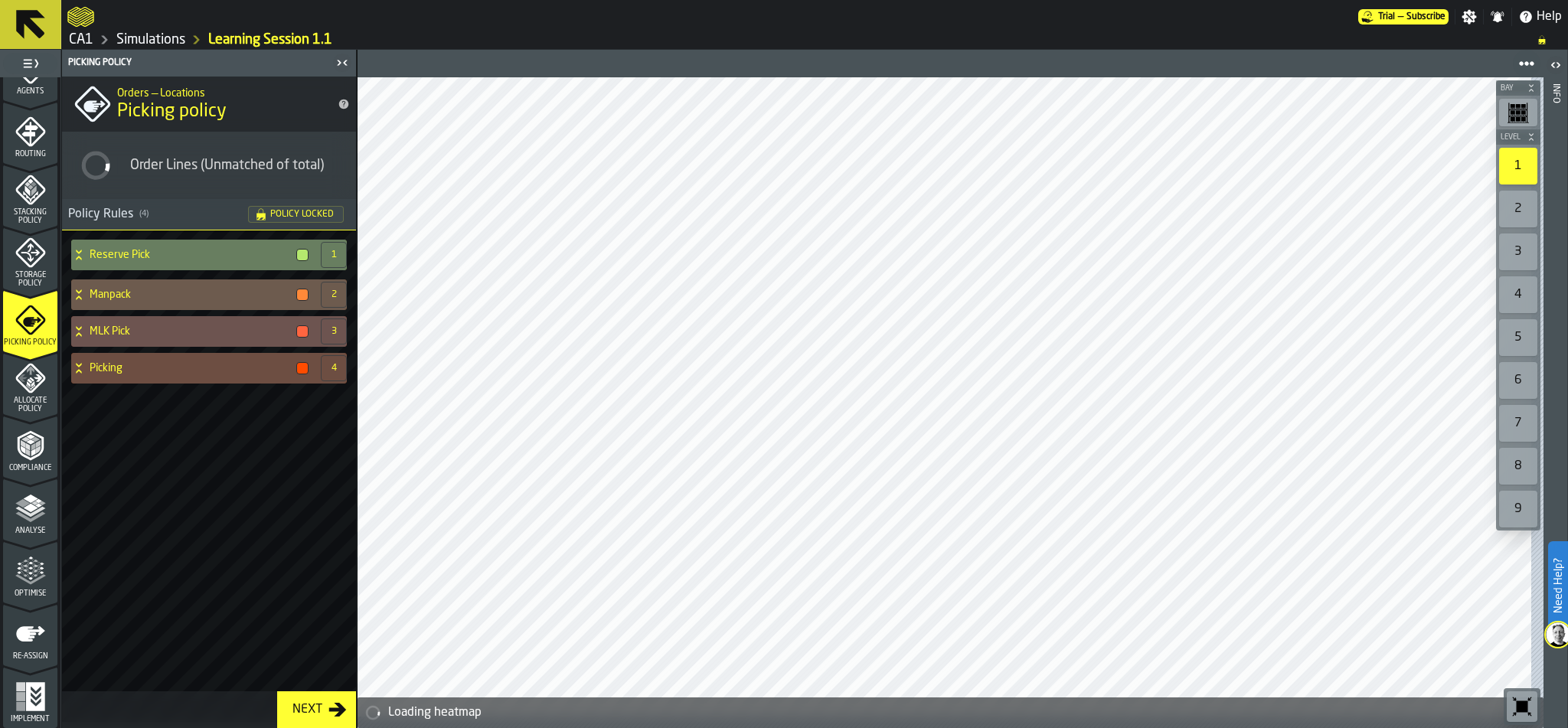
click at [21, 439] on polyline "menu Compliance" at bounding box center [25, 439] width 9 height 5
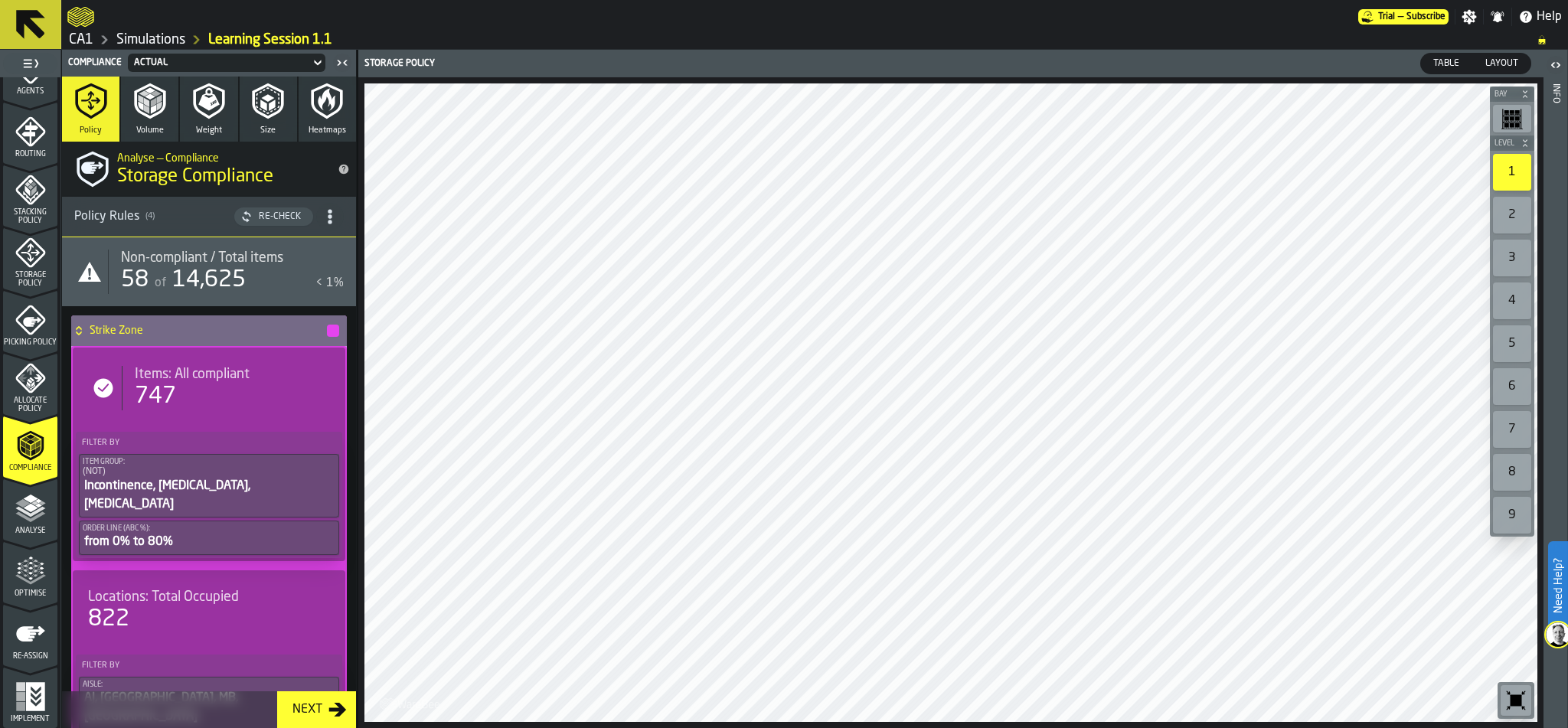
scroll to position [191, 0]
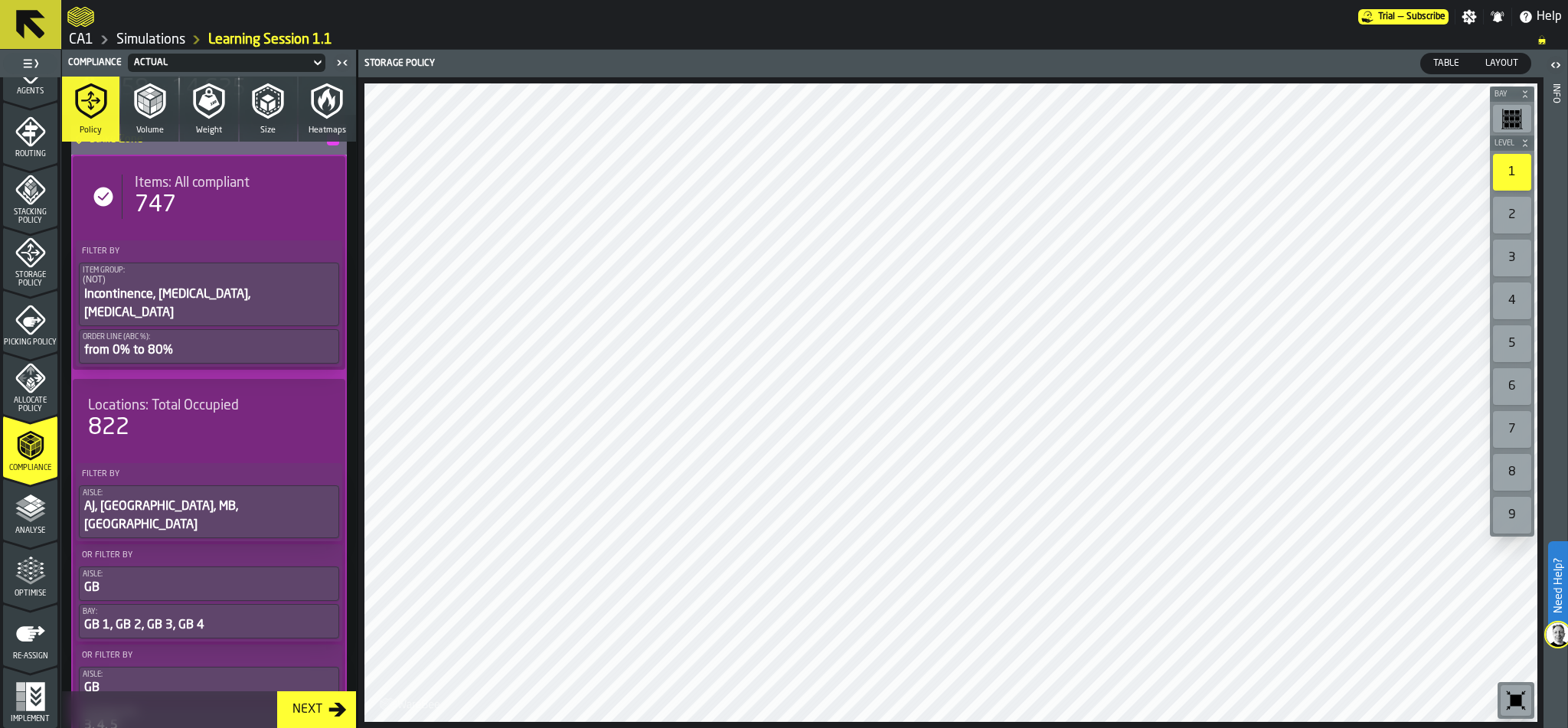
click at [1514, 703] on icon "button-toolbar-undefined" at bounding box center [1516, 701] width 11 height 11
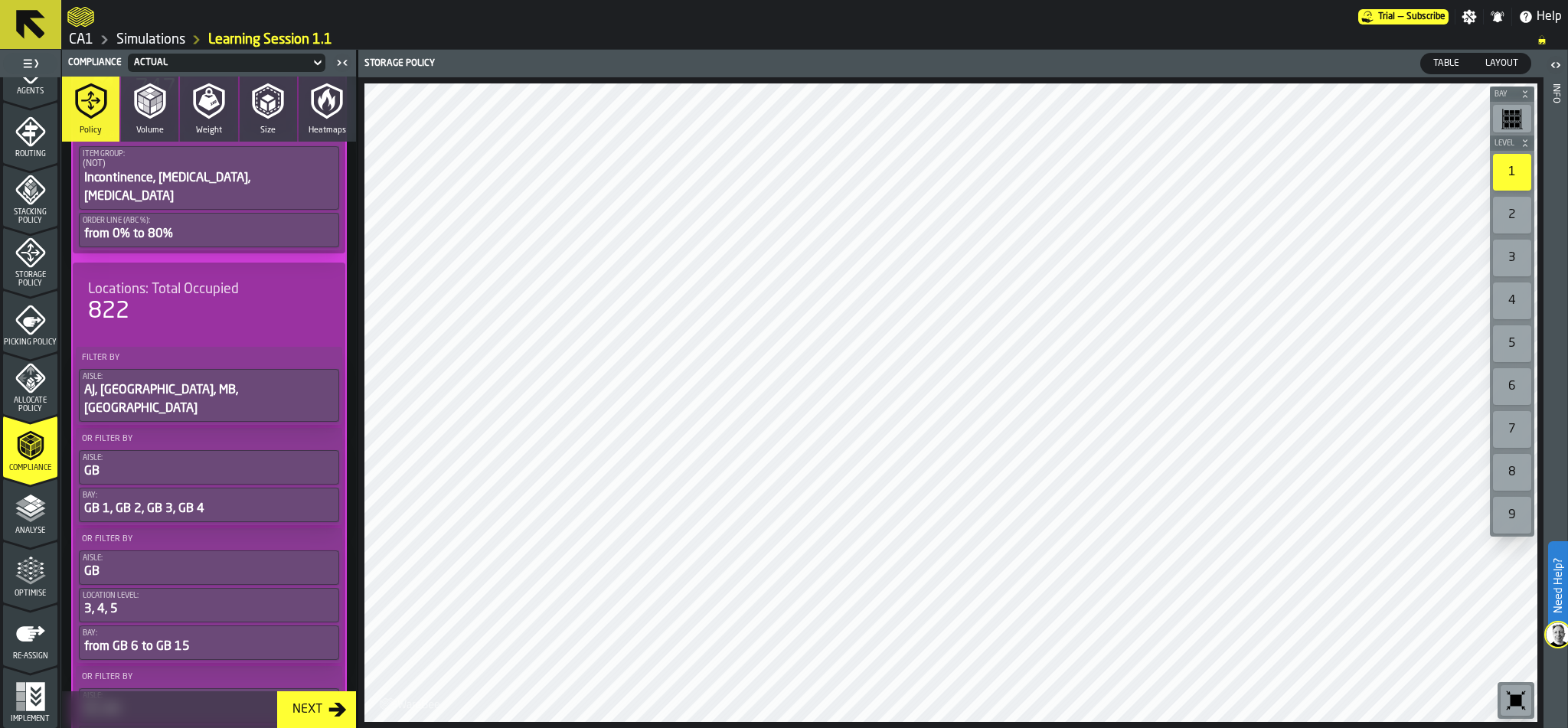
scroll to position [306, 0]
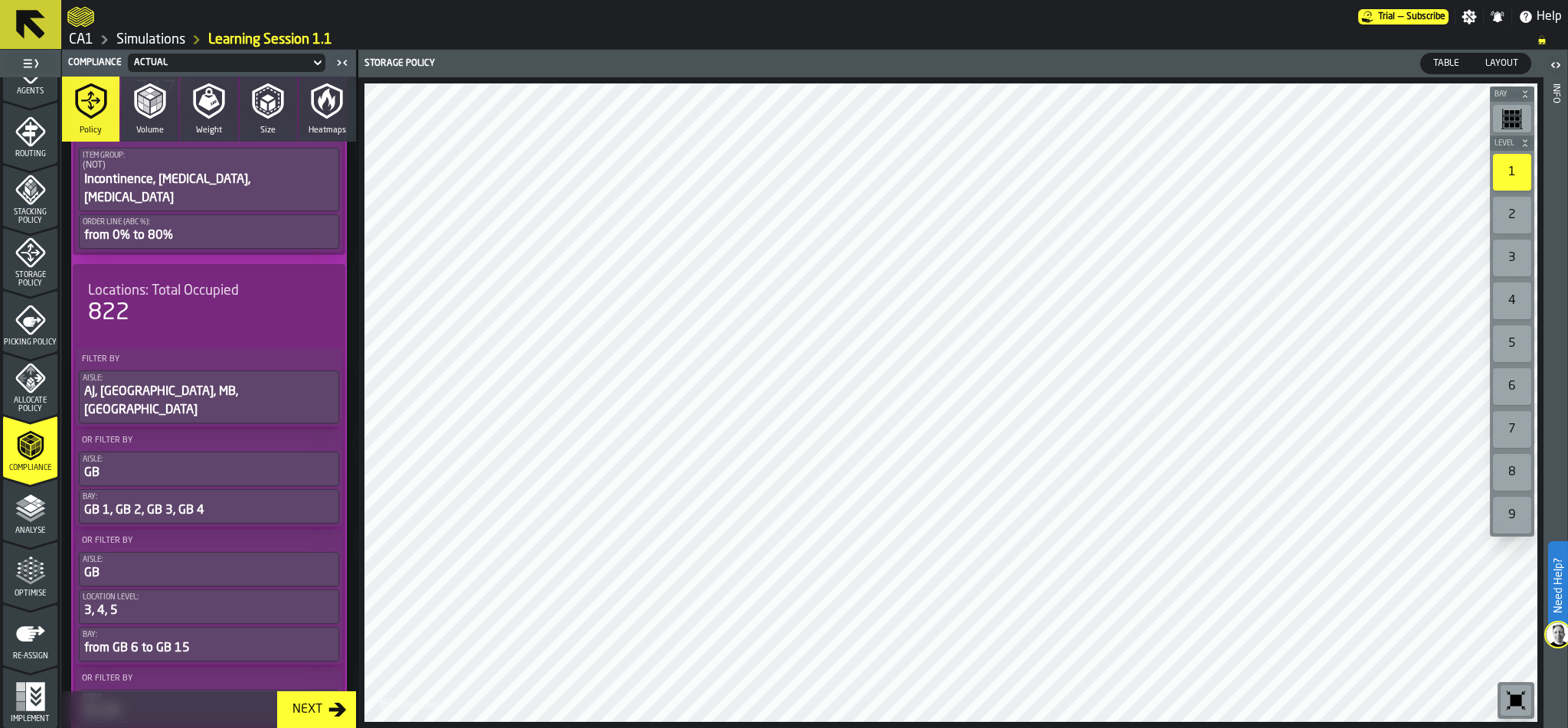
click at [317, 60] on icon at bounding box center [317, 62] width 16 height 18
click at [184, 125] on div "Optimisation" at bounding box center [172, 127] width 80 height 18
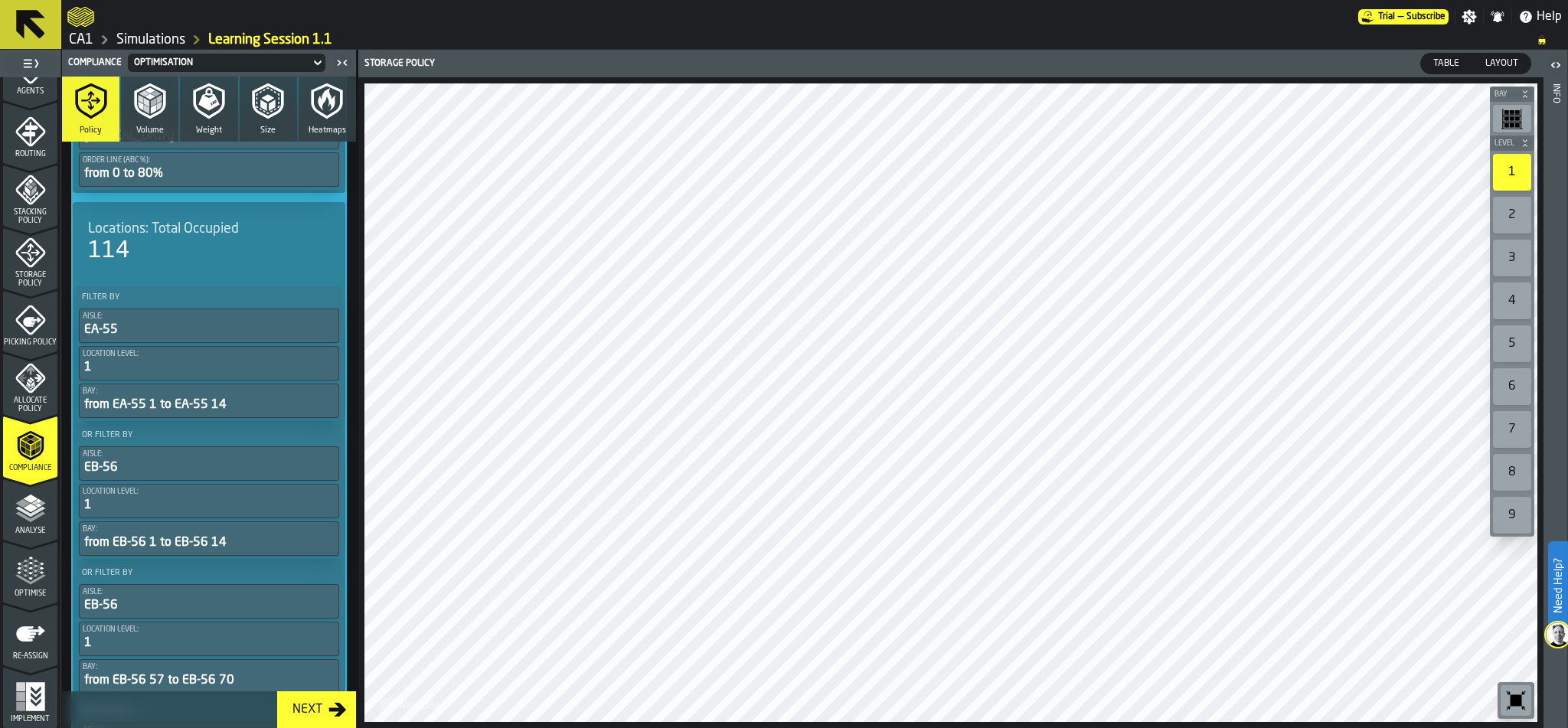
scroll to position [3283, 0]
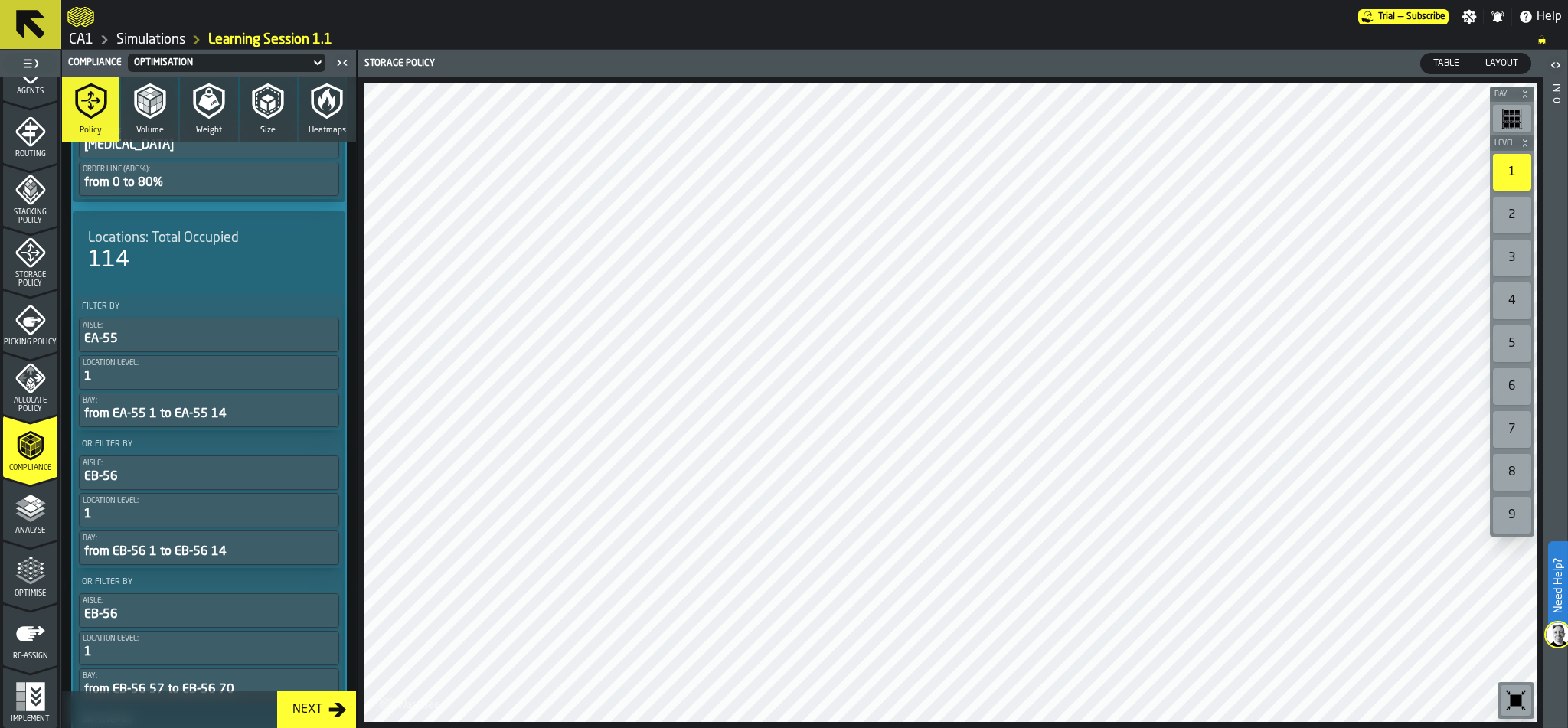
click at [320, 59] on icon at bounding box center [317, 62] width 16 height 18
click at [175, 81] on div "Actual" at bounding box center [172, 90] width 80 height 18
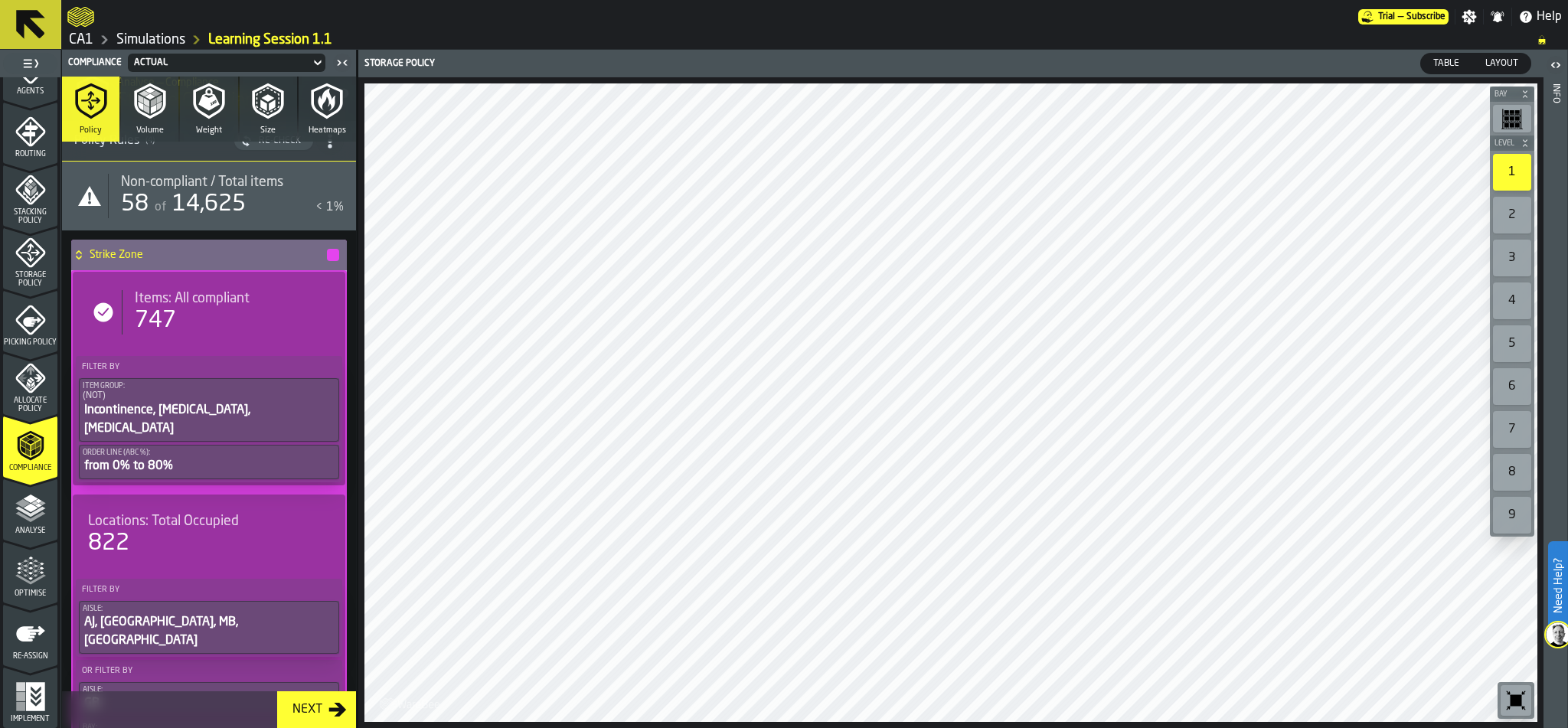
scroll to position [76, 0]
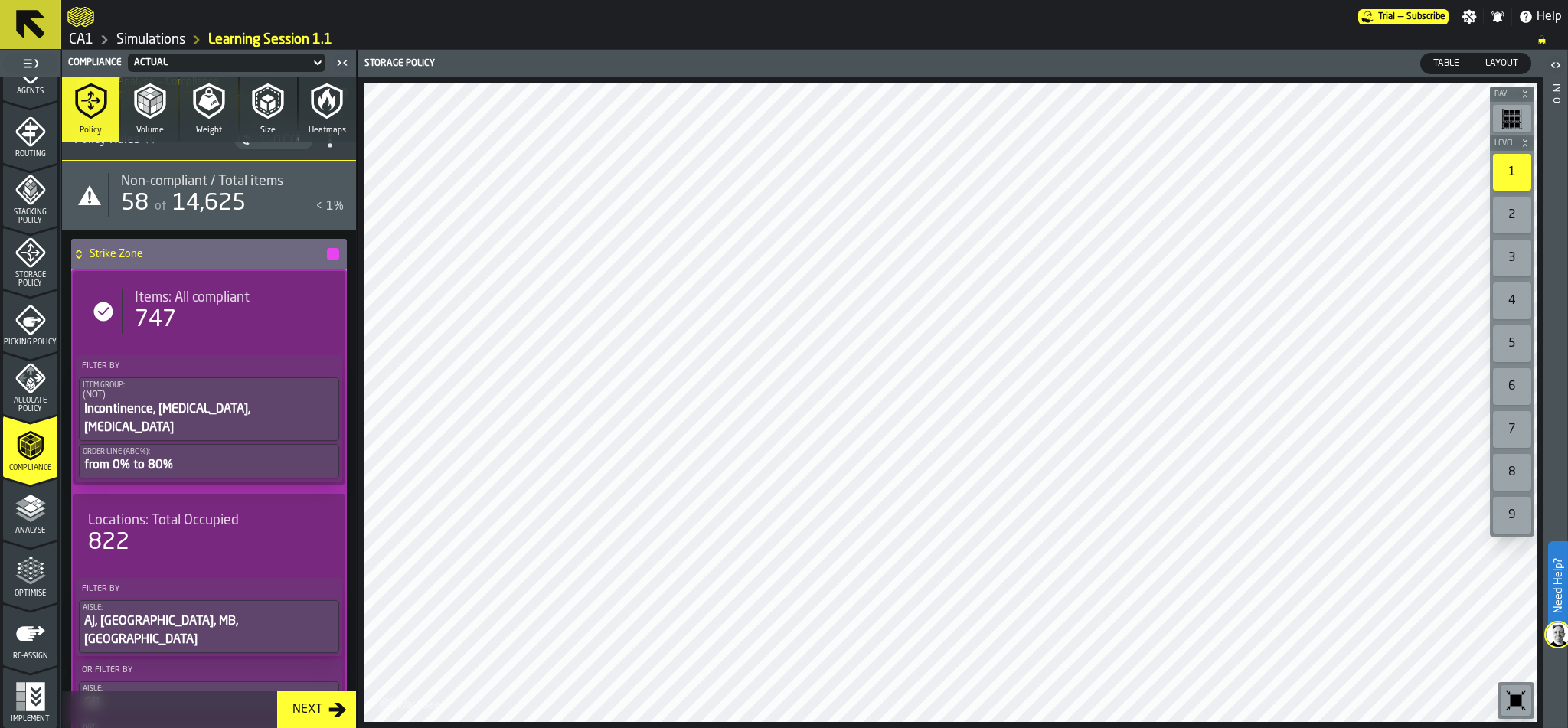
click at [314, 59] on icon at bounding box center [317, 62] width 16 height 18
click at [198, 124] on div "Optimisation" at bounding box center [172, 127] width 80 height 18
click at [317, 55] on icon at bounding box center [317, 62] width 16 height 18
click at [176, 86] on div "Actual" at bounding box center [172, 90] width 80 height 18
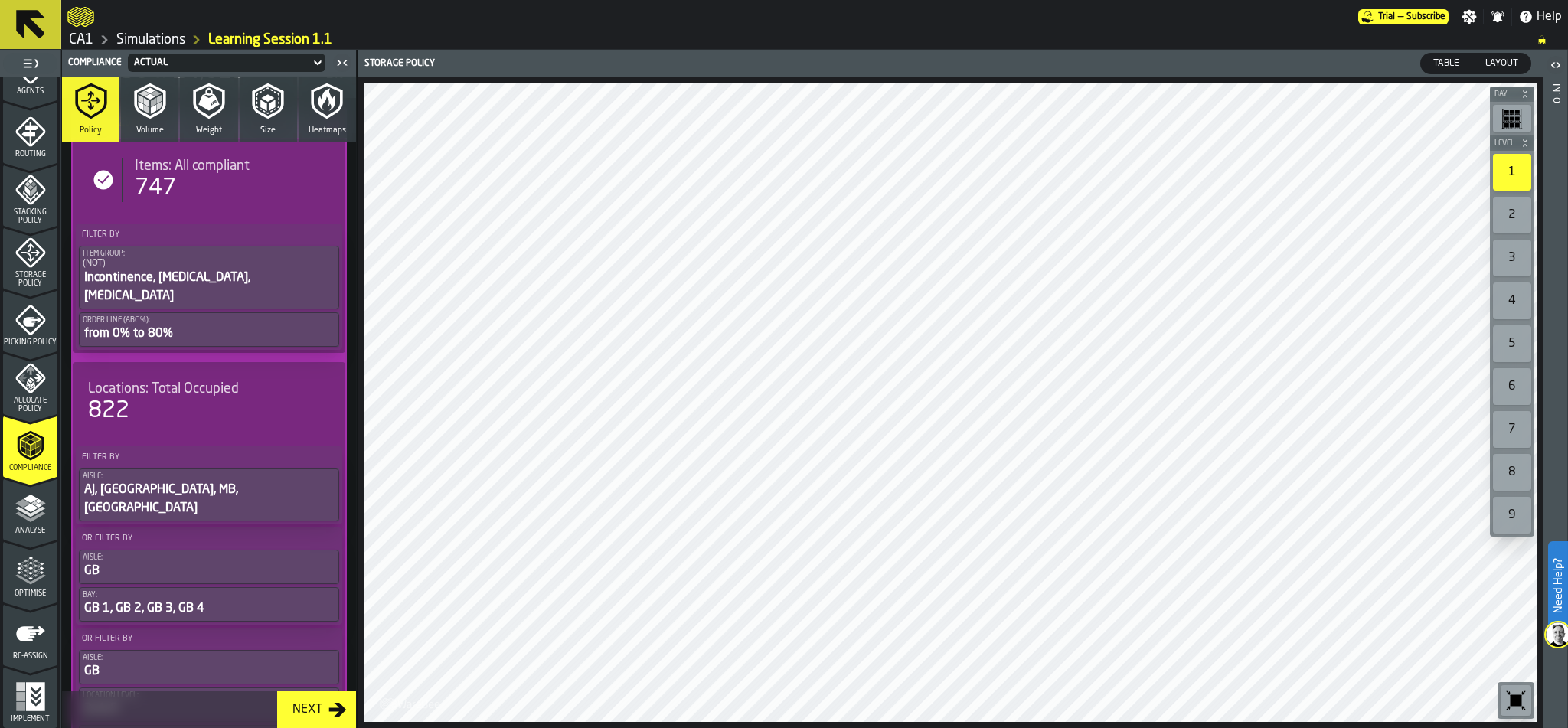
click at [35, 516] on polyline "menu Analyse" at bounding box center [30, 516] width 30 height 11
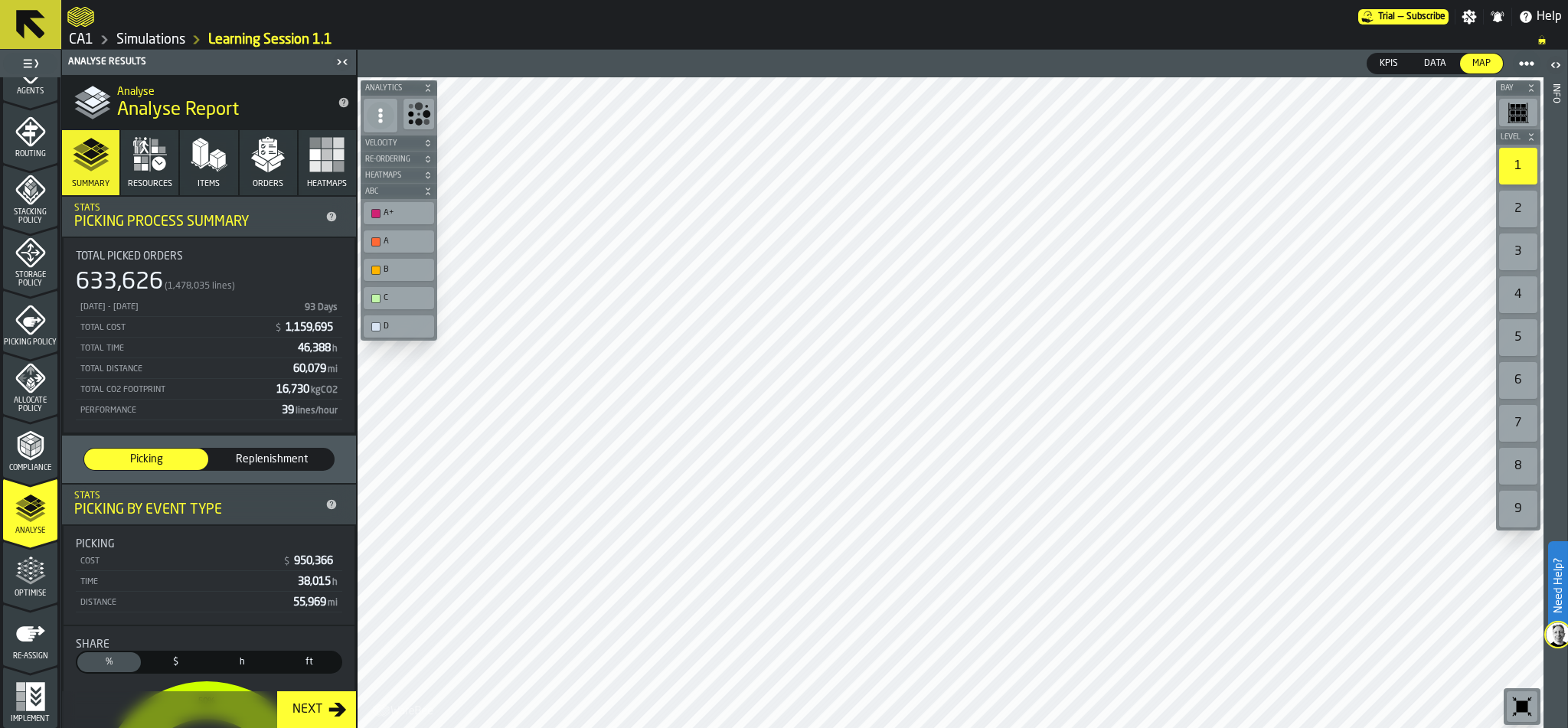
scroll to position [94, 0]
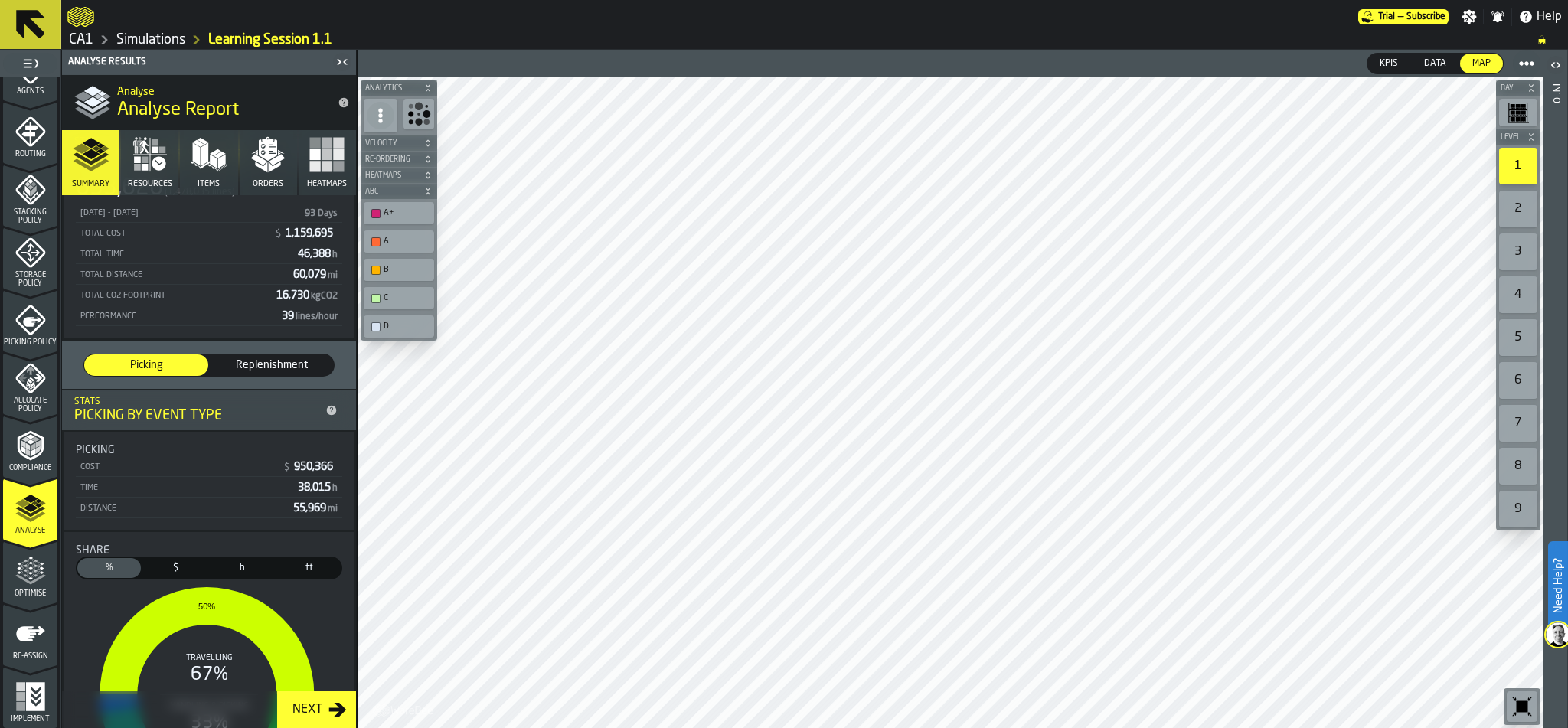
click at [22, 577] on icon "menu Optimise" at bounding box center [30, 571] width 30 height 30
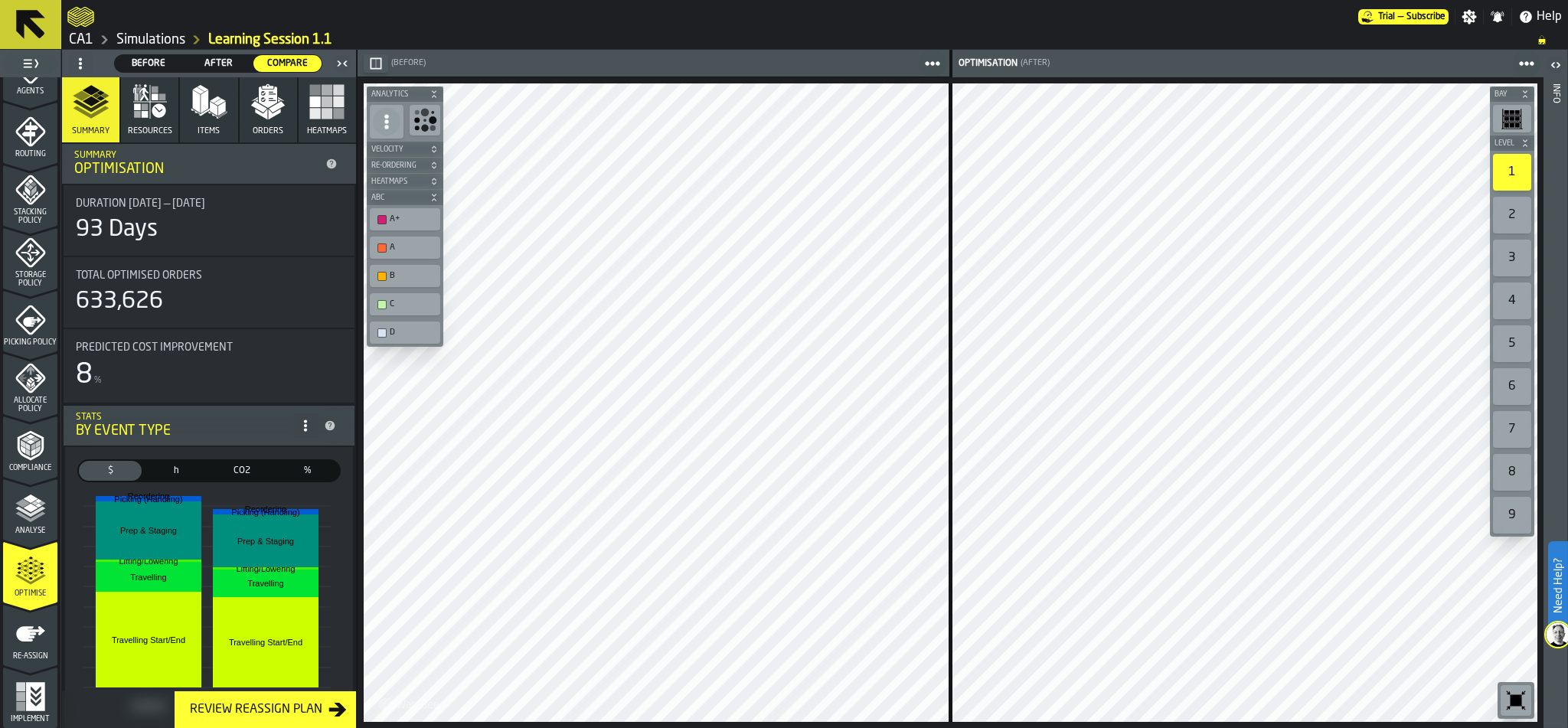
scroll to position [522, 0]
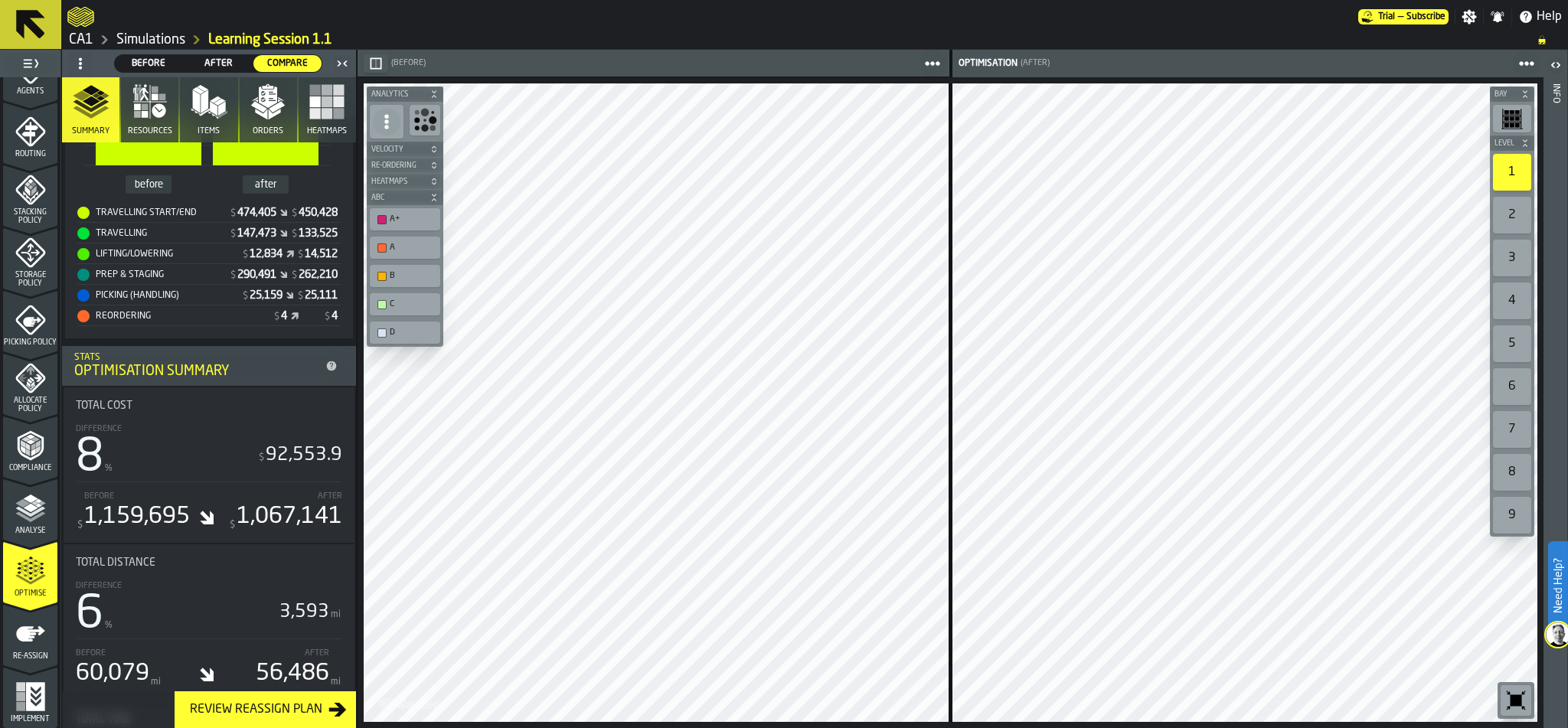
click at [155, 59] on span "Before" at bounding box center [148, 63] width 56 height 14
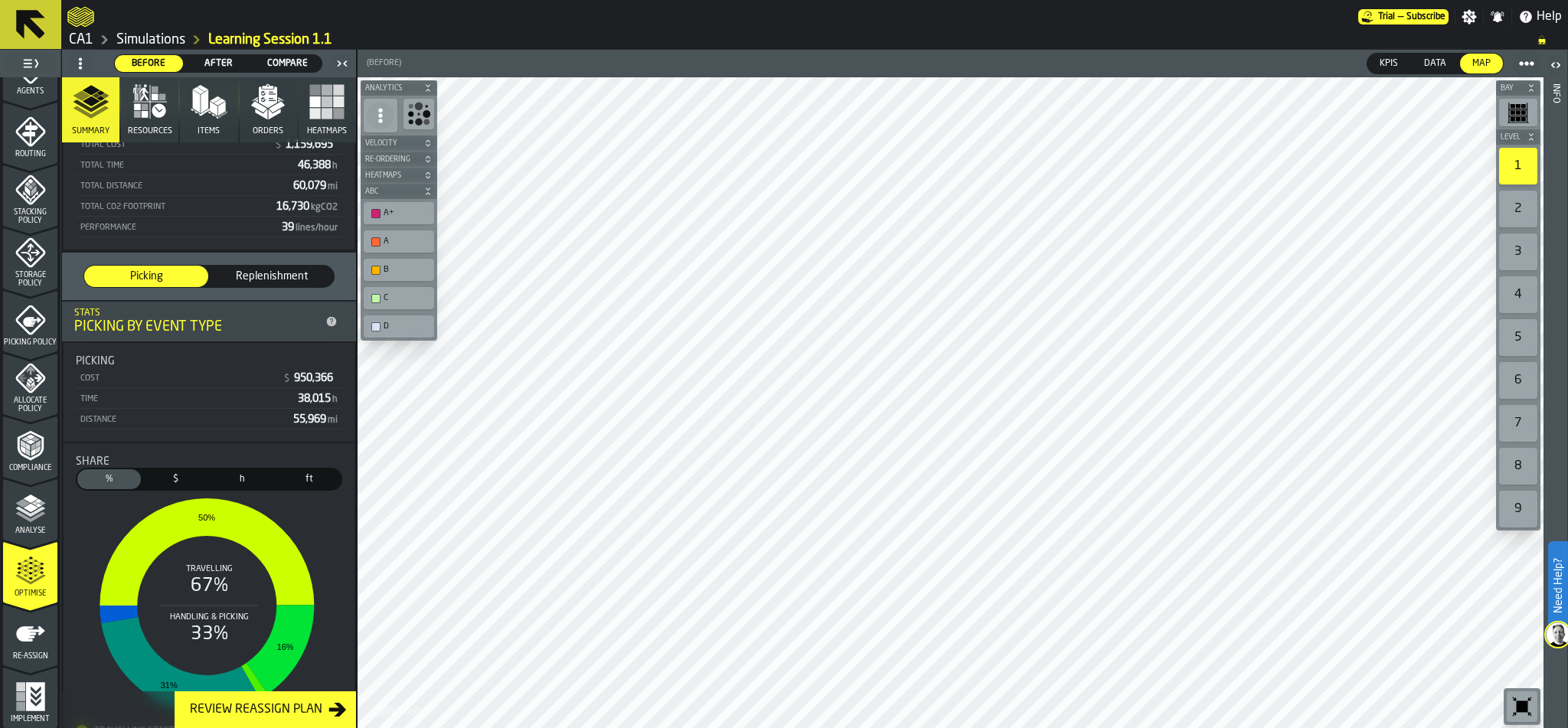
scroll to position [298, 0]
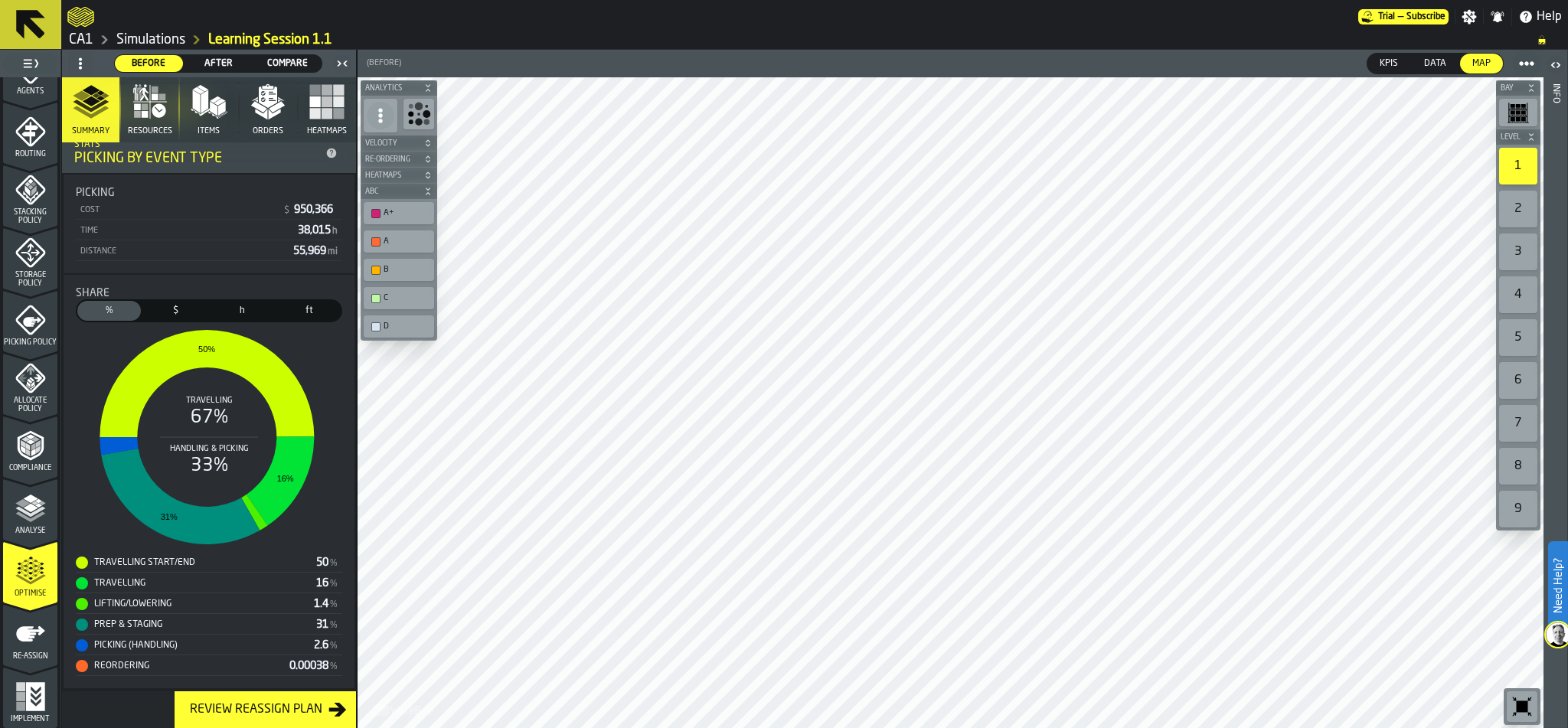
click at [29, 626] on icon "menu Re-assign" at bounding box center [30, 634] width 29 height 16
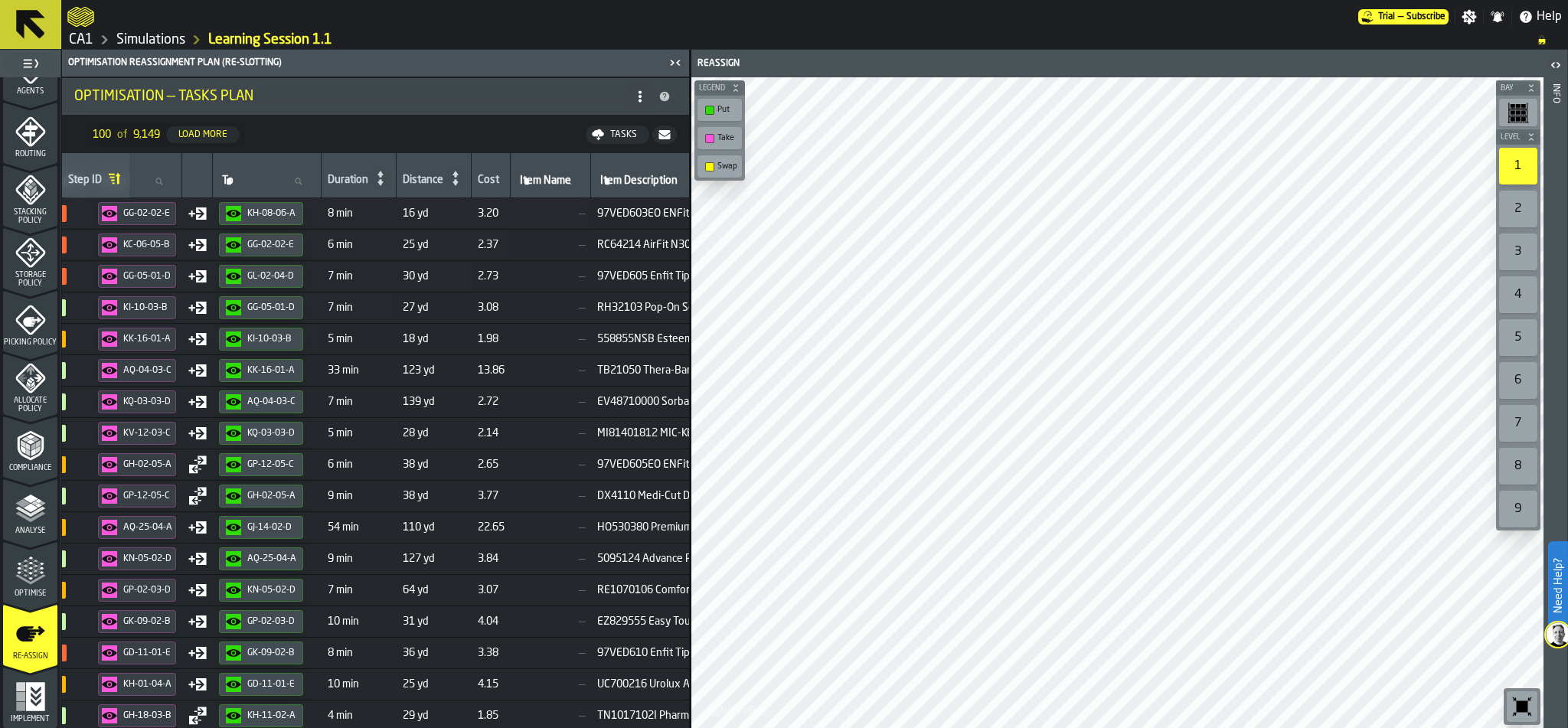
scroll to position [0, 0]
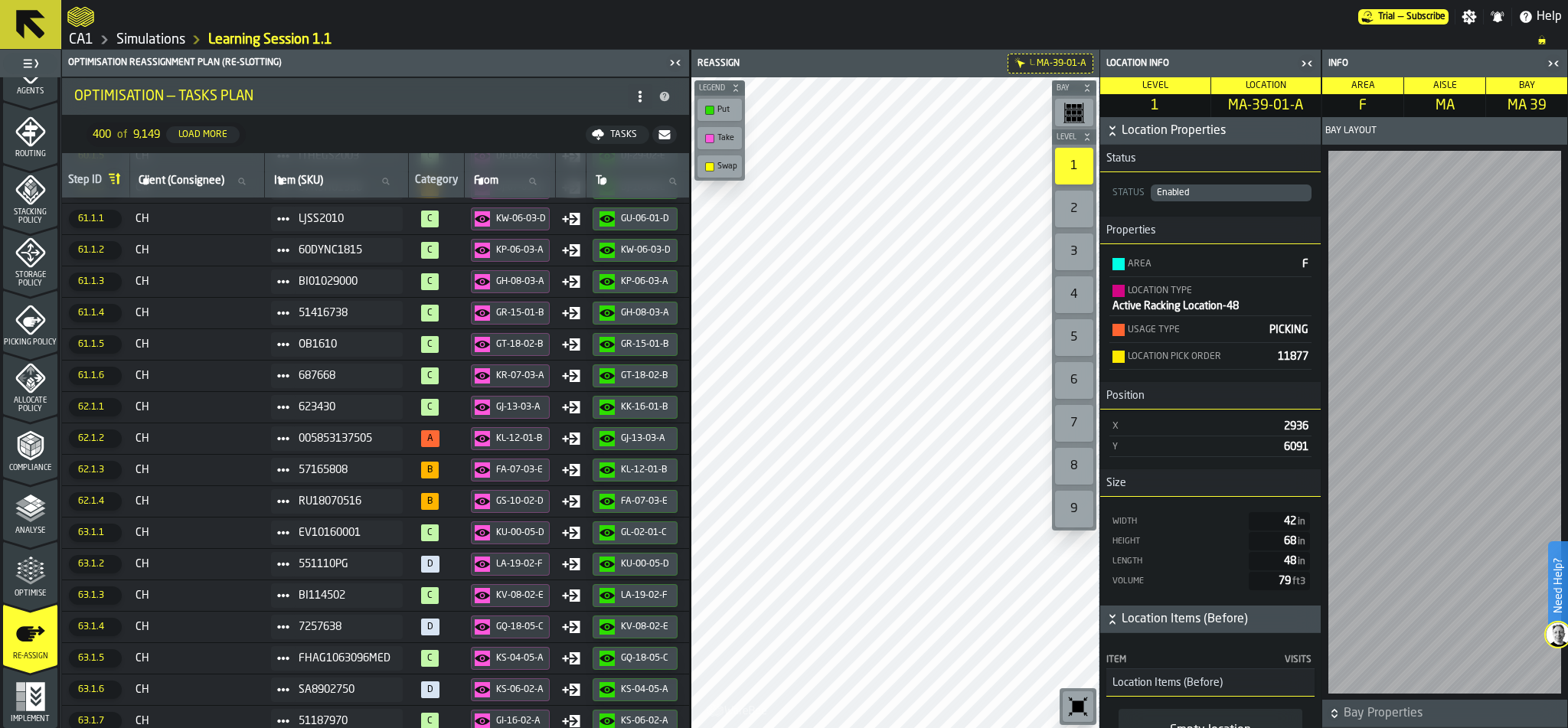
scroll to position [9381, 1]
click at [16, 516] on icon "menu Analyse" at bounding box center [30, 507] width 30 height 30
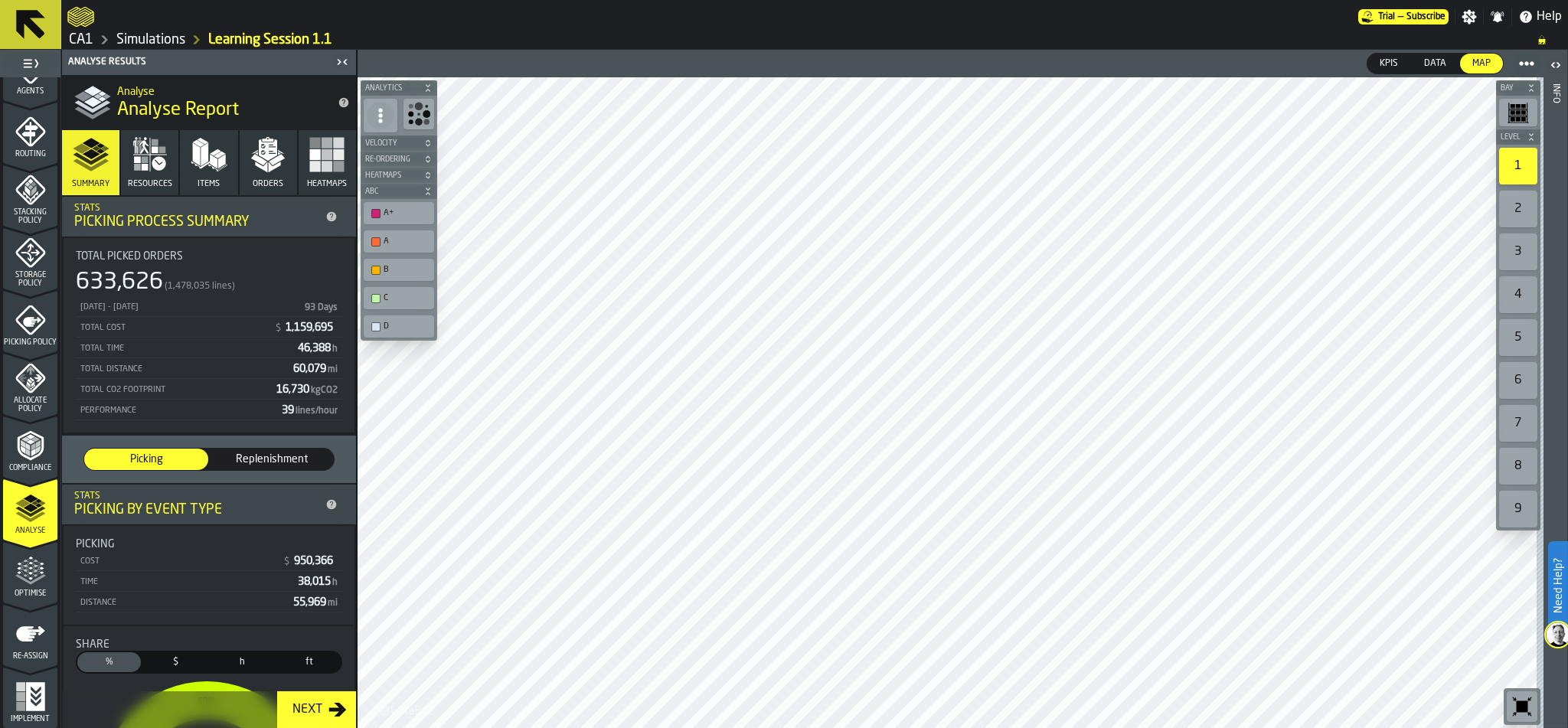
click at [28, 448] on icon "menu Compliance" at bounding box center [30, 445] width 30 height 30
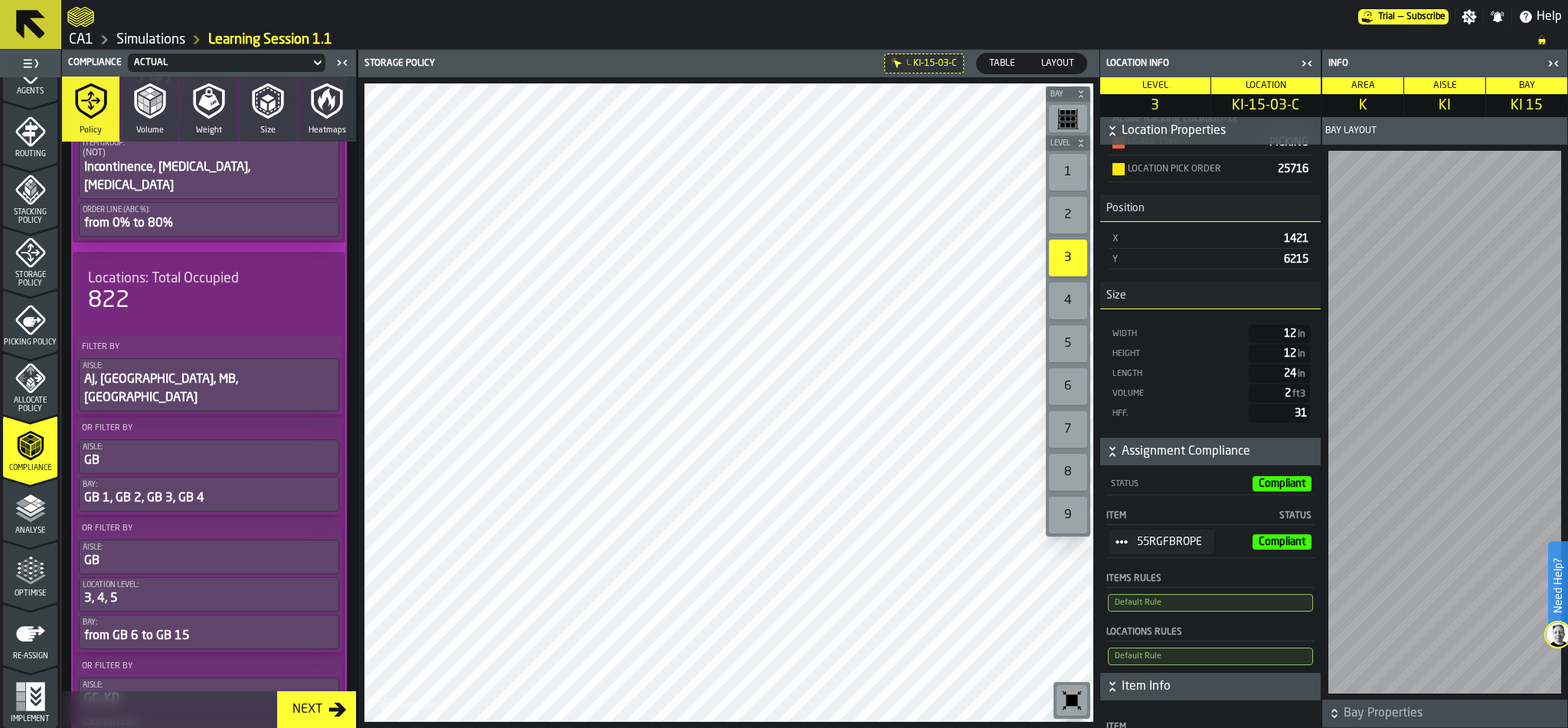
scroll to position [226, 0]
